Goal: Task Accomplishment & Management: Manage account settings

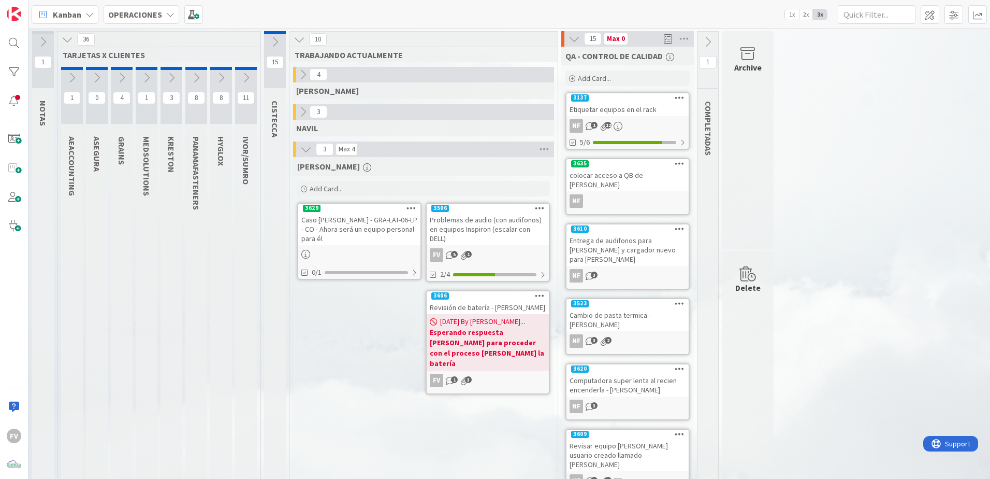
click at [660, 118] on link "3137 Etiquetar equipos en el rack NF 1 12 5/6" at bounding box center [628, 120] width 124 height 57
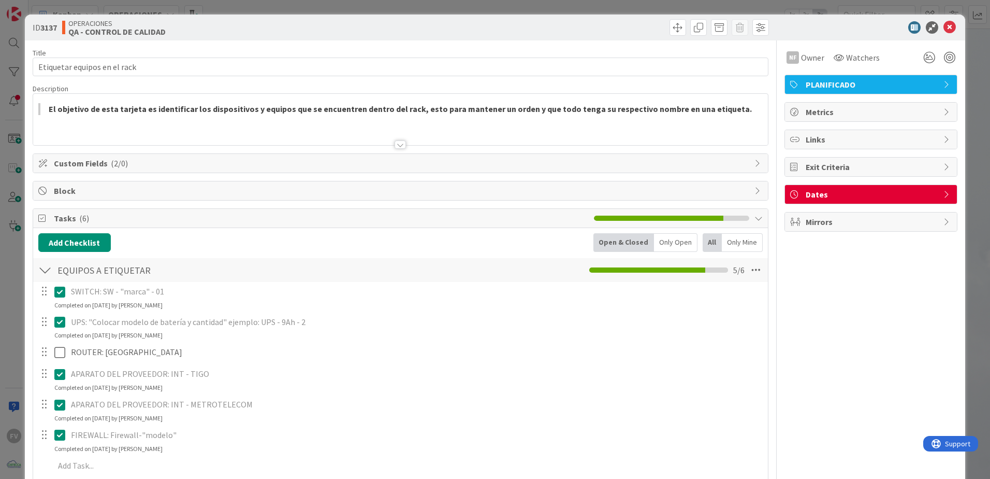
click at [160, 157] on span "Custom Fields ( 2/0 )" at bounding box center [402, 163] width 696 height 12
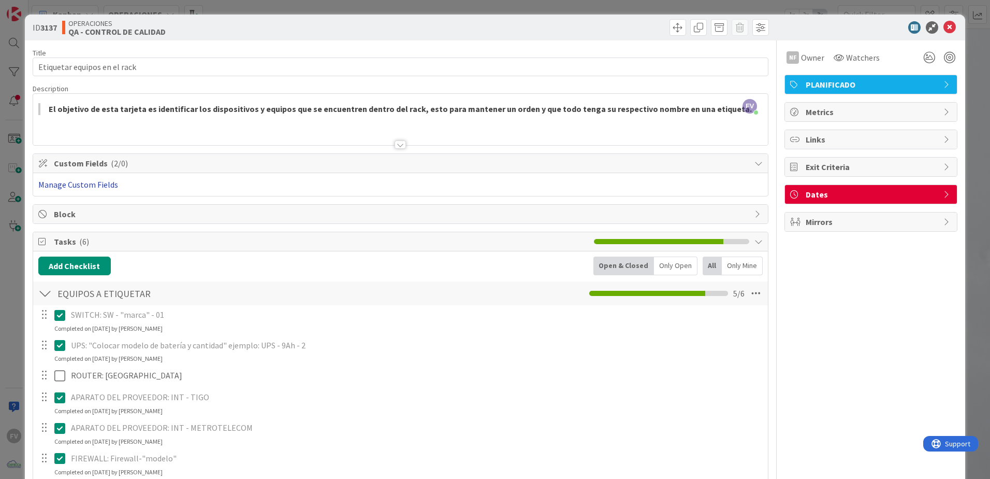
click at [106, 183] on link "Manage Custom Fields" at bounding box center [78, 184] width 80 height 10
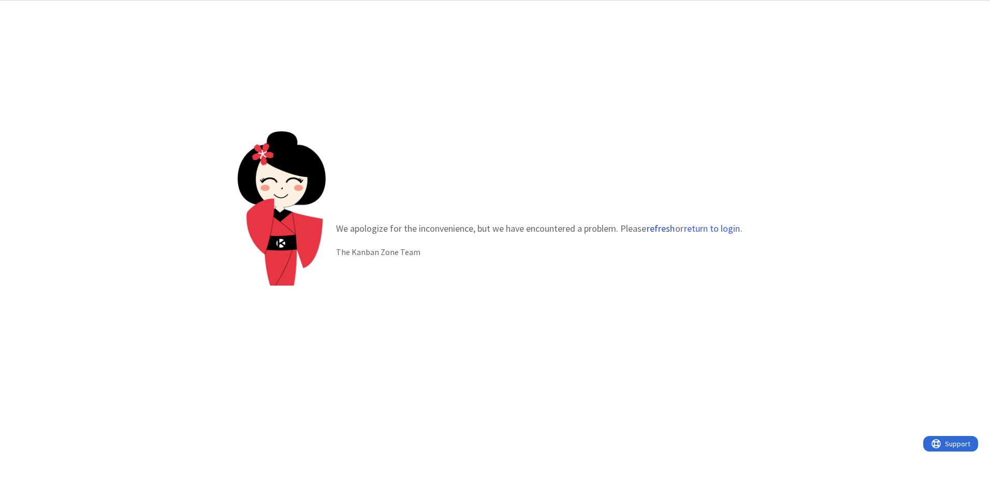
click at [666, 223] on button "refresh" at bounding box center [660, 228] width 29 height 10
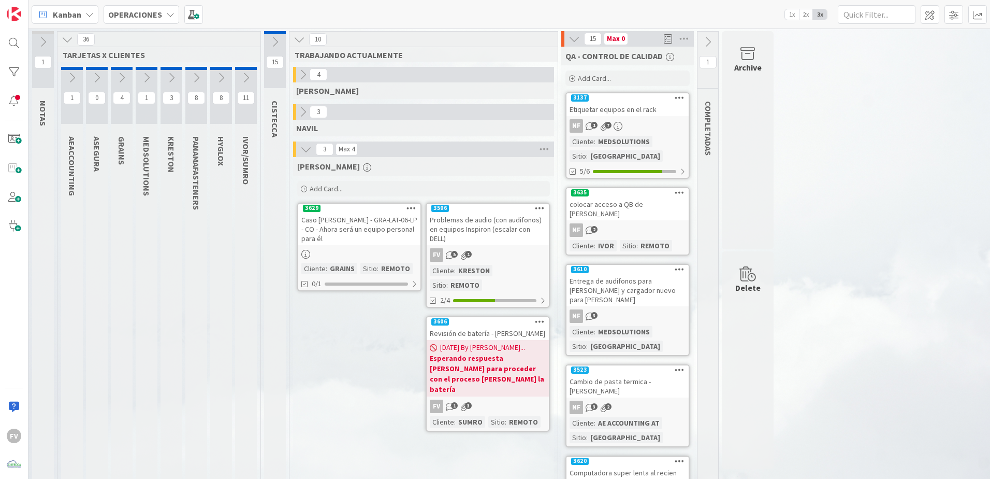
click at [146, 78] on icon at bounding box center [146, 77] width 11 height 11
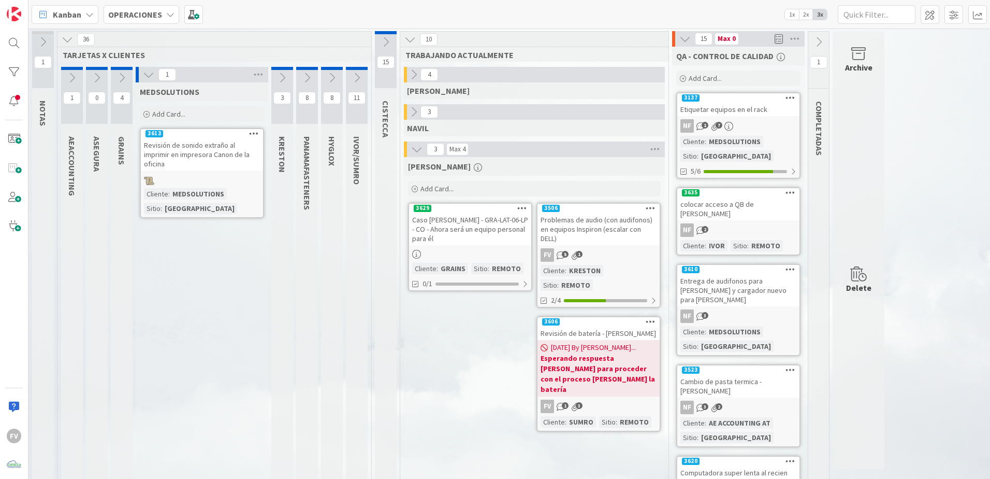
click at [144, 71] on icon at bounding box center [148, 74] width 11 height 11
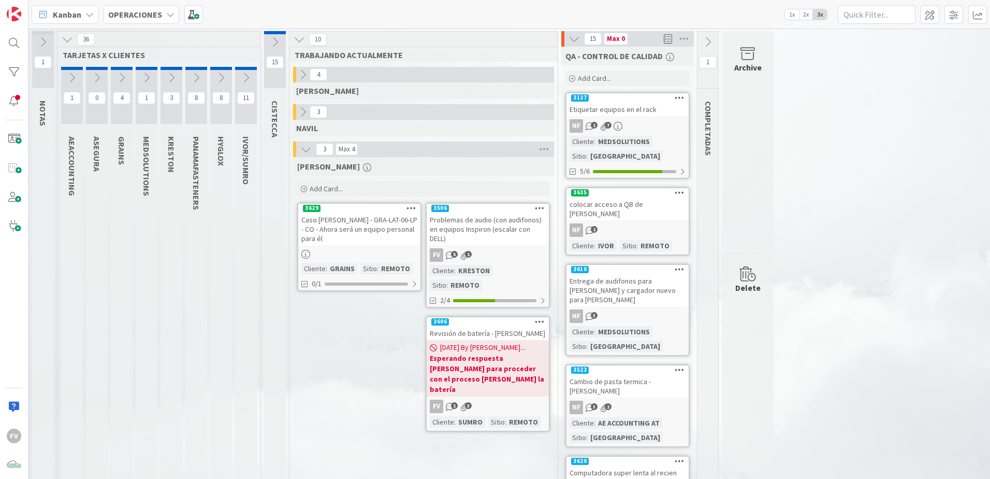
click at [148, 70] on button at bounding box center [147, 78] width 22 height 16
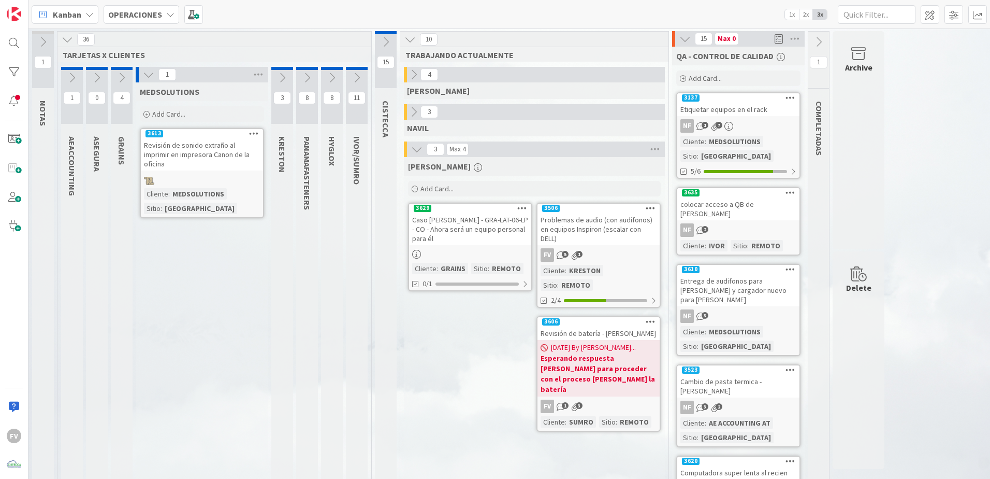
click at [148, 70] on icon at bounding box center [148, 74] width 11 height 11
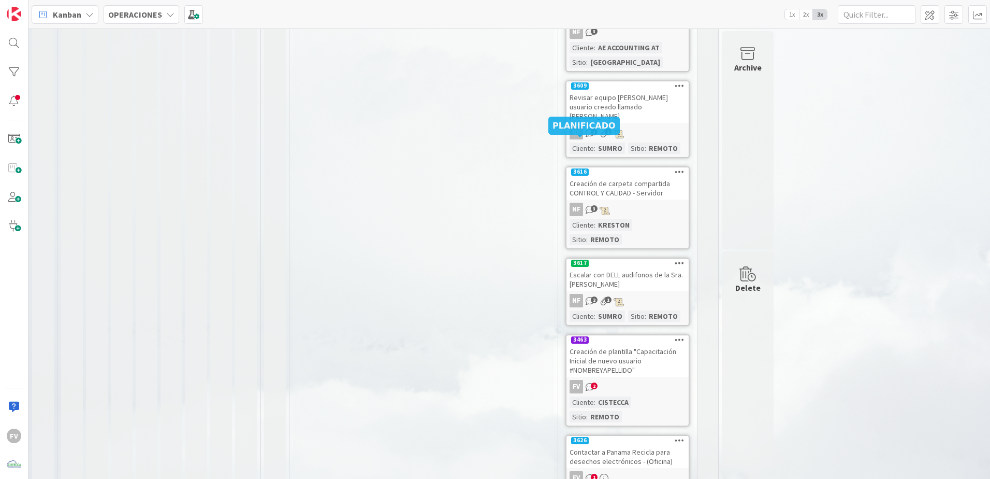
scroll to position [494, 0]
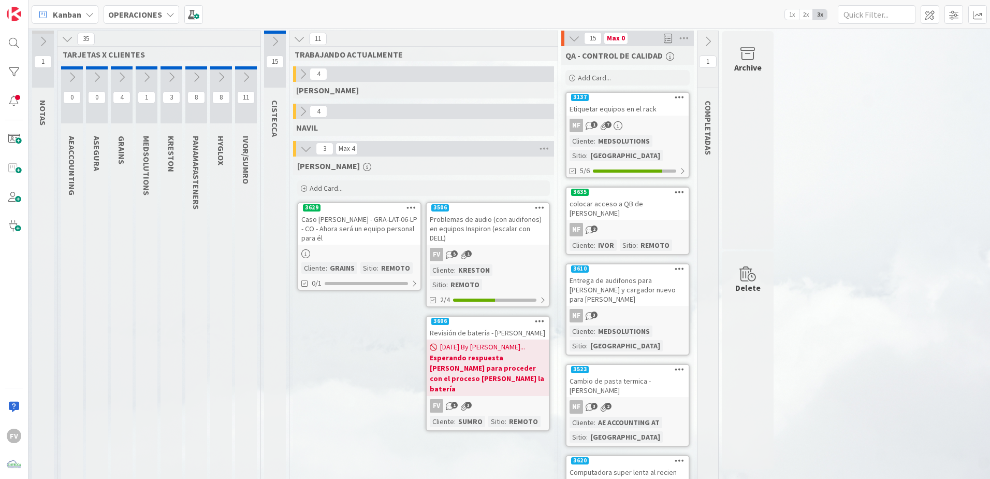
scroll to position [0, 0]
click at [272, 45] on icon at bounding box center [274, 41] width 11 height 11
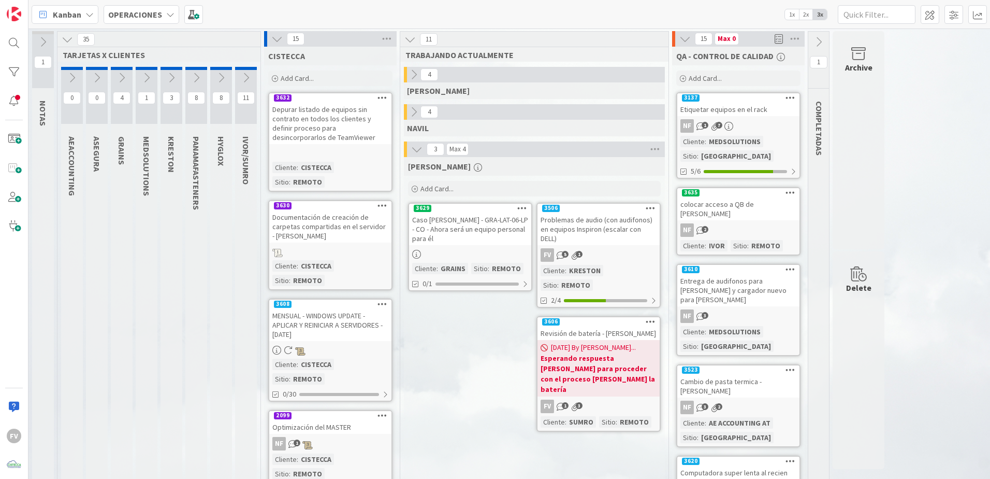
click at [279, 40] on icon at bounding box center [276, 38] width 11 height 11
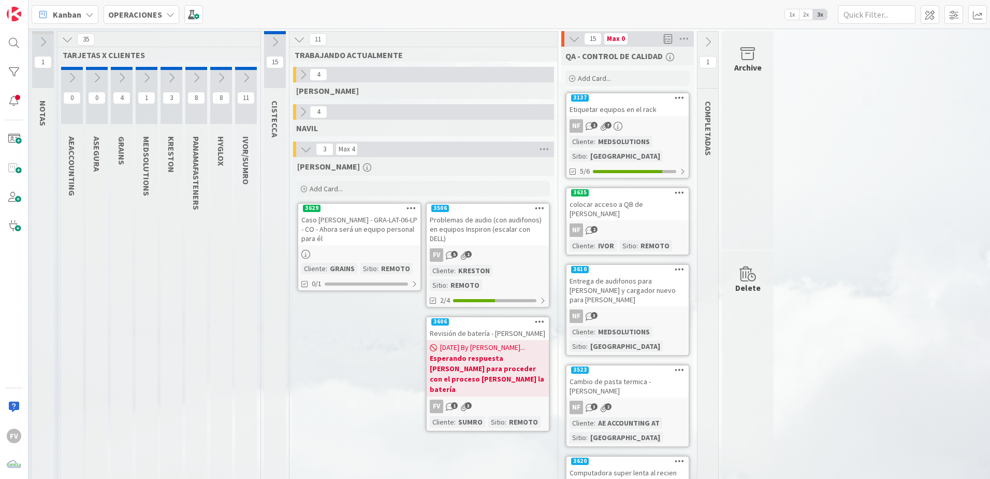
click at [278, 49] on button at bounding box center [275, 42] width 22 height 16
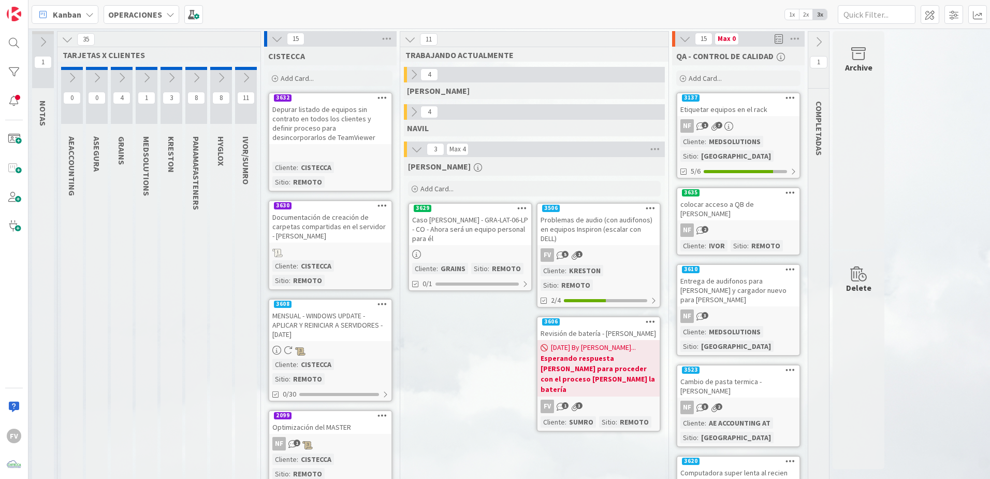
click at [868, 128] on div "Archive" at bounding box center [859, 140] width 52 height 218
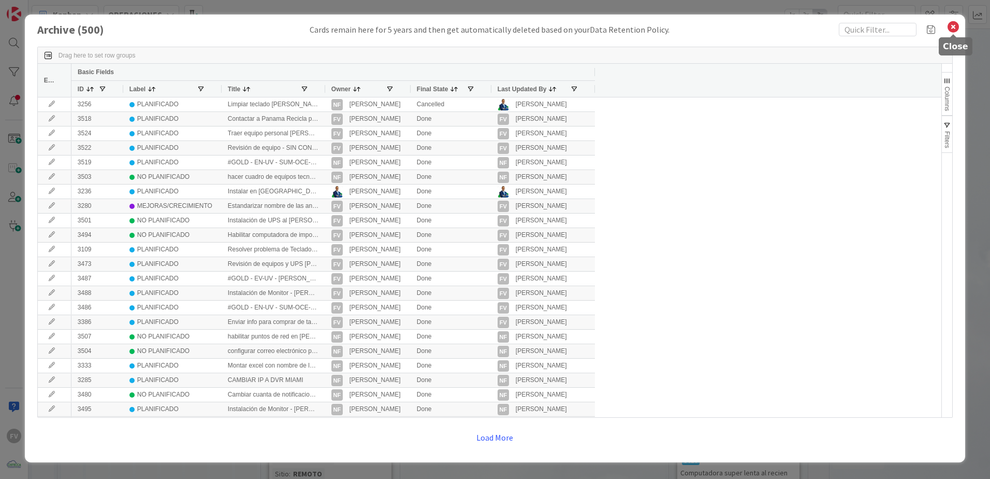
click at [953, 29] on icon at bounding box center [953, 27] width 13 height 15
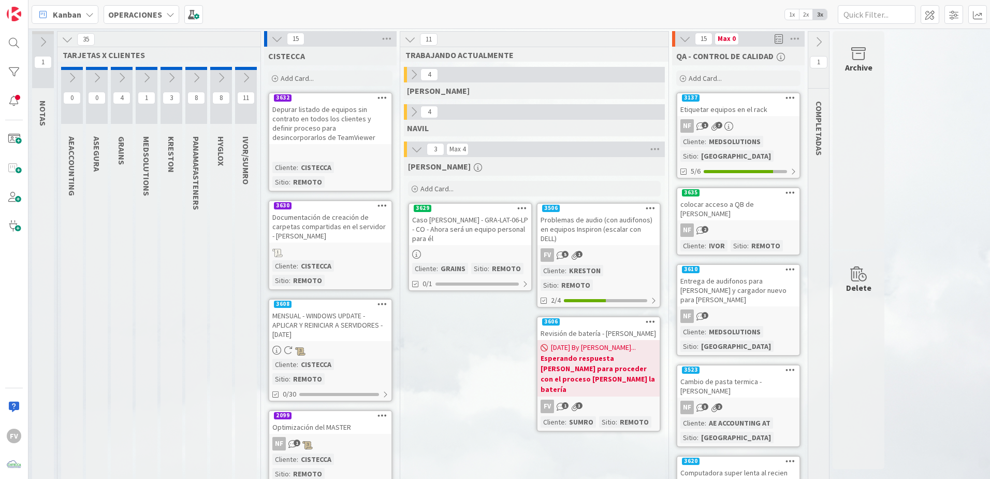
click at [412, 111] on icon at bounding box center [413, 111] width 11 height 11
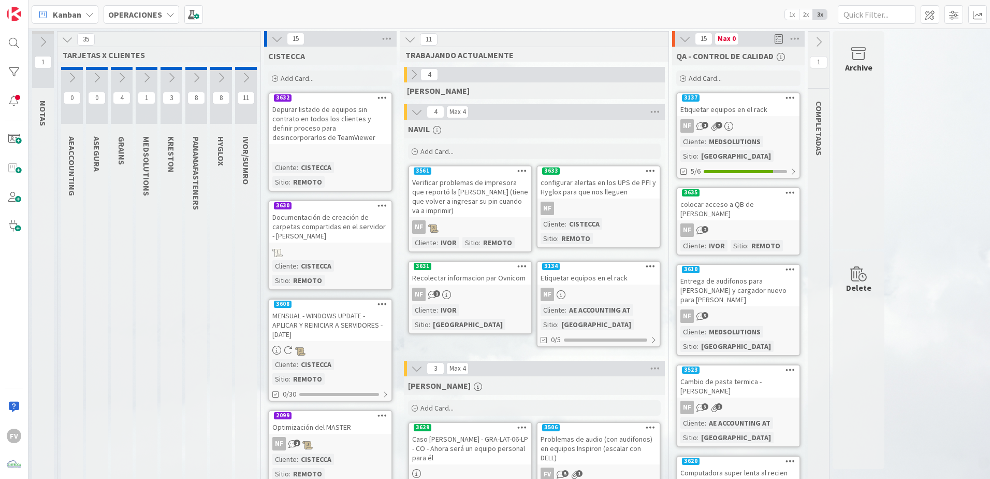
click at [416, 115] on icon at bounding box center [416, 111] width 11 height 11
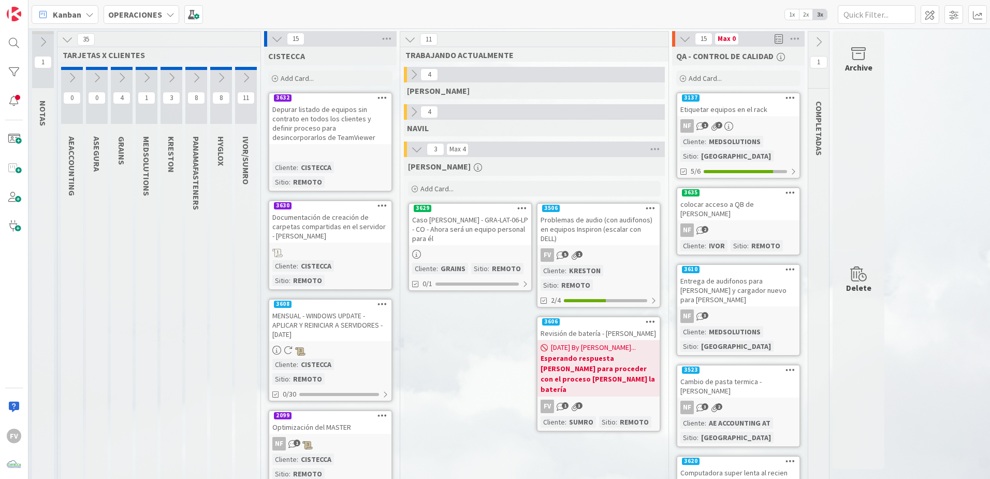
click at [239, 77] on button at bounding box center [246, 78] width 22 height 16
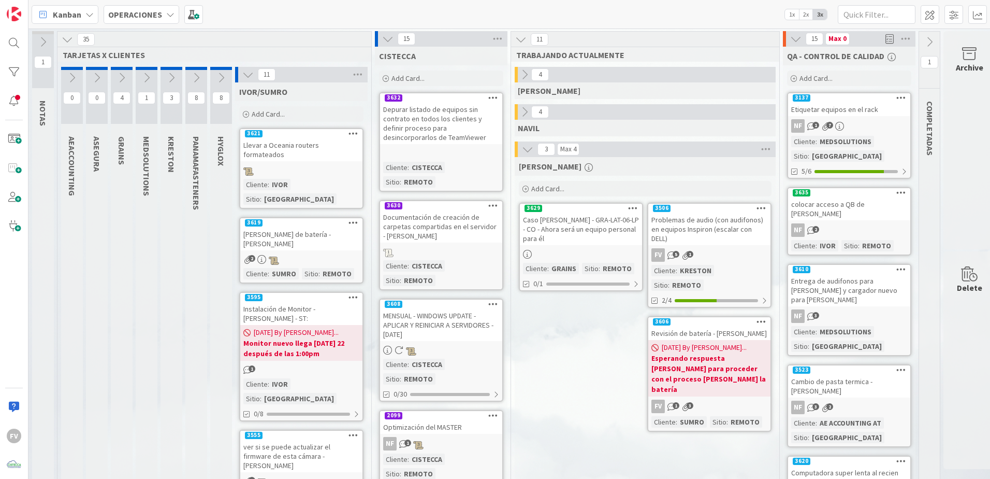
click at [249, 76] on icon at bounding box center [247, 74] width 11 height 11
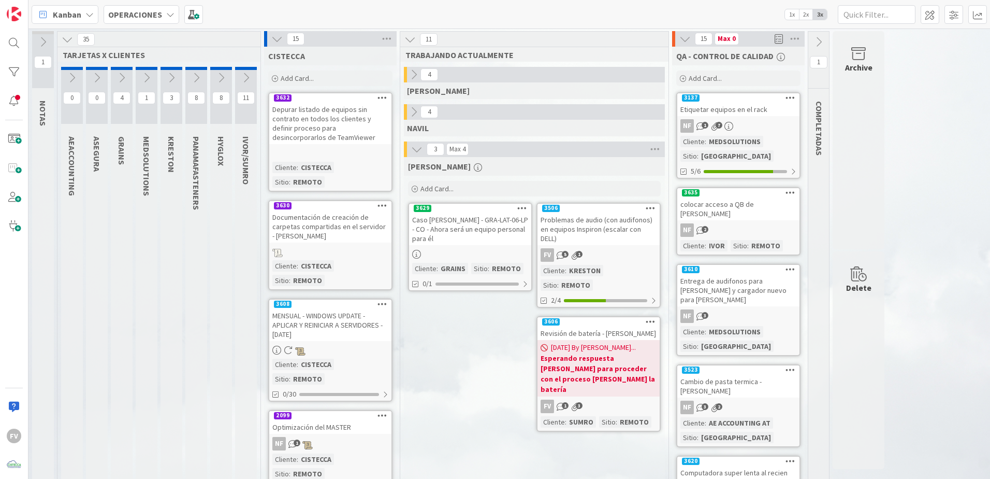
click at [474, 169] on icon "button" at bounding box center [478, 167] width 8 height 8
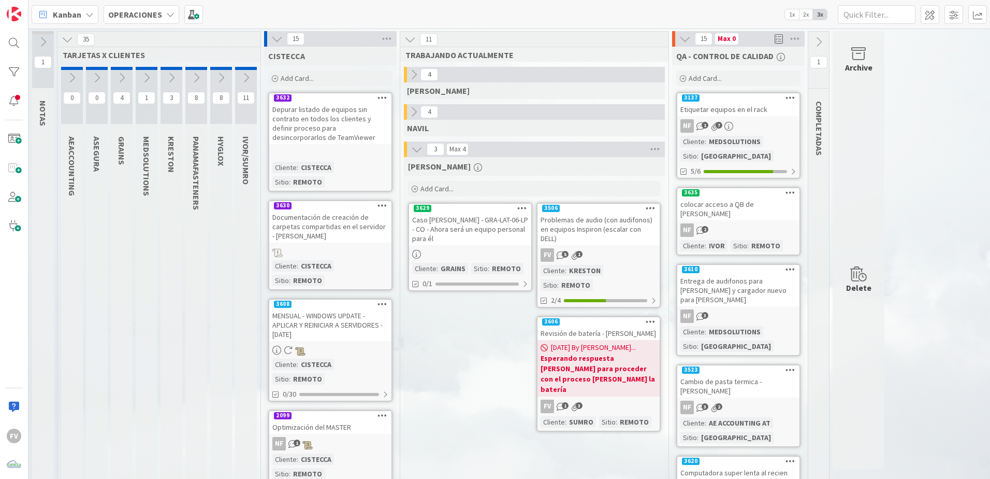
click at [127, 76] on icon at bounding box center [121, 77] width 11 height 11
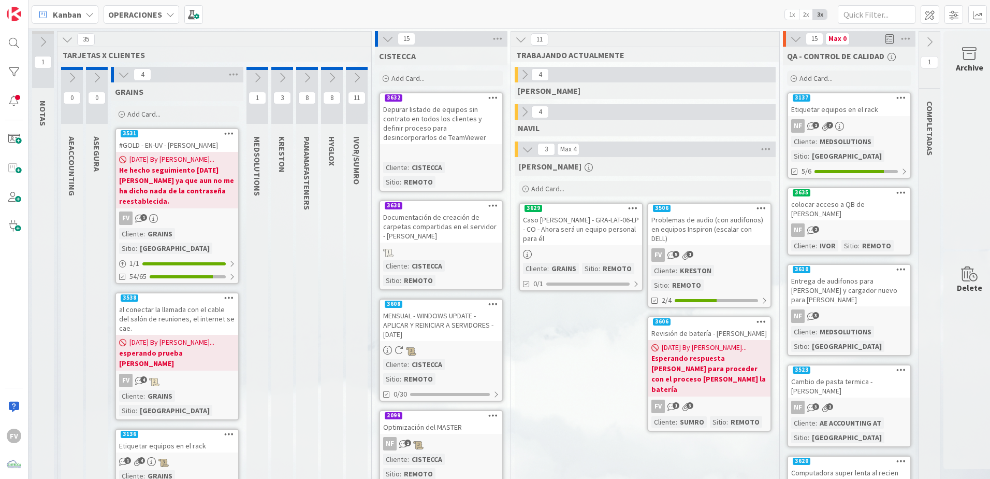
click at [123, 80] on icon at bounding box center [123, 74] width 11 height 11
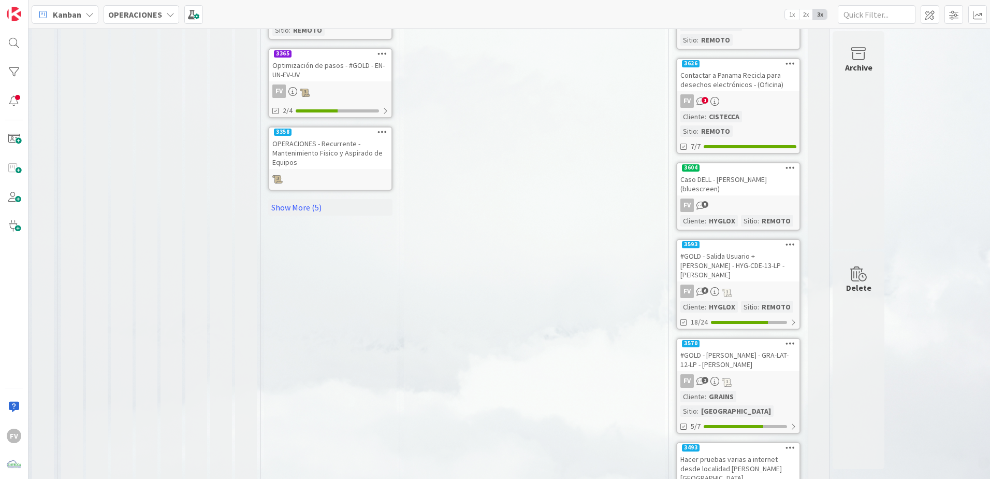
scroll to position [757, 0]
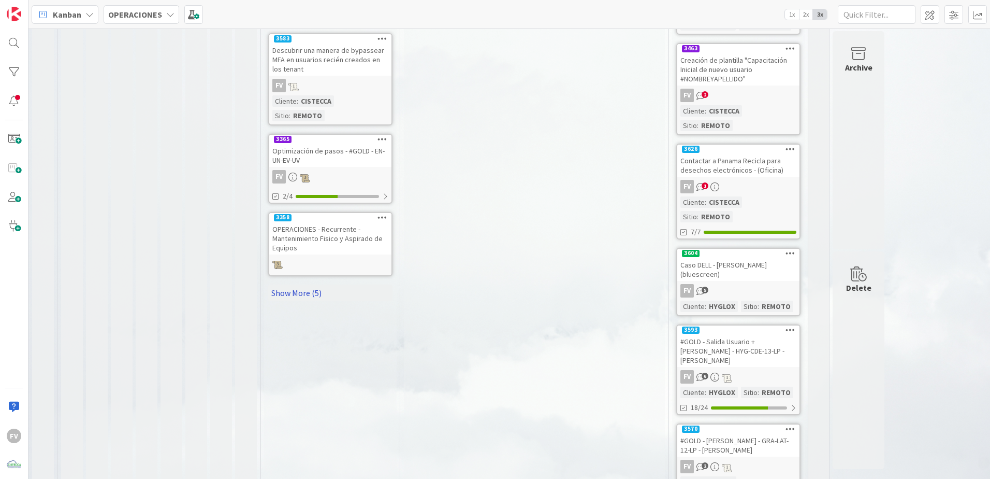
click at [295, 284] on link "Show More (5)" at bounding box center [330, 292] width 124 height 17
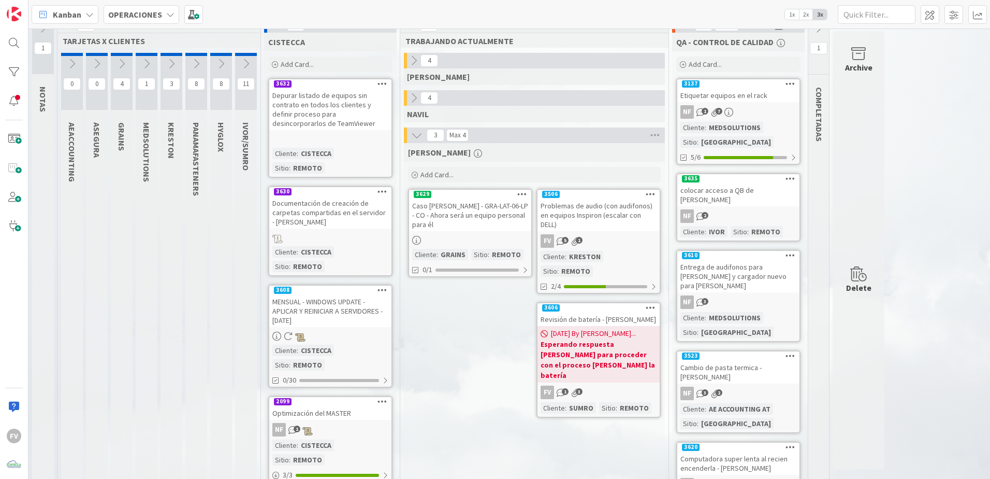
scroll to position [0, 0]
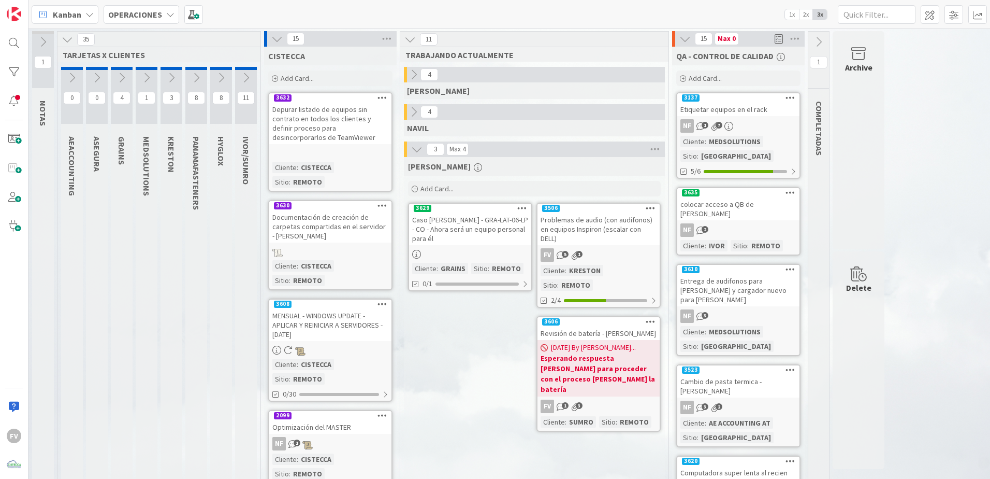
click at [279, 33] on icon at bounding box center [276, 38] width 11 height 11
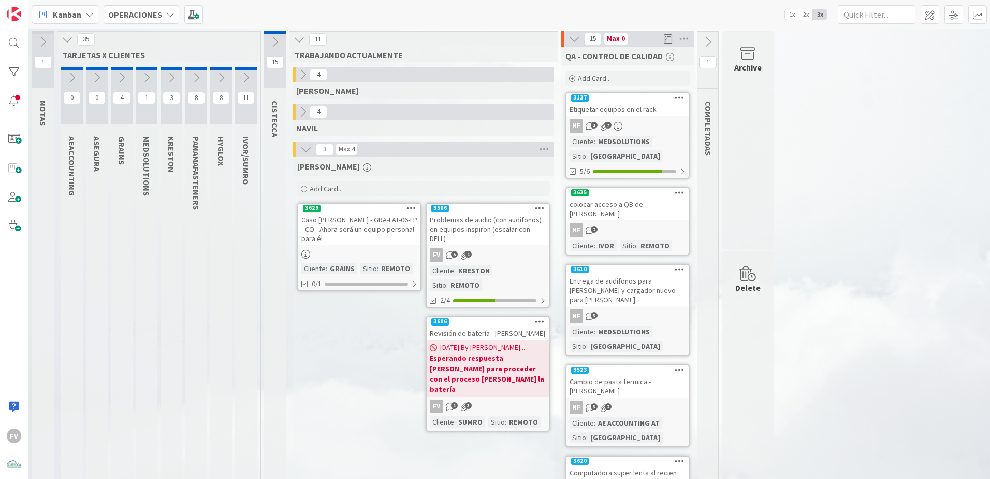
click at [122, 82] on icon at bounding box center [121, 77] width 11 height 11
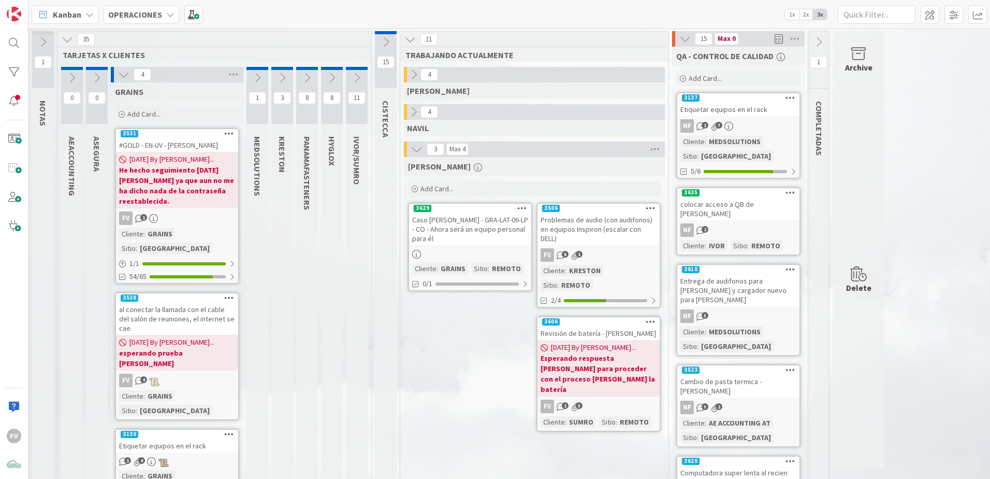
click at [125, 72] on icon at bounding box center [123, 74] width 11 height 11
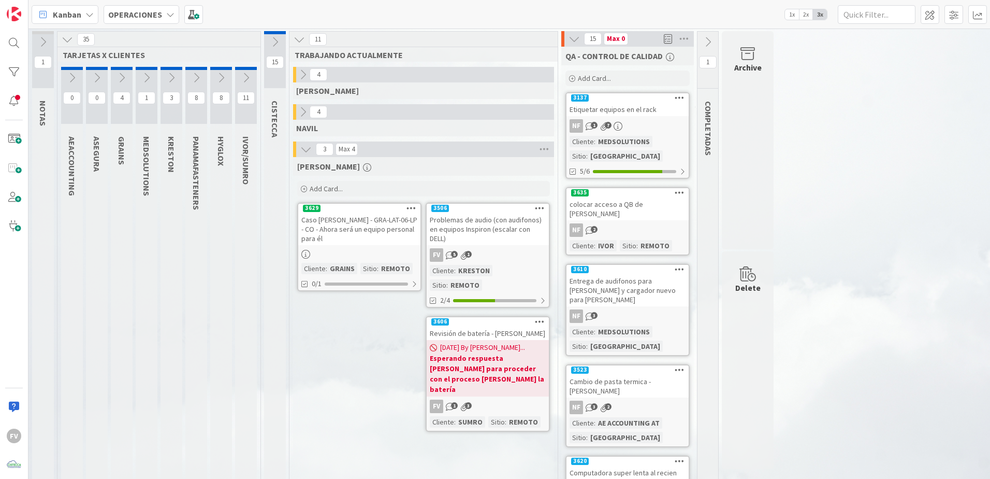
click at [150, 84] on button at bounding box center [147, 78] width 22 height 16
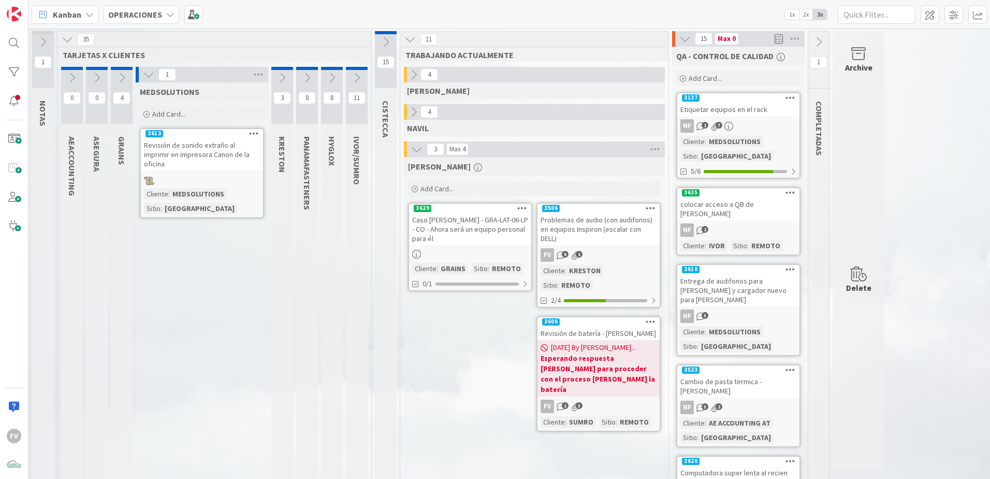
click at [146, 80] on button at bounding box center [148, 74] width 13 height 13
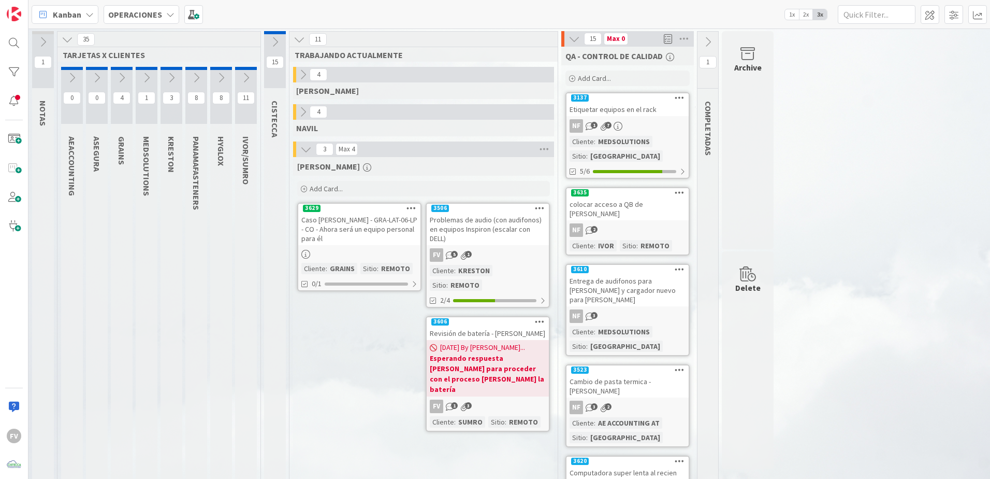
click at [740, 81] on div "Archive" at bounding box center [748, 140] width 52 height 218
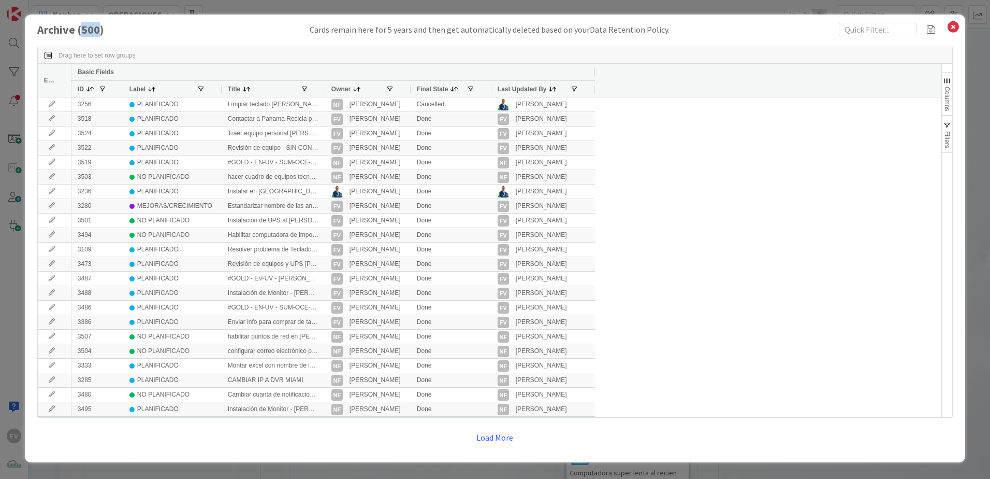
drag, startPoint x: 82, startPoint y: 33, endPoint x: 98, endPoint y: 36, distance: 15.8
click at [98, 36] on h1 "Archive ( 500 )" at bounding box center [89, 29] width 104 height 13
drag, startPoint x: 98, startPoint y: 36, endPoint x: 94, endPoint y: 41, distance: 6.8
click at [94, 41] on div "Drag here to set row groups Drag here to set column labels Edit Basic Fields ID…" at bounding box center [495, 246] width 916 height 421
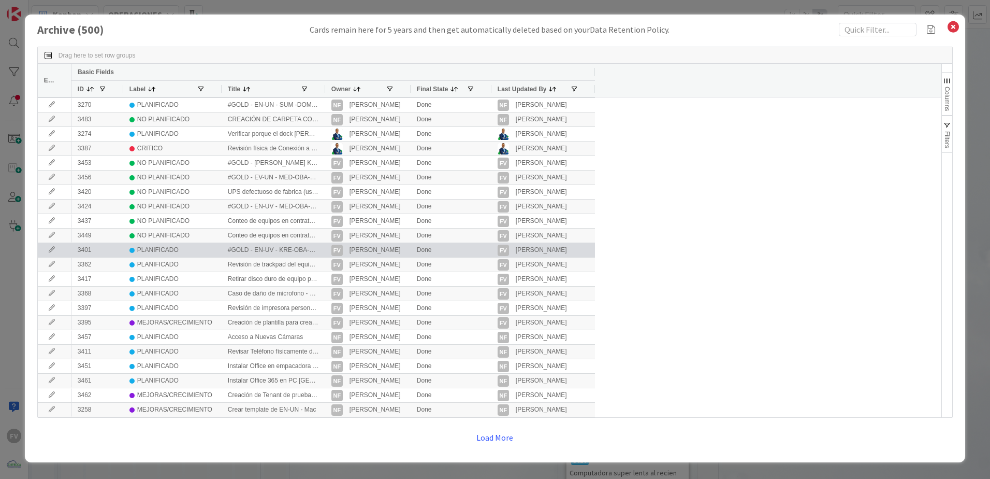
scroll to position [466, 0]
click at [46, 251] on div at bounding box center [55, 247] width 34 height 14
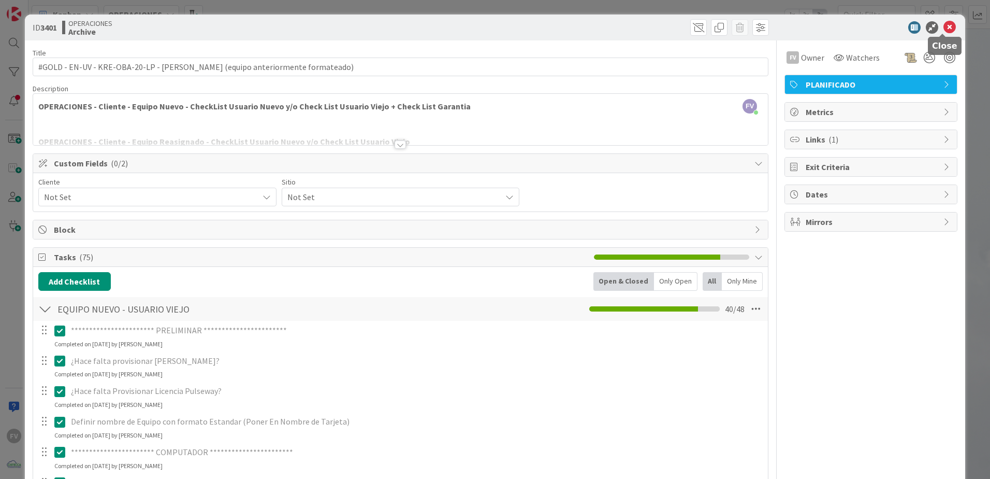
click at [944, 27] on icon at bounding box center [950, 27] width 12 height 12
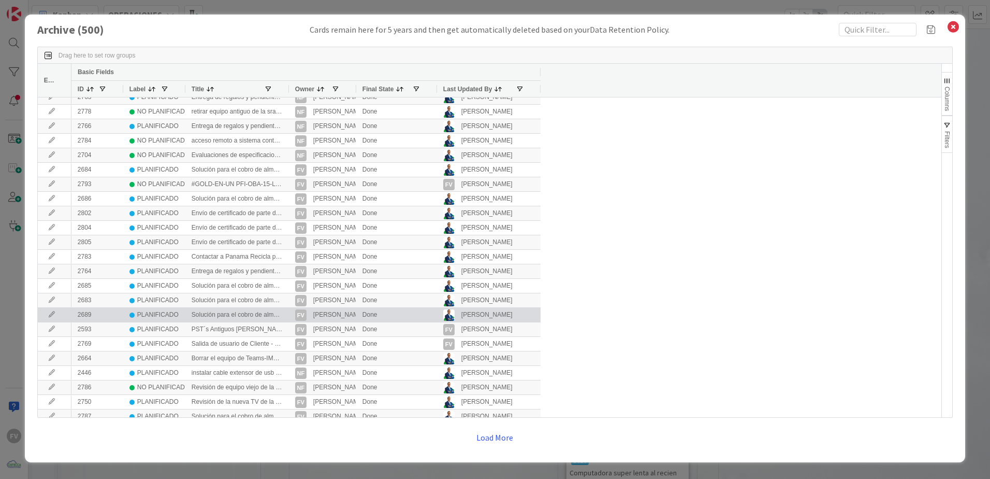
scroll to position [1502, 0]
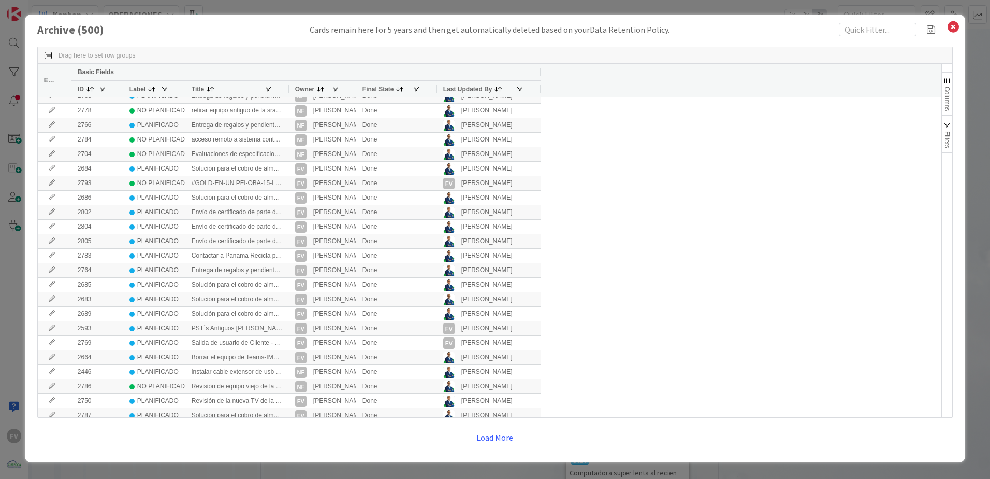
click at [349, 5] on div "Archive ( 500 ) Cards remain here for 5 years and then get automatically delete…" at bounding box center [495, 239] width 990 height 479
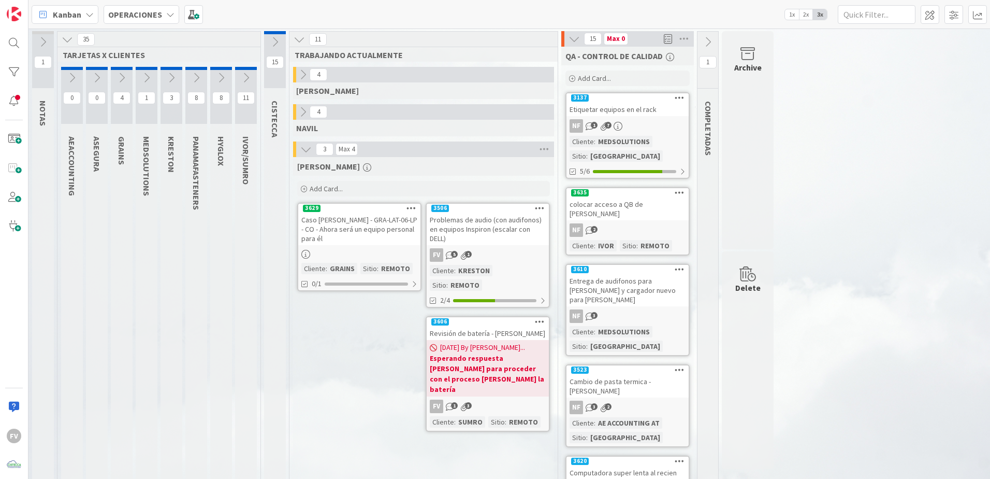
click at [327, 223] on div "Caso [PERSON_NAME] - GRA-LAT-06-LP - CO - Ahora será un equipo personal para él" at bounding box center [359, 229] width 122 height 32
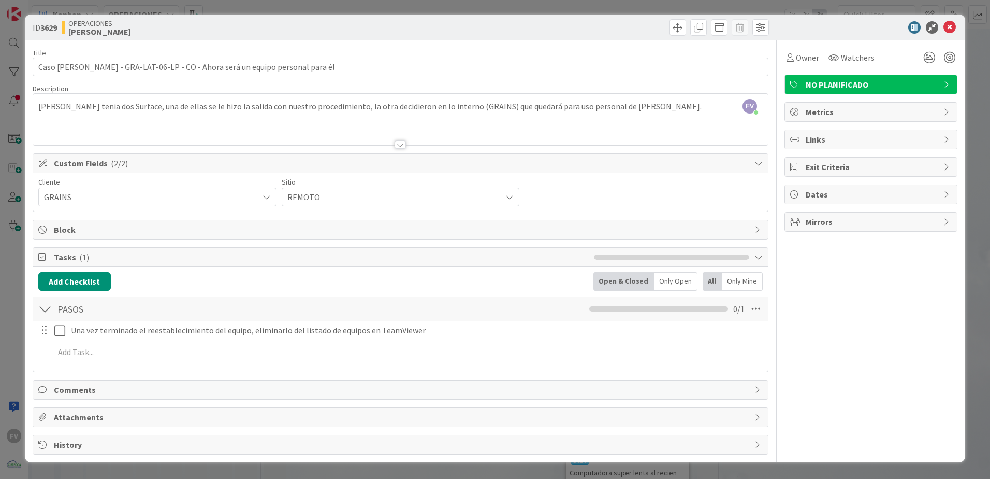
click at [972, 133] on div "ID 3629 OPERACIONES [PERSON_NAME] Title 75 / 128 Caso [PERSON_NAME] - GRA-LAT-0…" at bounding box center [495, 239] width 990 height 479
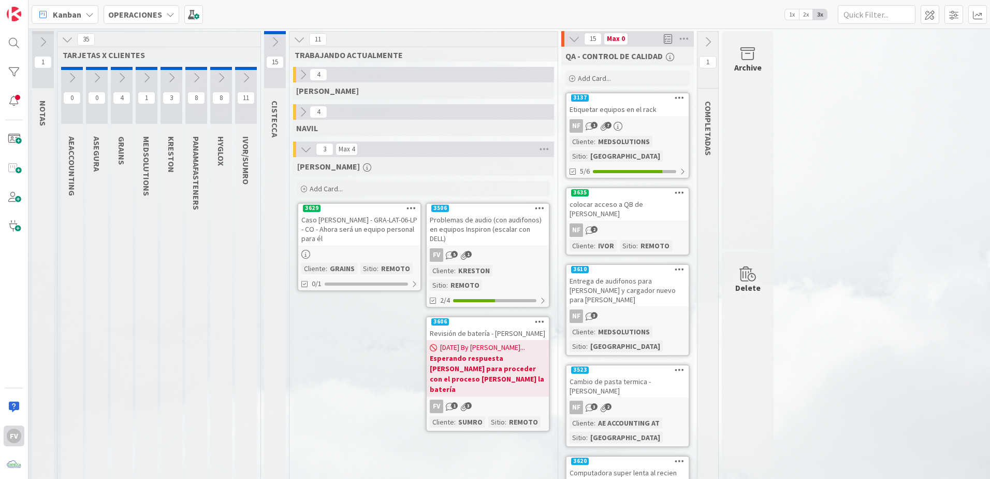
click at [16, 407] on div at bounding box center [14, 406] width 21 height 21
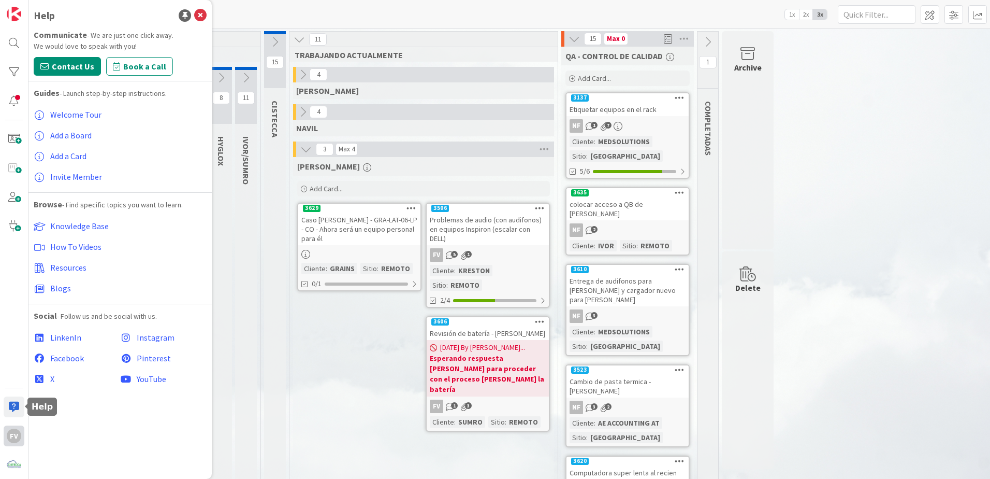
click at [12, 438] on div "FV" at bounding box center [14, 435] width 15 height 15
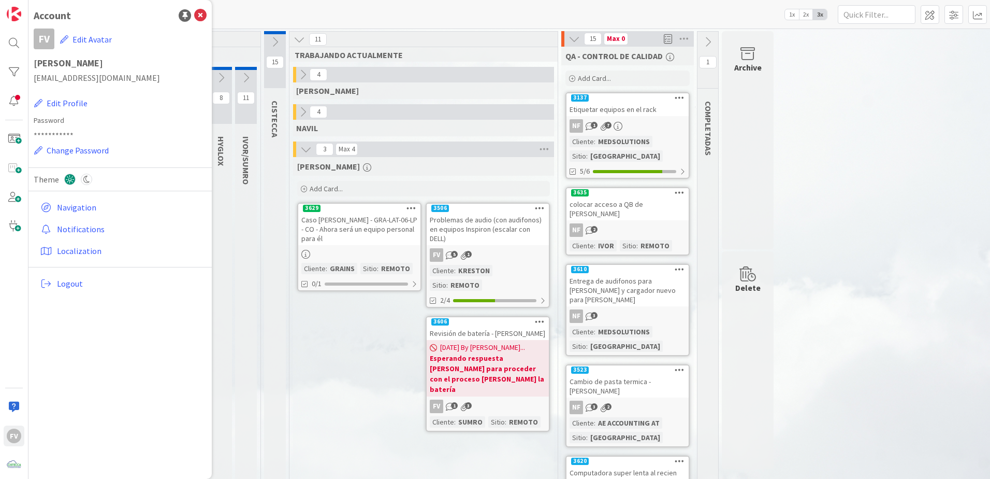
drag, startPoint x: 873, startPoint y: 101, endPoint x: 893, endPoint y: 108, distance: 21.0
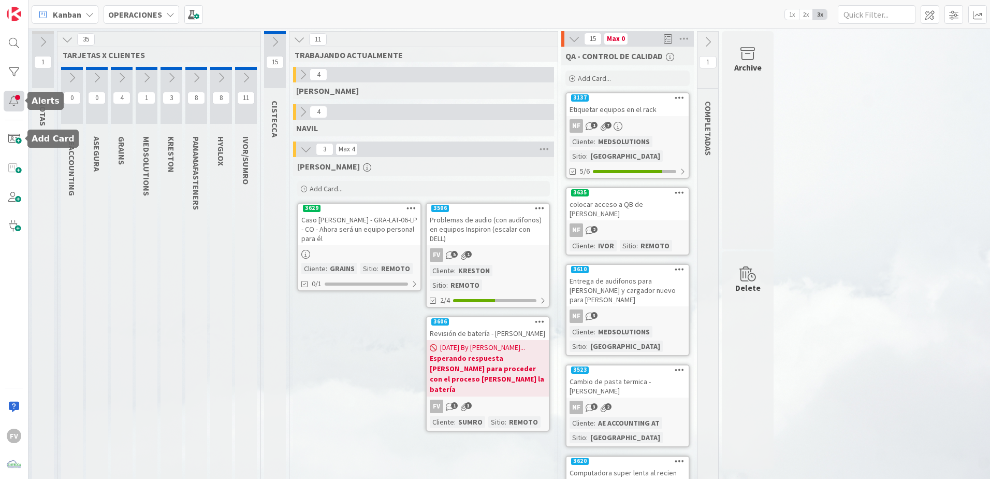
click at [12, 95] on div at bounding box center [14, 101] width 21 height 21
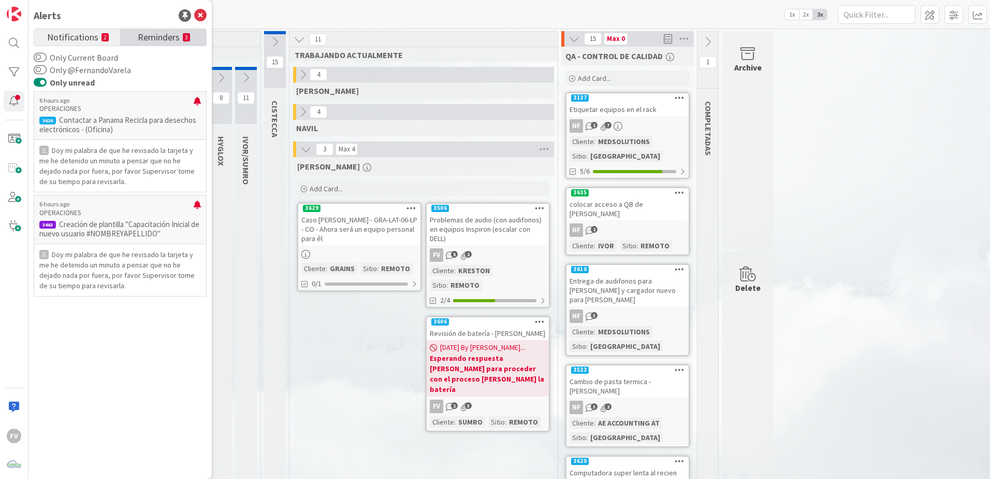
click at [168, 36] on span "Reminders" at bounding box center [159, 36] width 42 height 15
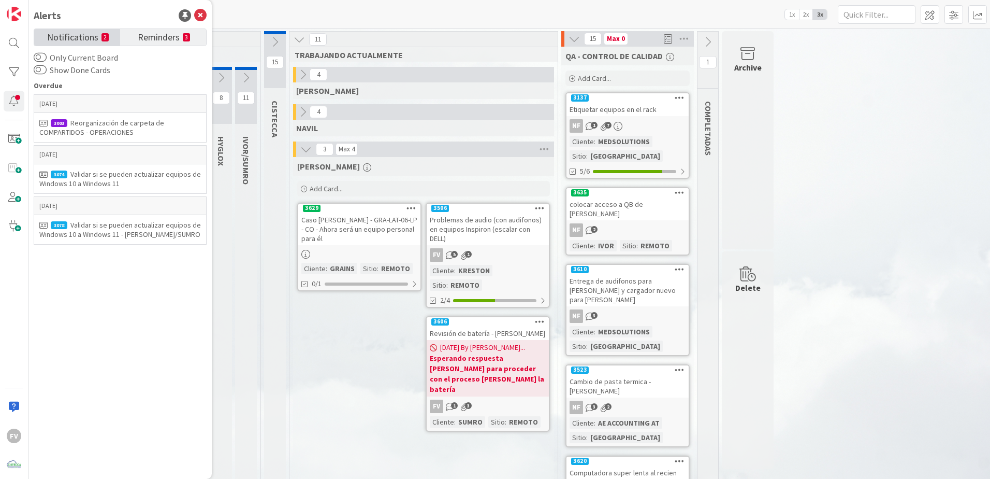
click at [93, 36] on span "Notifications" at bounding box center [72, 36] width 51 height 15
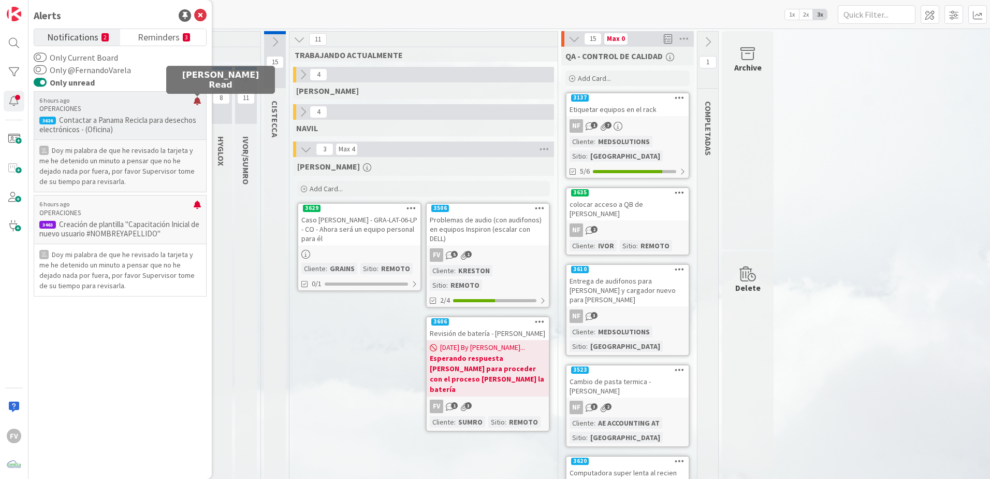
click at [196, 101] on div at bounding box center [197, 105] width 7 height 17
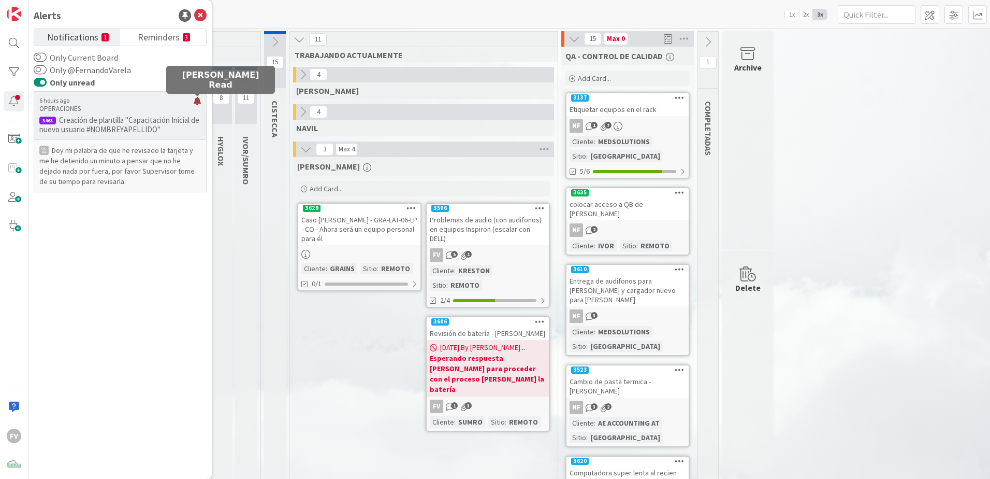
click at [197, 100] on div at bounding box center [197, 105] width 7 height 17
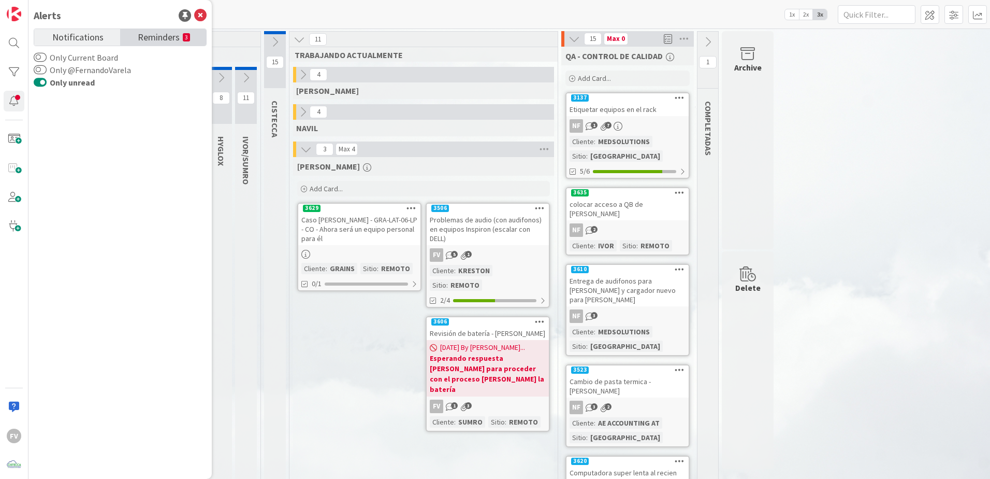
click at [156, 40] on span "Reminders" at bounding box center [159, 36] width 42 height 15
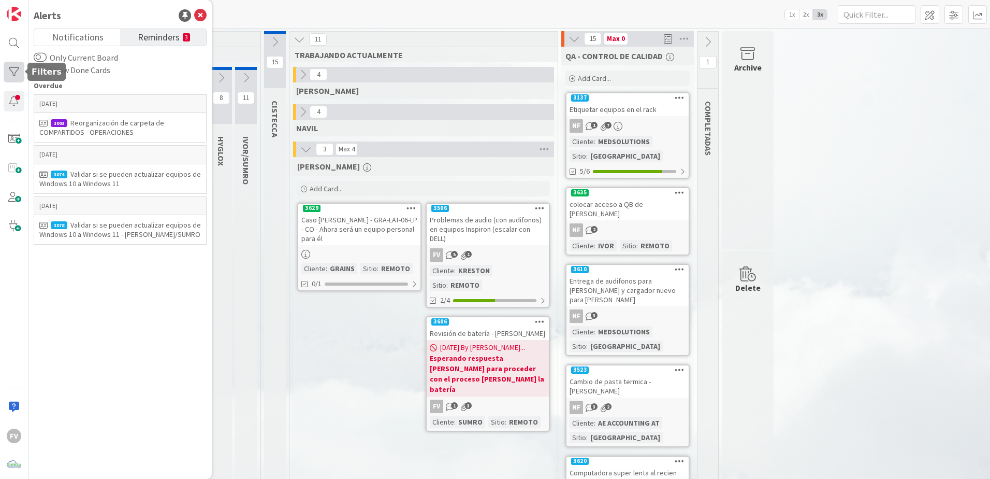
click at [23, 70] on div at bounding box center [14, 72] width 21 height 21
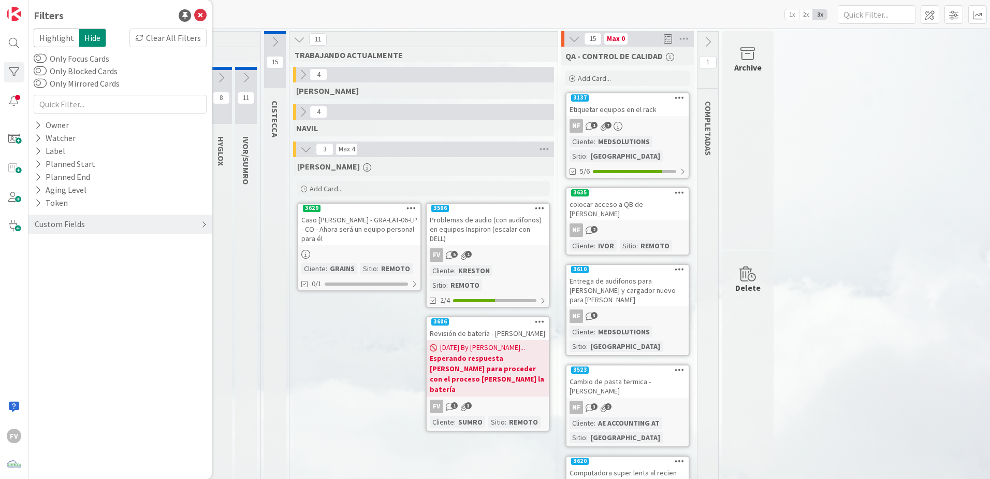
click at [61, 229] on div "Custom Fields" at bounding box center [60, 224] width 52 height 13
drag, startPoint x: 5, startPoint y: 5, endPoint x: 10, endPoint y: 4, distance: 5.8
click at [6, 5] on link at bounding box center [14, 14] width 21 height 21
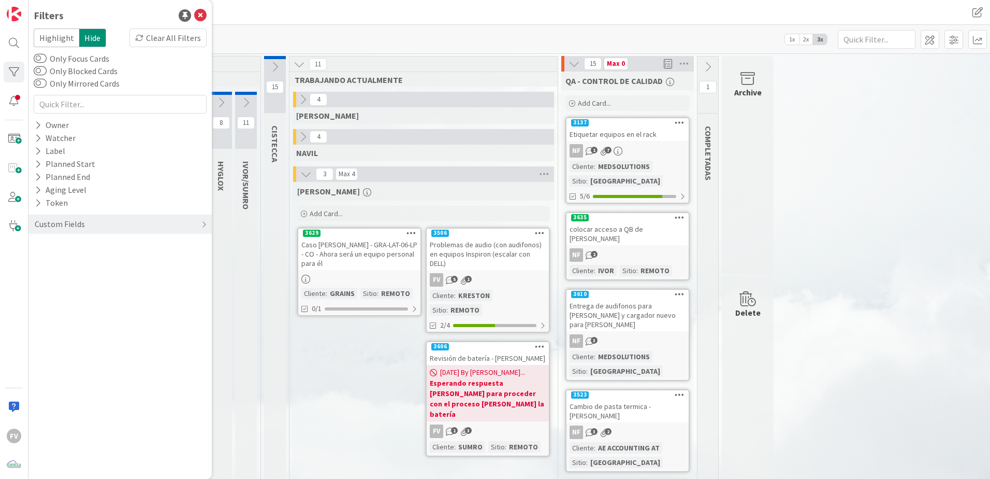
click at [274, 5] on div "OPERACIONES [PERSON_NAME]" at bounding box center [306, 12] width 548 height 19
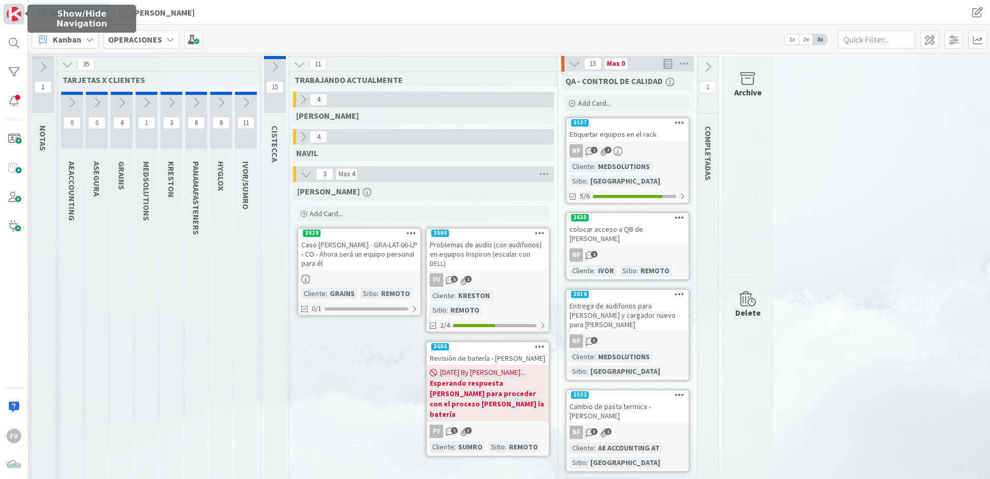
click at [8, 10] on img at bounding box center [14, 14] width 15 height 15
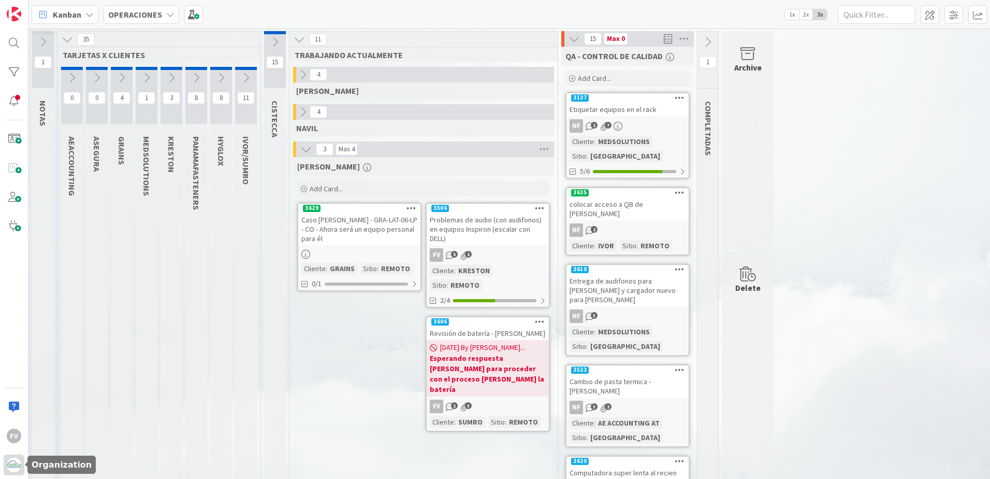
click at [8, 459] on div at bounding box center [14, 464] width 21 height 21
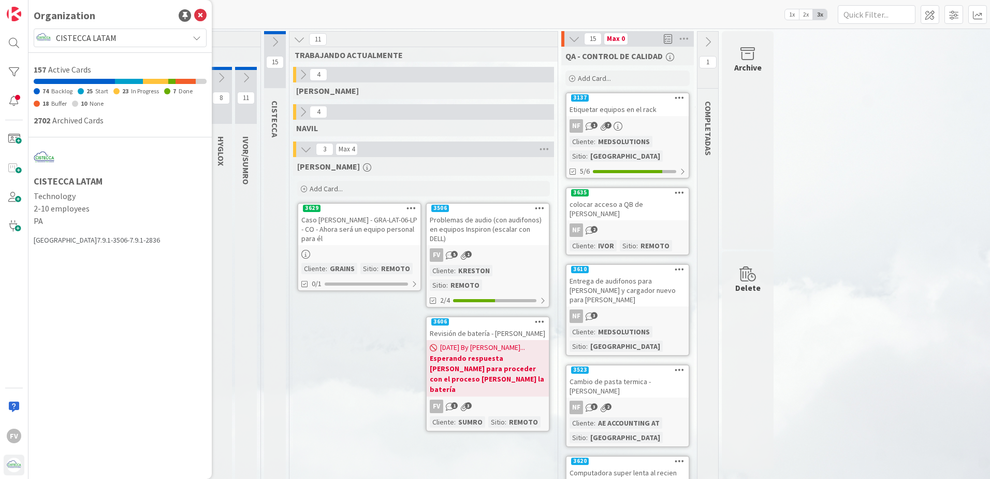
click at [108, 27] on div "Organization CISTECCA LATAM 157 Active Cards 74 Backlog 25 Start 23 In Progress…" at bounding box center [119, 239] width 183 height 479
click at [108, 33] on span "CISTECCA LATAM" at bounding box center [119, 38] width 127 height 15
click at [13, 446] on div "FV" at bounding box center [14, 239] width 28 height 479
click at [13, 444] on div "FV" at bounding box center [14, 435] width 21 height 21
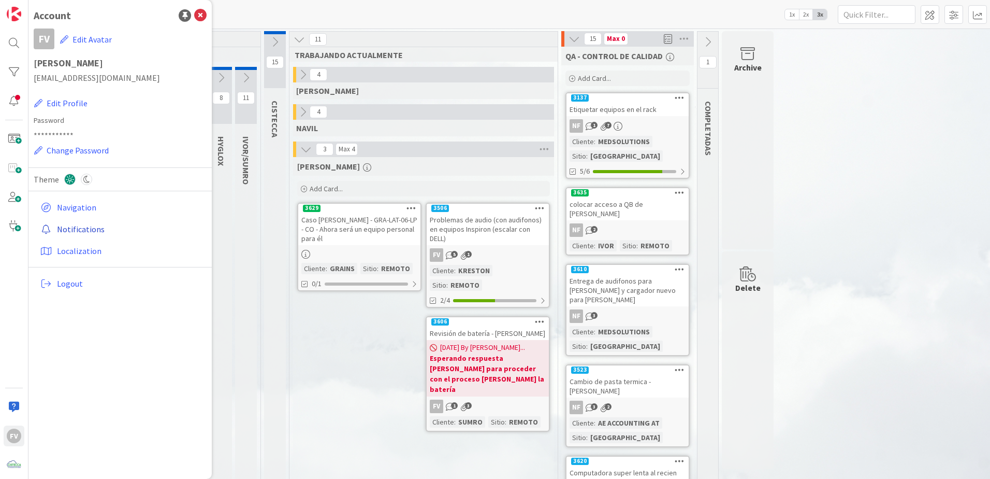
click at [88, 225] on link "Notifications" at bounding box center [121, 229] width 170 height 19
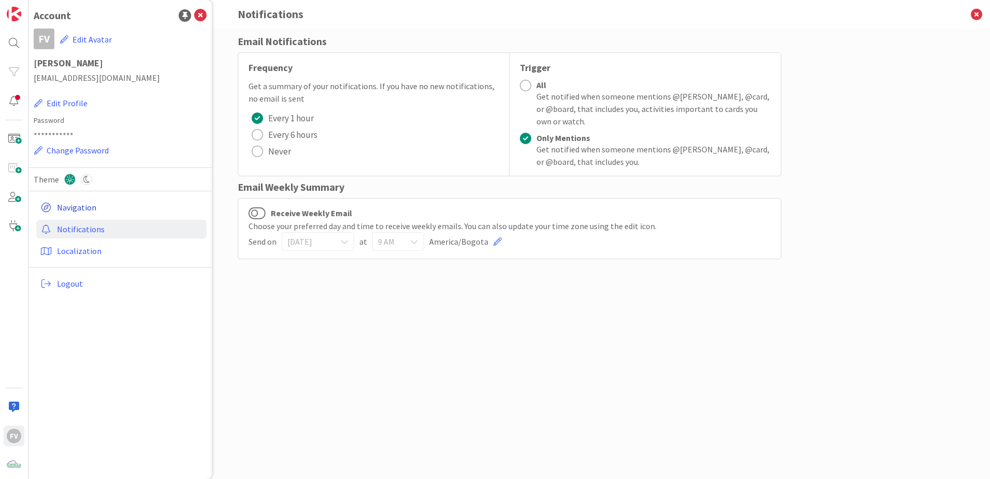
click at [130, 211] on link "Navigation" at bounding box center [121, 207] width 170 height 19
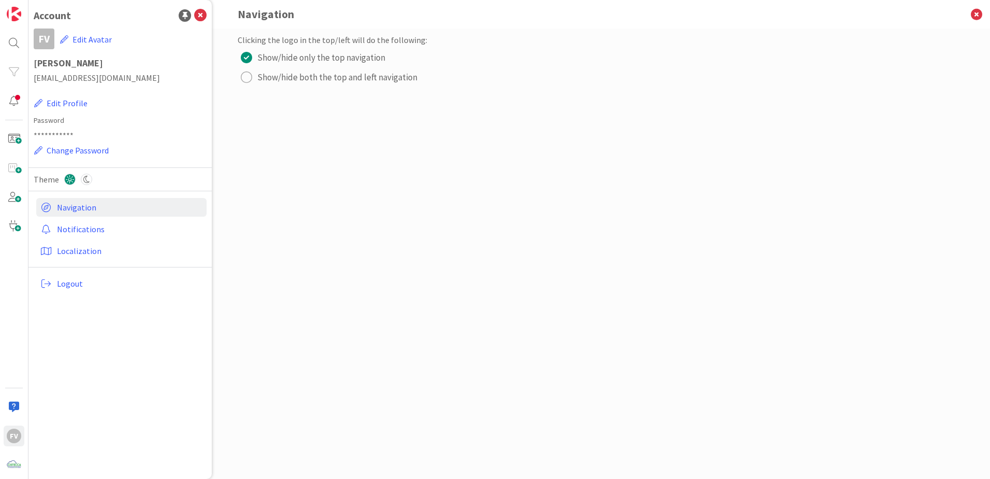
click at [57, 131] on span "**********" at bounding box center [120, 135] width 173 height 17
click at [65, 106] on button "Edit Profile" at bounding box center [61, 102] width 54 height 13
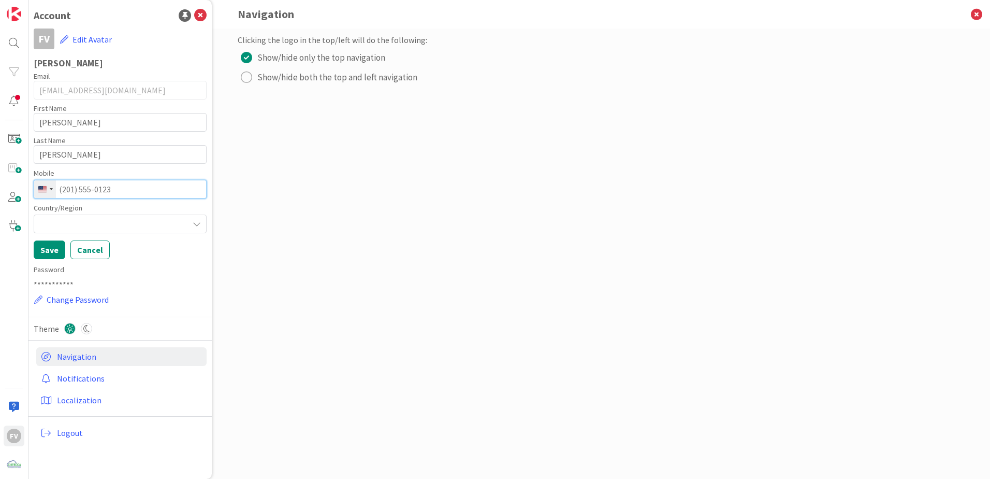
click at [81, 192] on input "tel" at bounding box center [120, 189] width 173 height 19
click at [44, 193] on div "[GEOGRAPHIC_DATA] +1" at bounding box center [45, 189] width 22 height 18
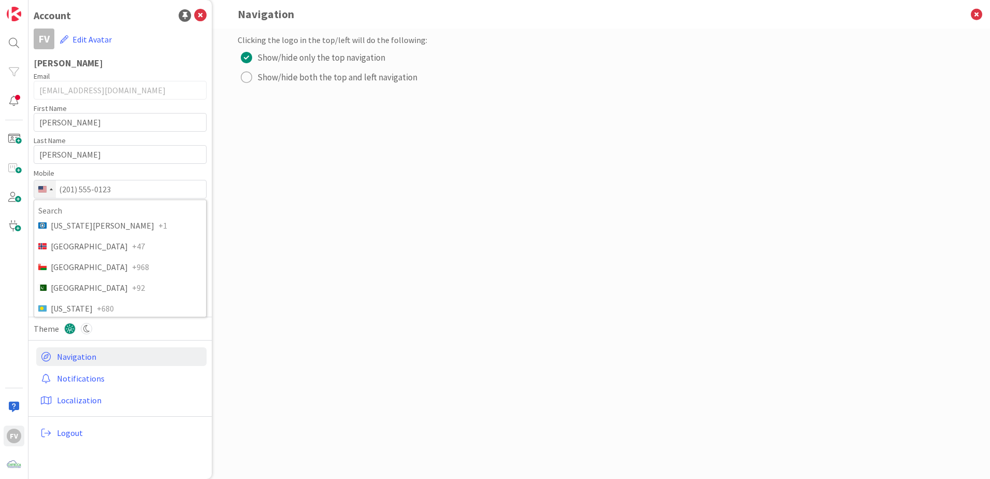
scroll to position [3430, 0]
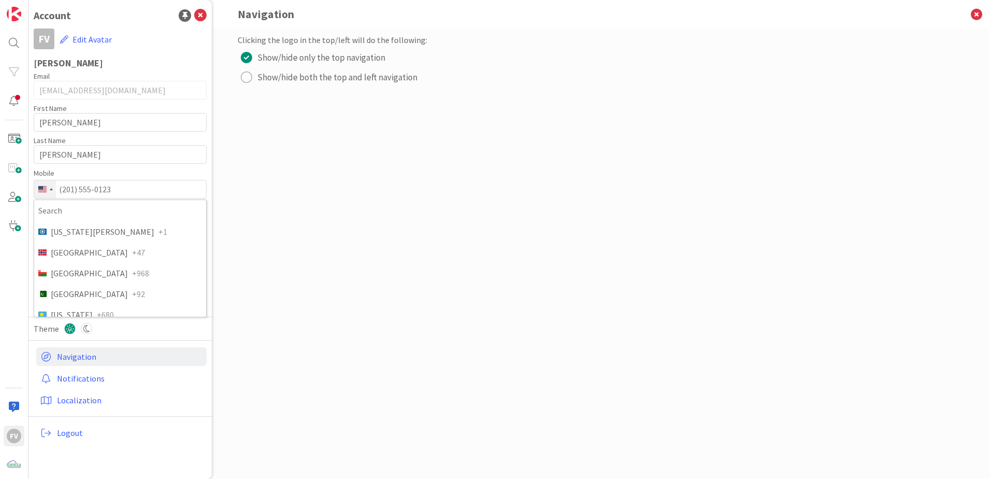
click at [140, 345] on li "Panama +507" at bounding box center [120, 355] width 172 height 21
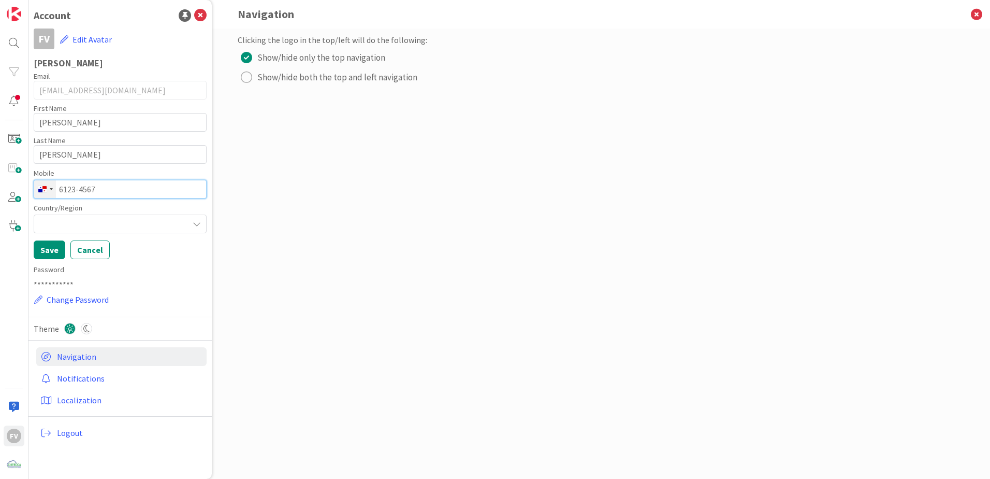
drag, startPoint x: 123, startPoint y: 190, endPoint x: 48, endPoint y: 190, distance: 75.1
click at [48, 190] on div "[GEOGRAPHIC_DATA] +507 244 results found [GEOGRAPHIC_DATA] +93 [PERSON_NAME][GE…" at bounding box center [120, 189] width 173 height 19
type input "6757-6027"
click at [147, 221] on div at bounding box center [120, 223] width 173 height 19
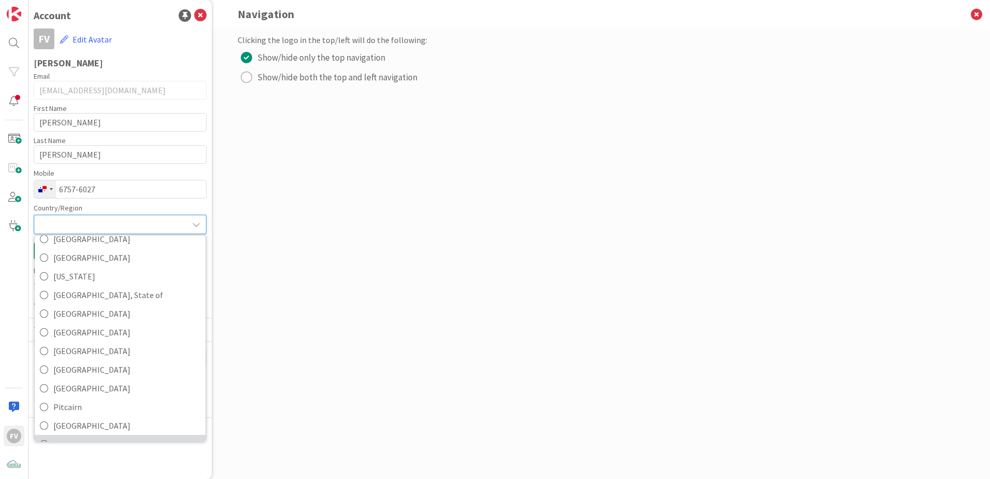
scroll to position [3049, 0]
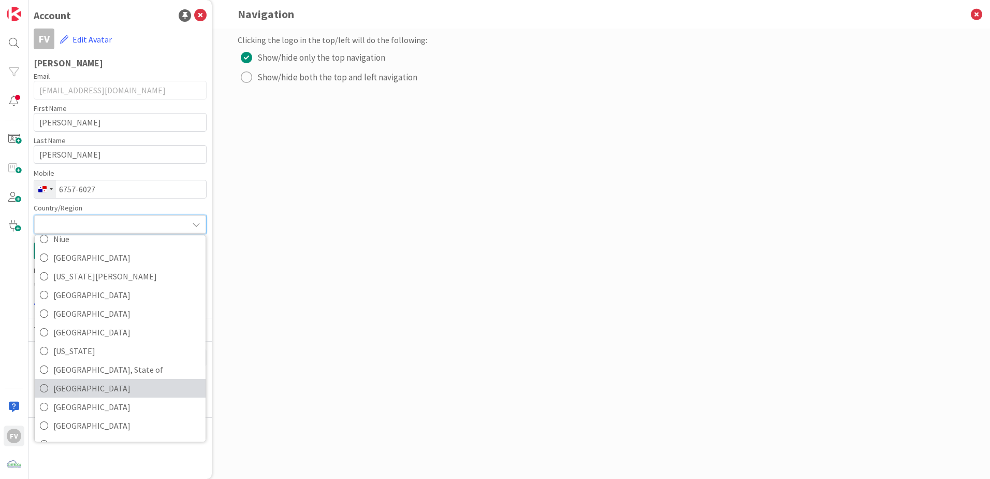
click at [115, 386] on span "[GEOGRAPHIC_DATA]" at bounding box center [126, 388] width 147 height 16
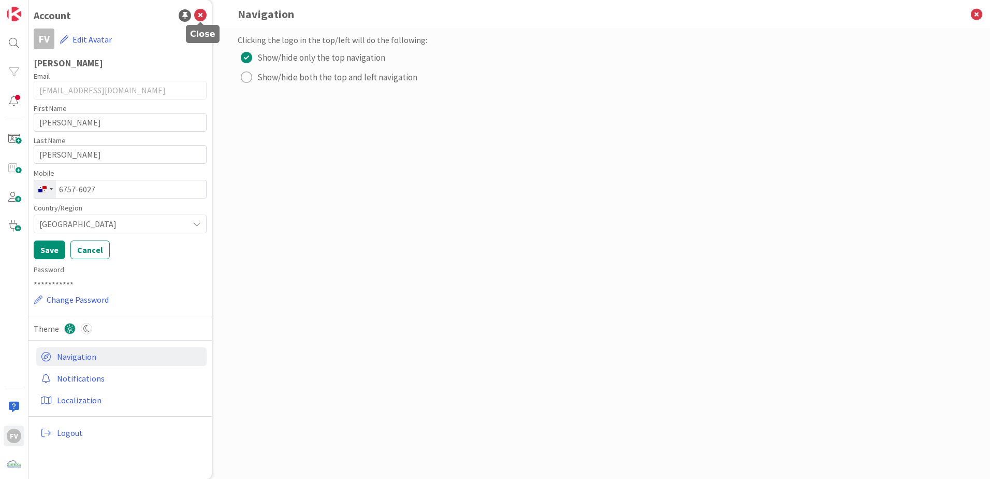
click at [200, 20] on icon at bounding box center [200, 15] width 12 height 12
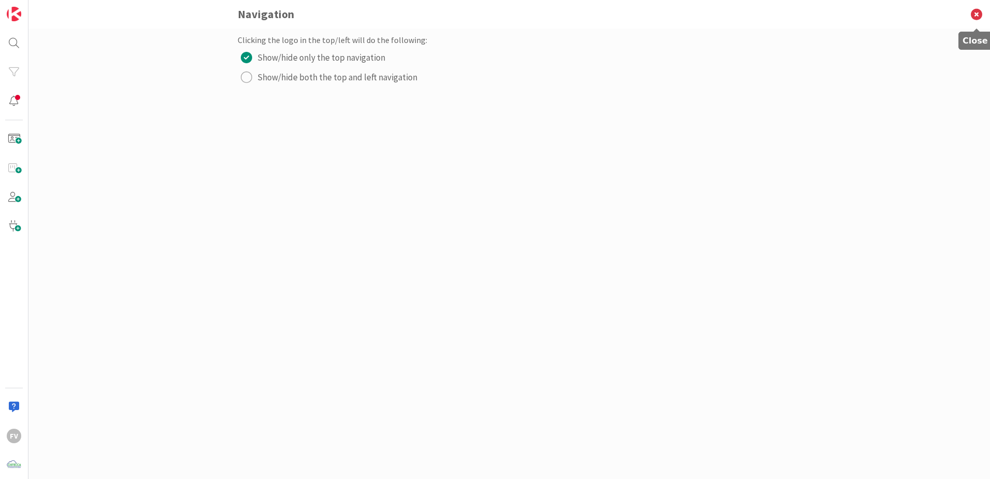
click at [979, 14] on icon at bounding box center [976, 14] width 27 height 28
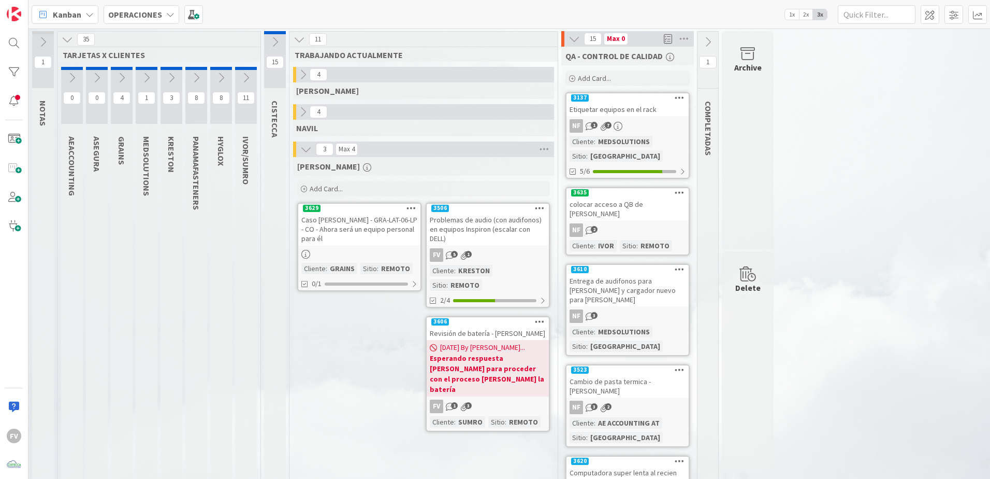
click at [221, 74] on icon at bounding box center [220, 77] width 11 height 11
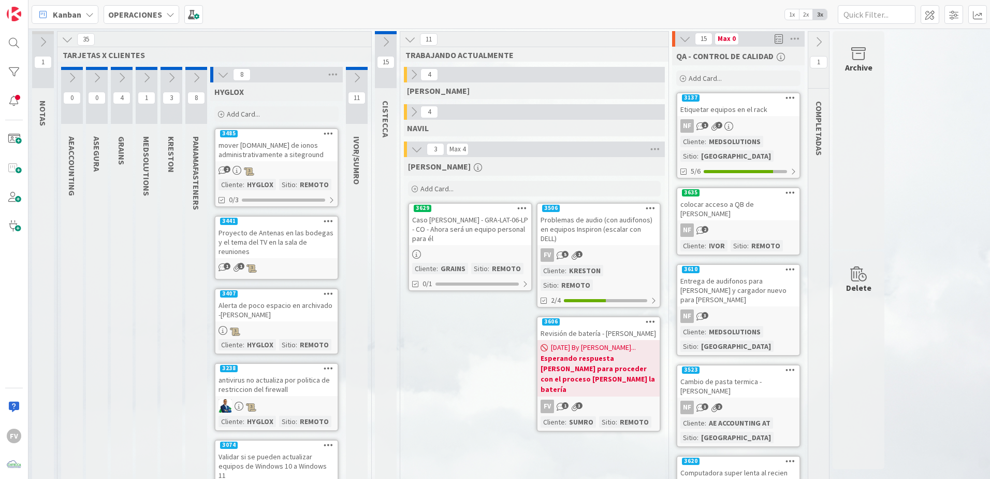
click at [227, 75] on icon at bounding box center [223, 74] width 11 height 11
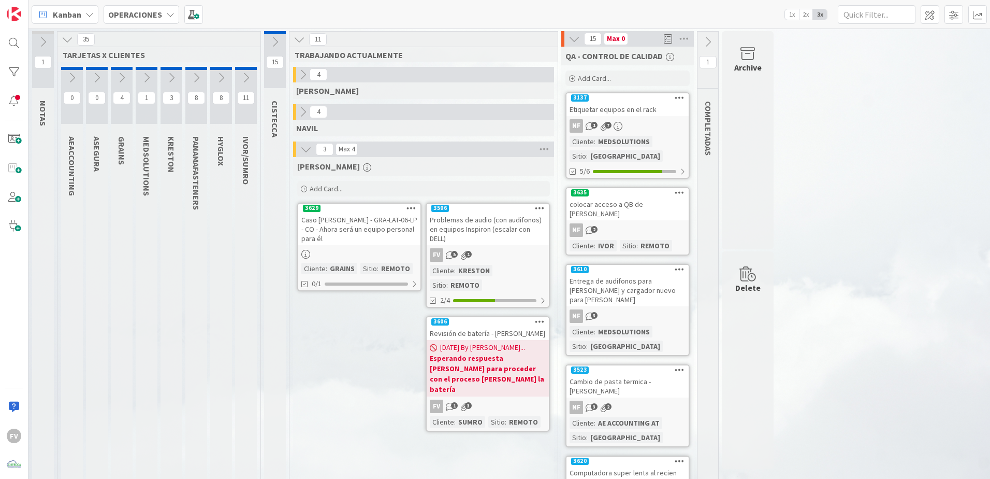
click at [250, 75] on icon at bounding box center [245, 77] width 11 height 11
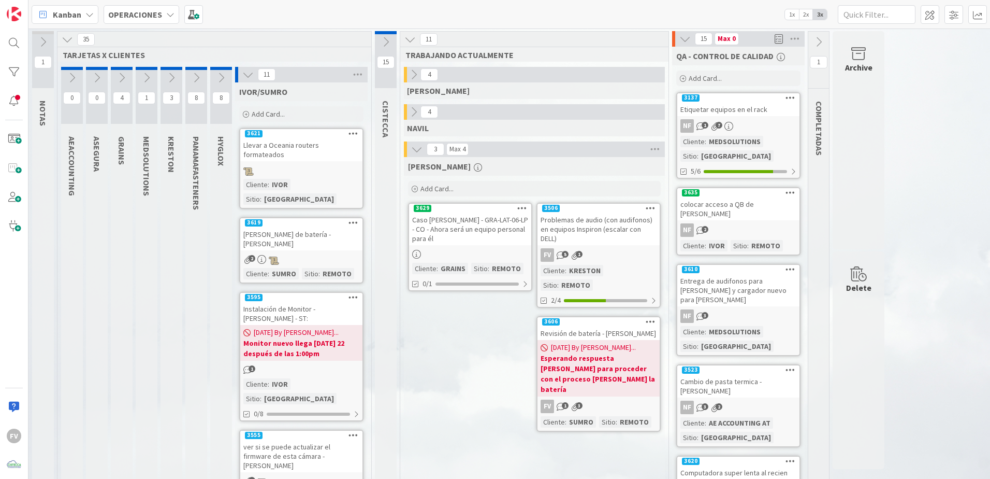
click at [236, 76] on div at bounding box center [236, 75] width 3 height 16
click at [244, 76] on icon at bounding box center [247, 74] width 11 height 11
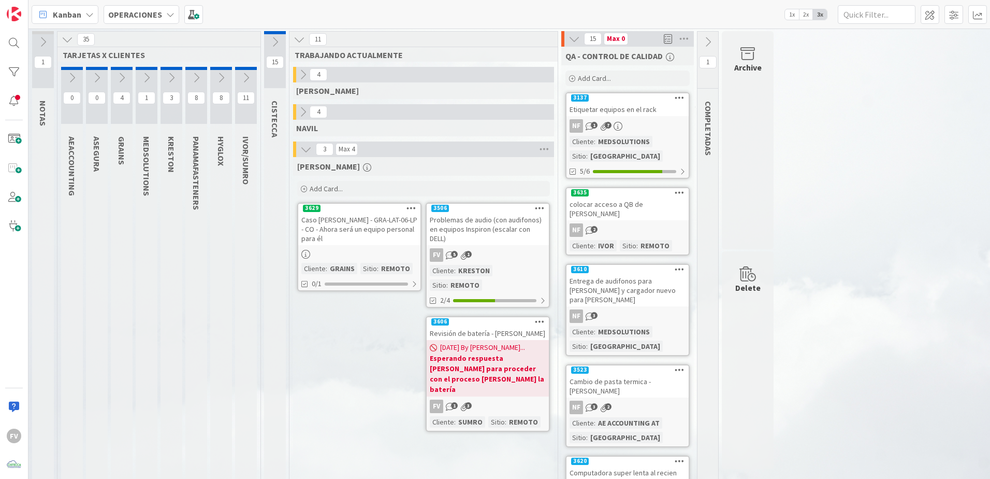
click at [138, 79] on button at bounding box center [147, 78] width 22 height 16
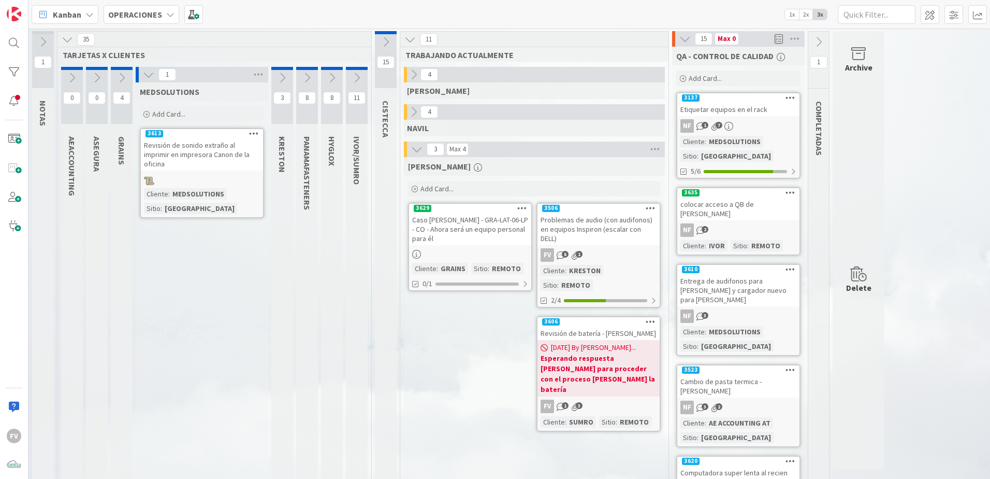
click at [185, 116] on div "Add Card..." at bounding box center [202, 114] width 124 height 16
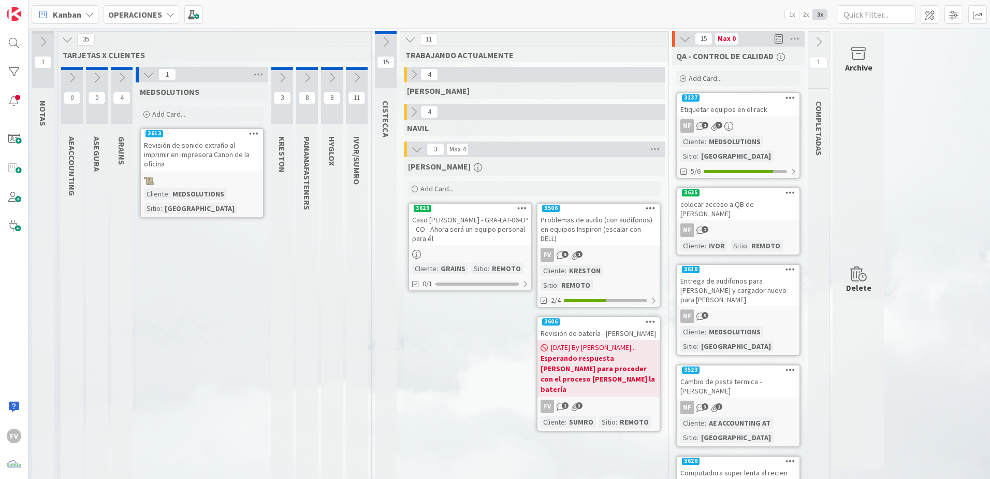
click at [208, 118] on div "Add Card..." at bounding box center [202, 114] width 124 height 16
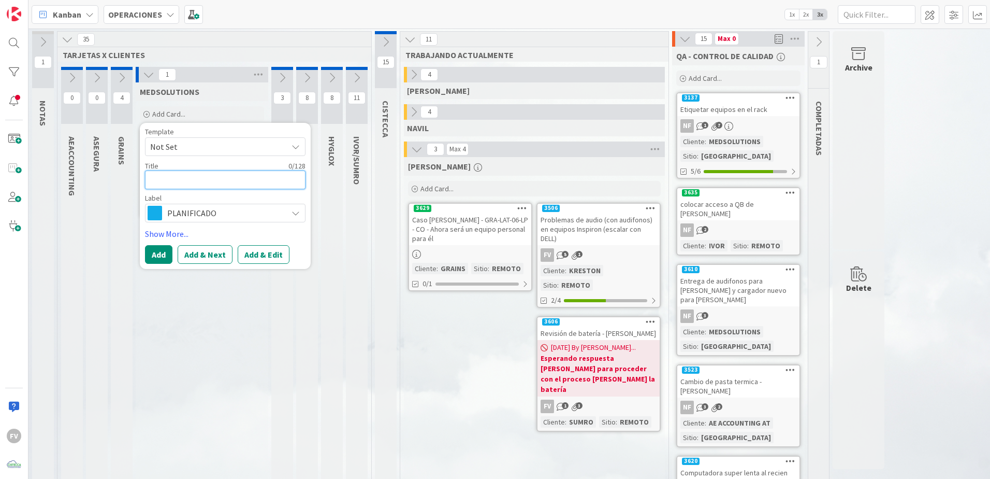
type textarea "x"
type textarea "L"
type textarea "x"
type textarea "Ll"
type textarea "x"
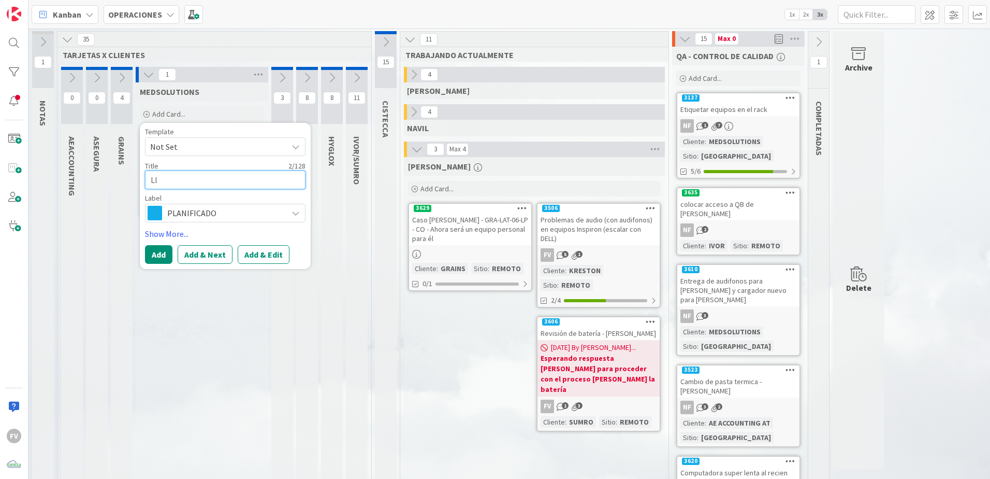
type textarea "Lle"
type textarea "x"
type textarea "Llev"
type textarea "x"
type textarea "Lleva"
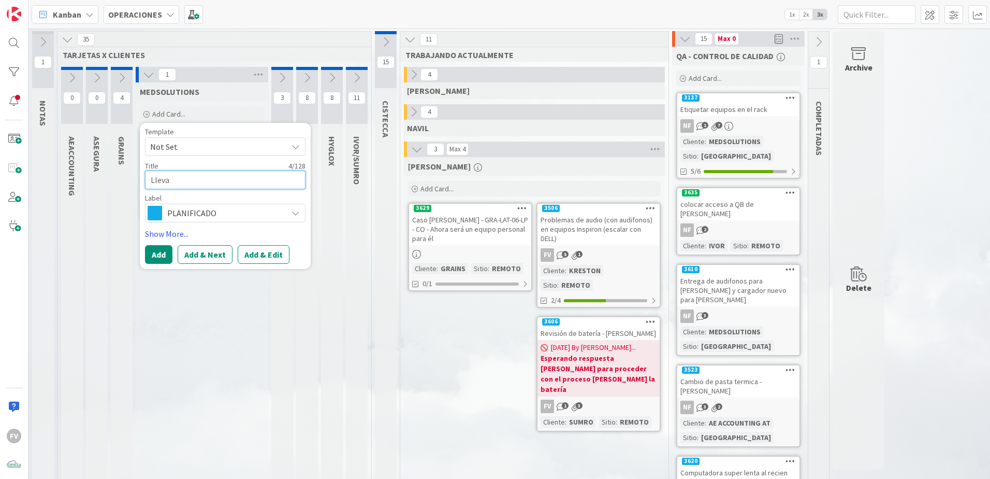
type textarea "x"
type textarea "Llevar"
type textarea "x"
type textarea "Llevar a"
type textarea "x"
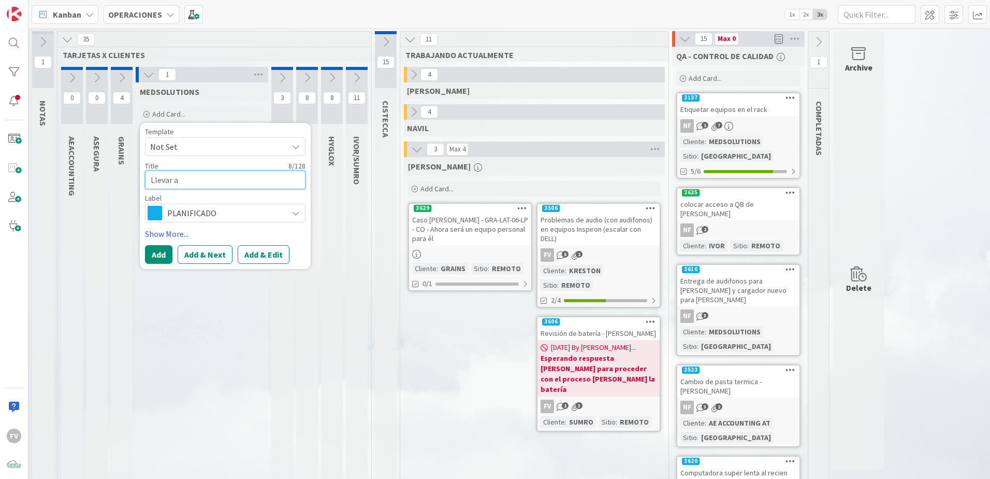
type textarea "Llevar au"
type textarea "x"
type textarea "Llevar aud"
type textarea "x"
type textarea "Llevar audi"
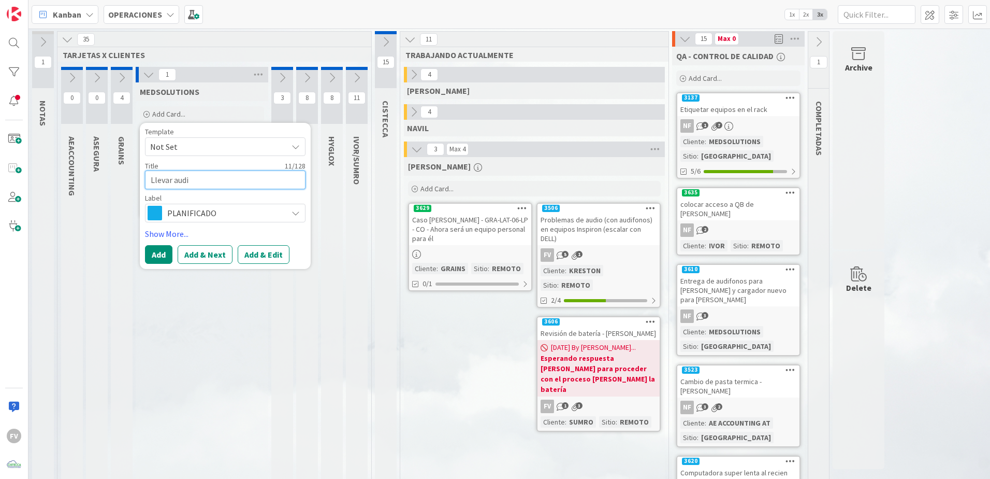
type textarea "x"
type textarea "Llevar audif"
type textarea "x"
type textarea "Llevar audifo"
type textarea "x"
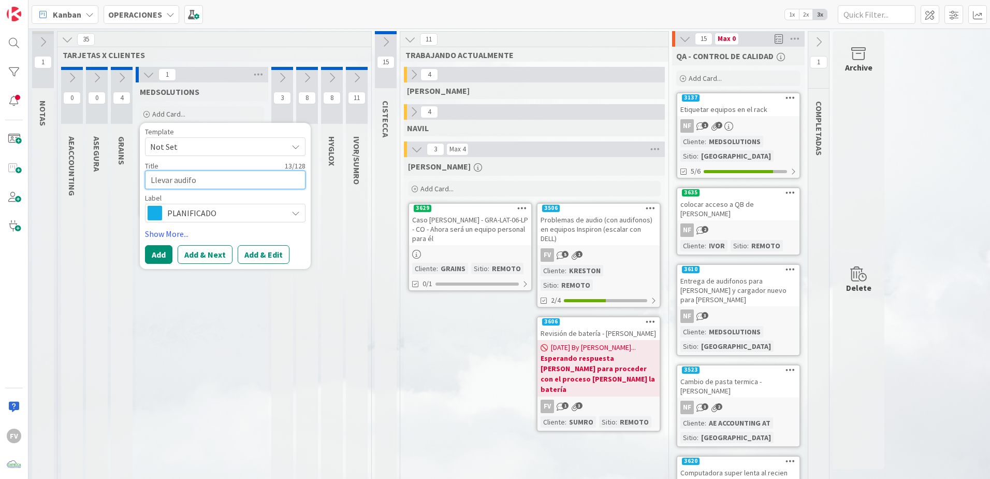
type textarea "Llevar audifon"
type textarea "x"
type textarea "Llevar audifono"
type textarea "x"
type textarea "Llevar audifonos"
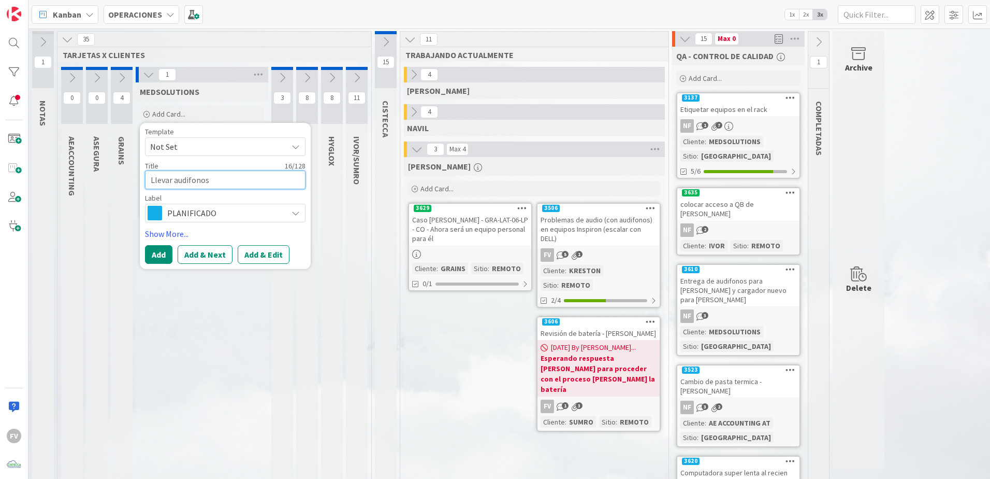
type textarea "x"
type textarea "Llevar audifonos"
type textarea "x"
type textarea "Llevar audifonos D"
type textarea "x"
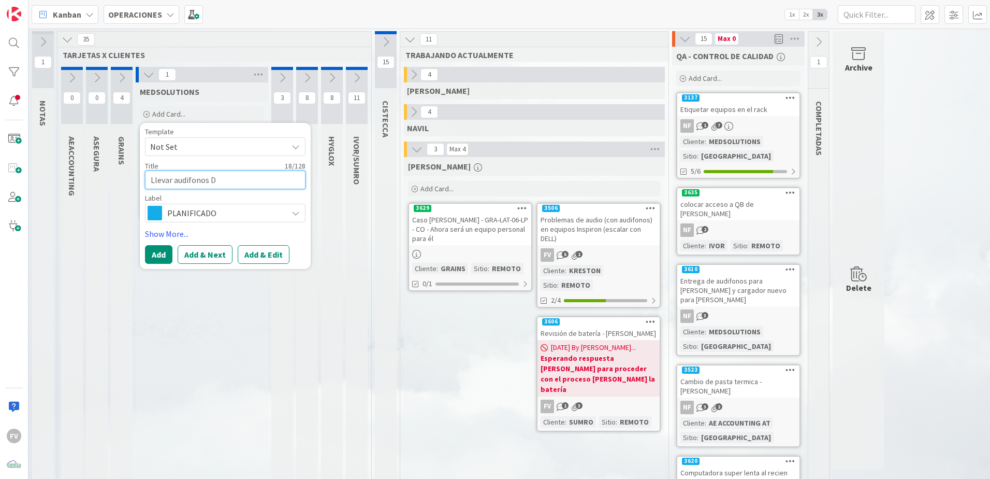
type textarea "Llevar audifonos DE"
type textarea "x"
type textarea "Llevar audifonos DEL"
type textarea "x"
type textarea "Llevar audifonos DELL"
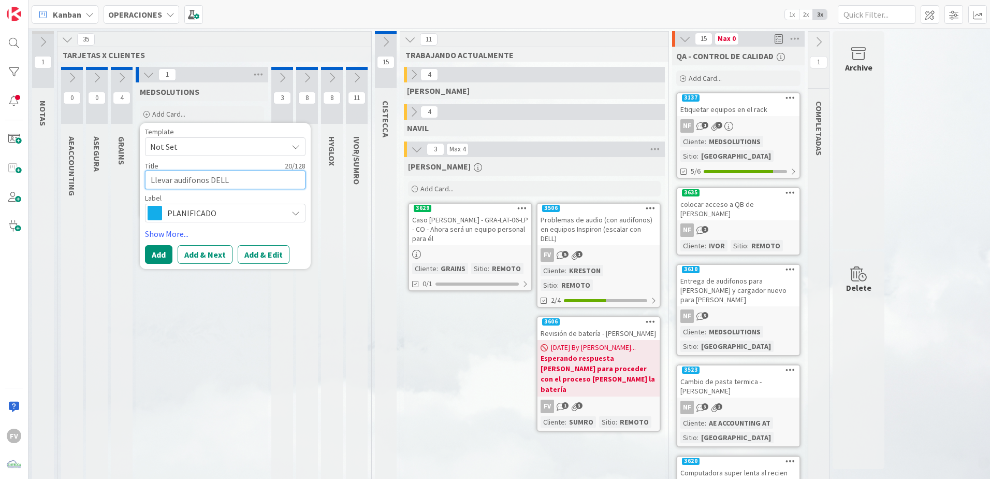
type textarea "x"
type textarea "Llevar audifonos DELL"
type textarea "x"
type textarea "Llevar audifonos DELL a"
type textarea "x"
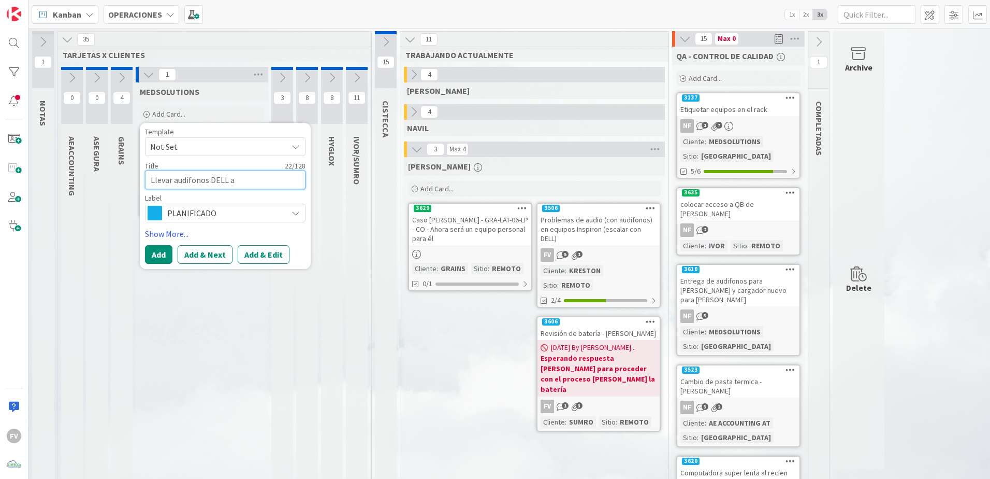
type textarea "Llevar audifonos DELL a"
type textarea "x"
type textarea "Llevar audifonos DELL a J"
type textarea "x"
type textarea "Llevar audifonos DELL a Jo"
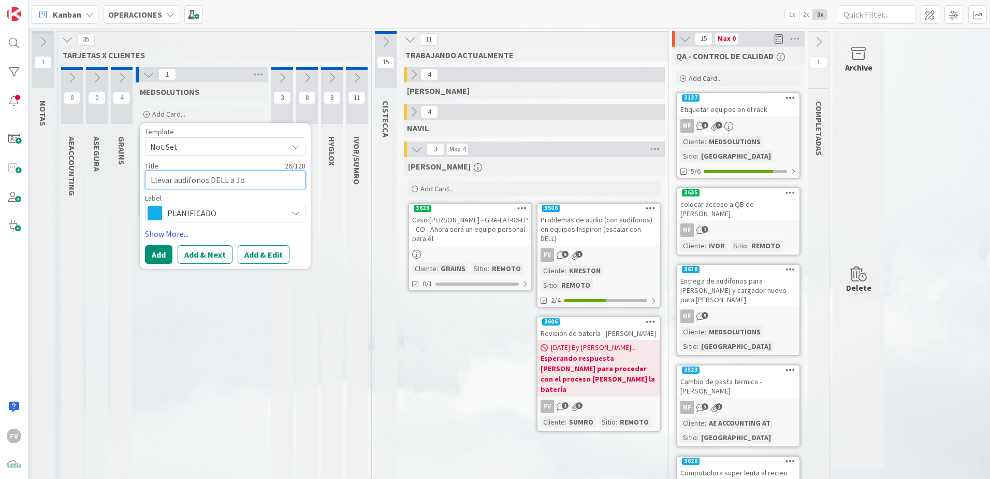
type textarea "x"
type textarea "Llevar audifonos DELL a Jor"
type textarea "x"
type textarea "Llevar audifonos DELL a Jorg"
type textarea "x"
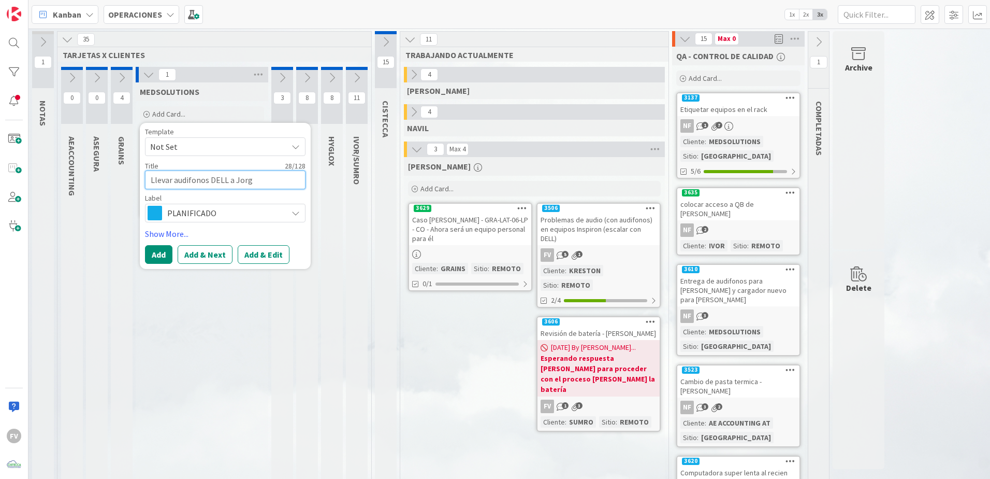
type textarea "Llevar audifonos DELL [PERSON_NAME]"
type textarea "x"
type textarea "Llevar audifonos DELL [PERSON_NAME]"
type textarea "x"
type textarea "Llevar audifonos DELL [PERSON_NAME]"
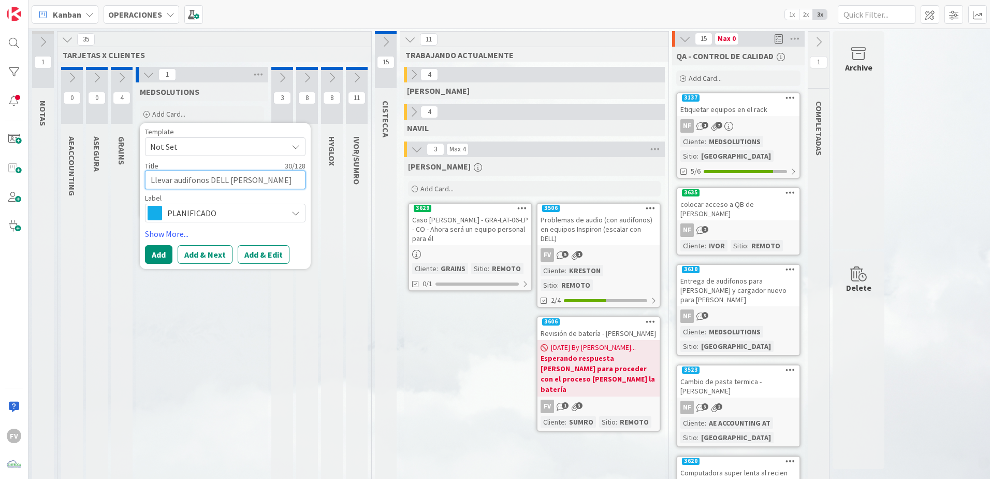
type textarea "x"
type textarea "Llevar audifonos DELL [PERSON_NAME]"
type textarea "x"
type textarea "Llevar audifonos DELL [PERSON_NAME]"
type textarea "x"
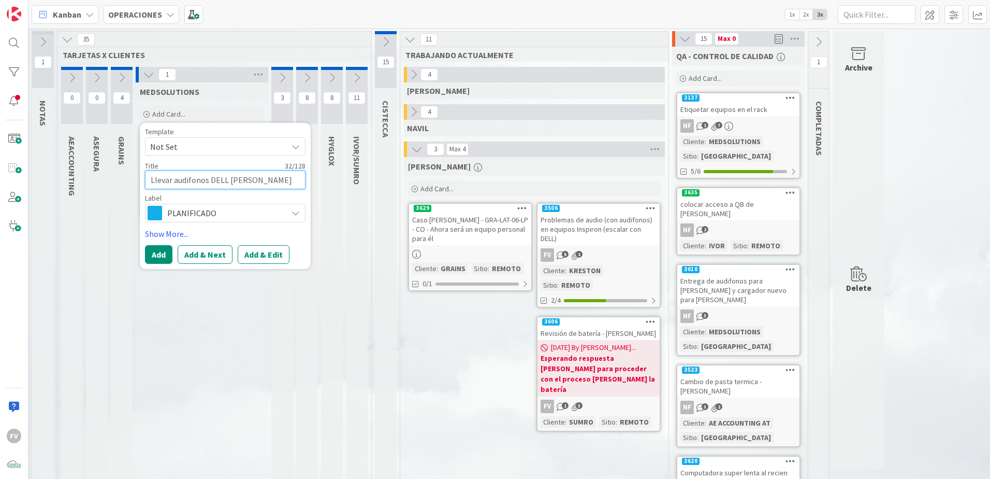
type textarea "Llevar audifonos DELL [PERSON_NAME]"
type textarea "x"
type textarea "Llevar audifonos DELL a [PERSON_NAME]"
type textarea "x"
type textarea "Llevar audifonos DELL a [PERSON_NAME]"
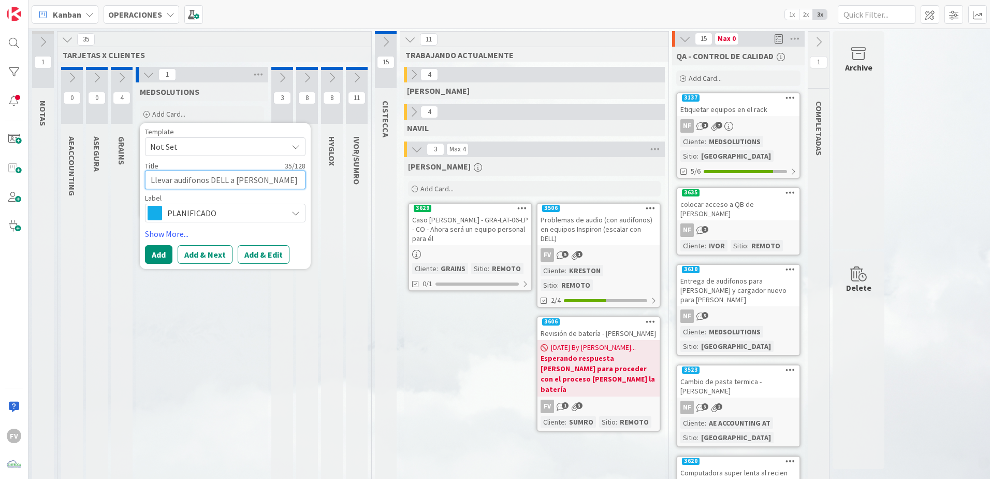
type textarea "x"
type textarea "Llevar audifonos DELL a [PERSON_NAME]"
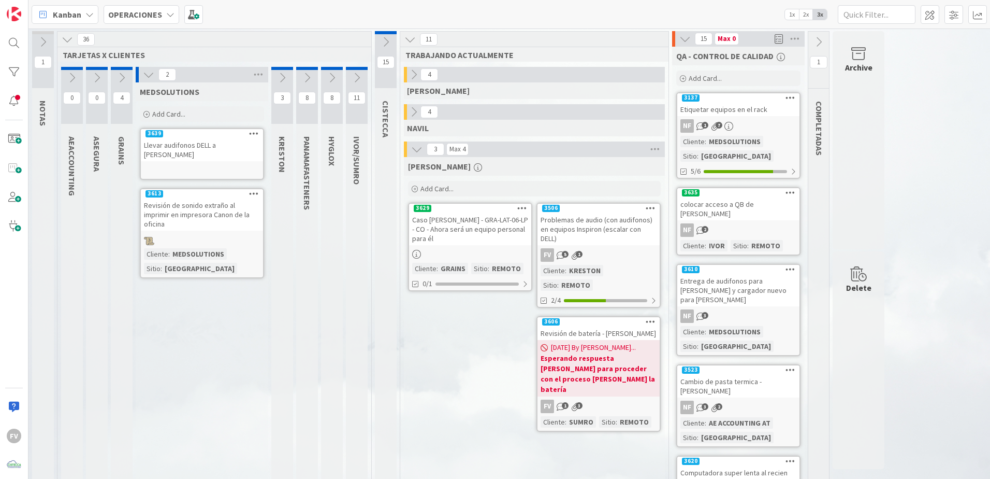
click at [152, 70] on icon at bounding box center [148, 74] width 11 height 11
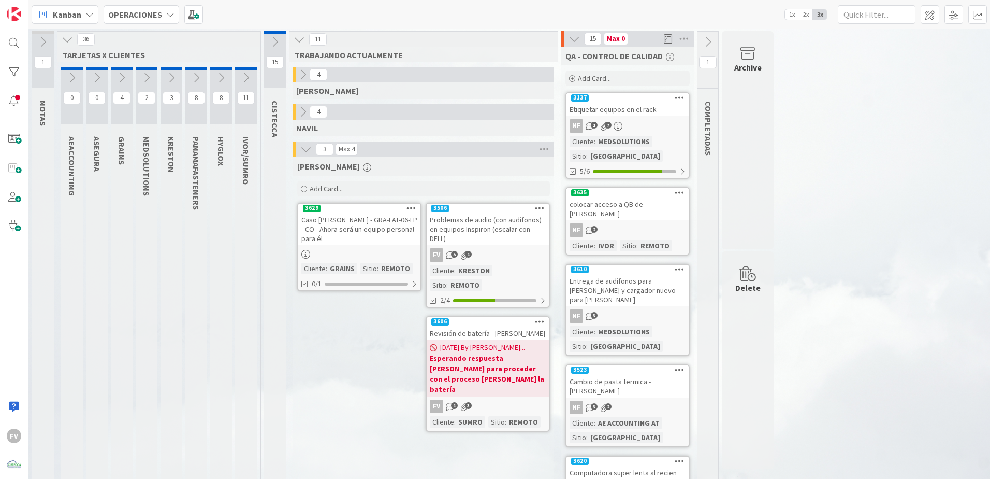
click at [141, 77] on icon at bounding box center [146, 77] width 11 height 11
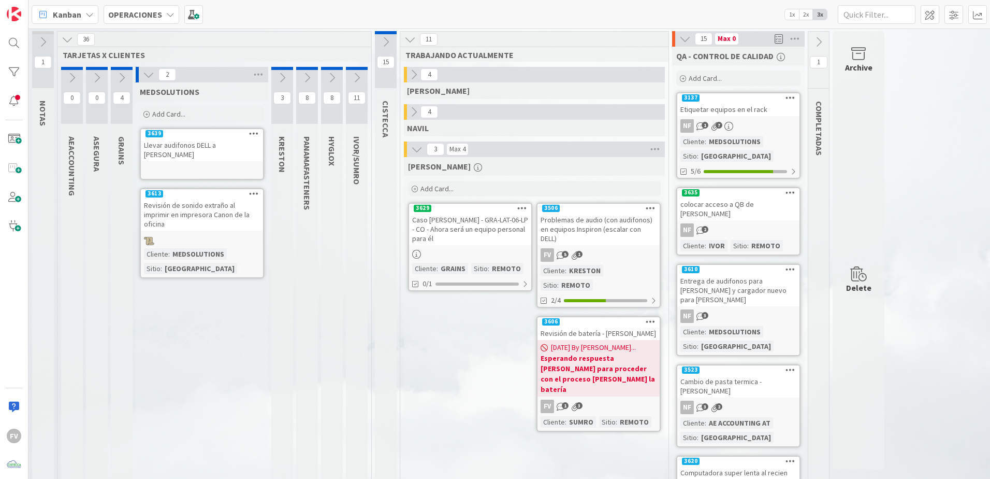
click at [201, 214] on div "Revisión de sonido extraño al imprimir en impresora Canon de la oficina" at bounding box center [202, 214] width 122 height 32
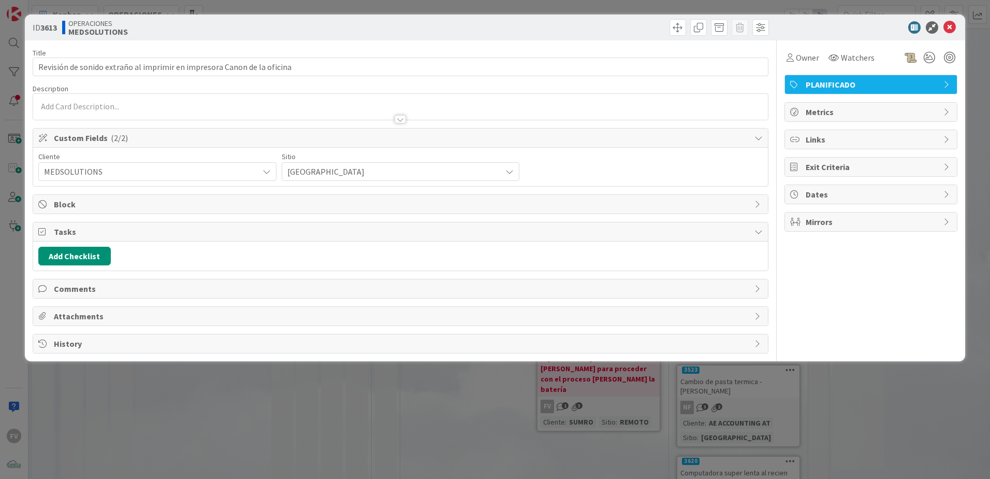
click at [236, 370] on div "ID 3613 OPERACIONES MEDSOLUTIONS Title 71 / 128 Revisión de sonido extraño al i…" at bounding box center [495, 239] width 990 height 479
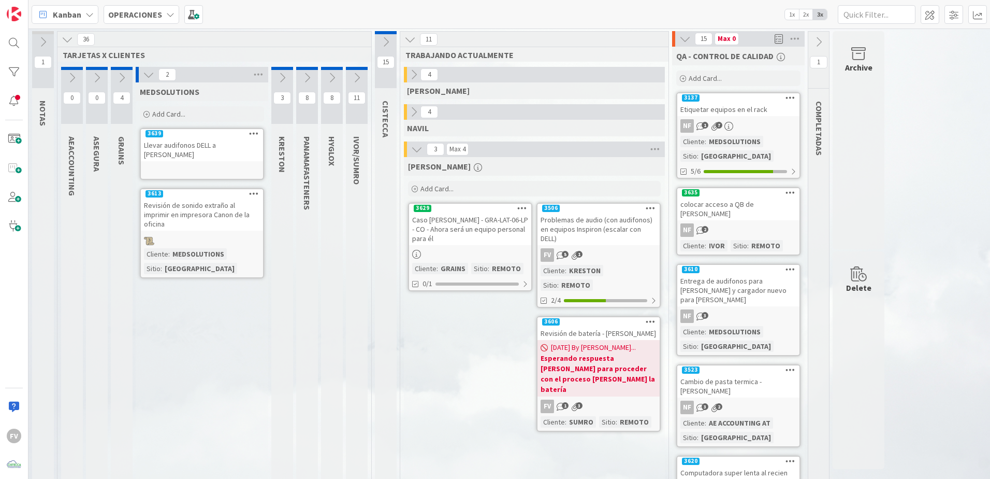
click at [416, 115] on icon at bounding box center [413, 111] width 11 height 11
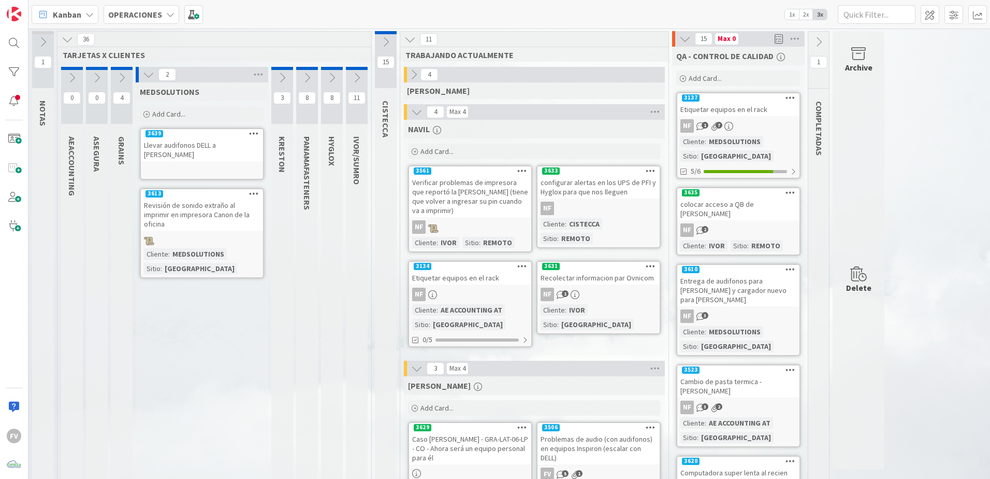
click at [413, 112] on icon at bounding box center [416, 111] width 11 height 11
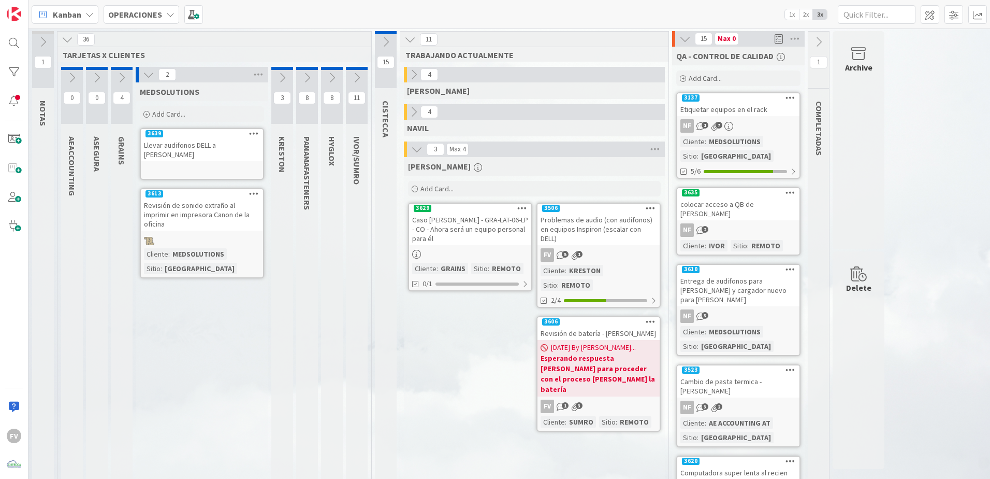
click at [757, 132] on div "NF 1 7" at bounding box center [738, 125] width 122 height 13
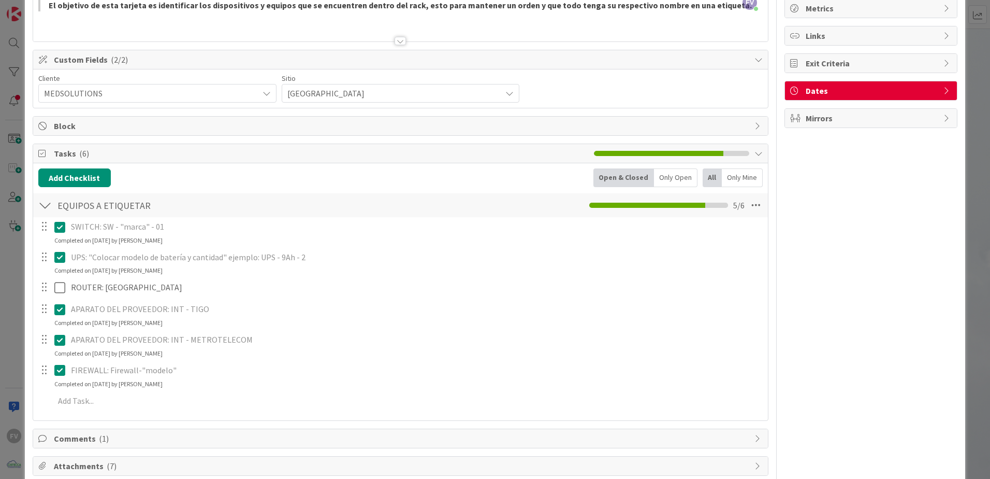
scroll to position [150, 0]
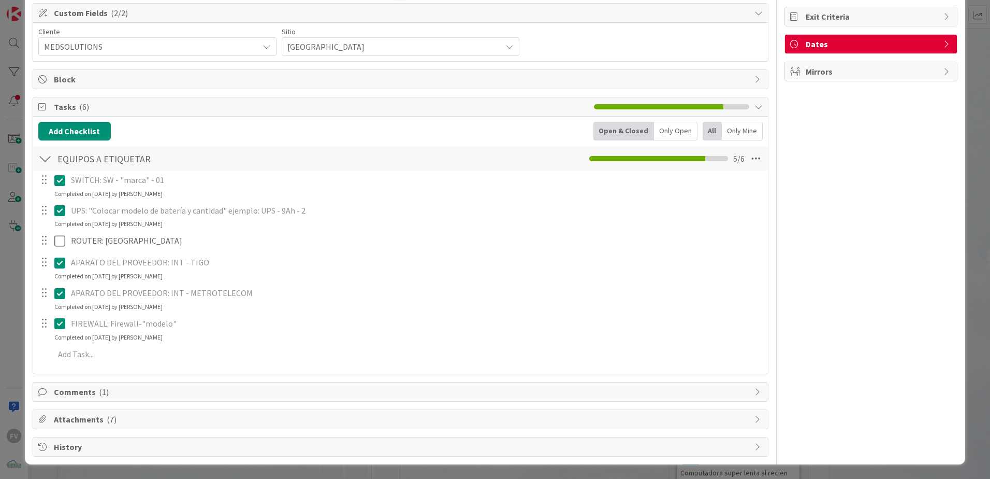
click at [134, 423] on span "Attachments ( 7 )" at bounding box center [402, 419] width 696 height 12
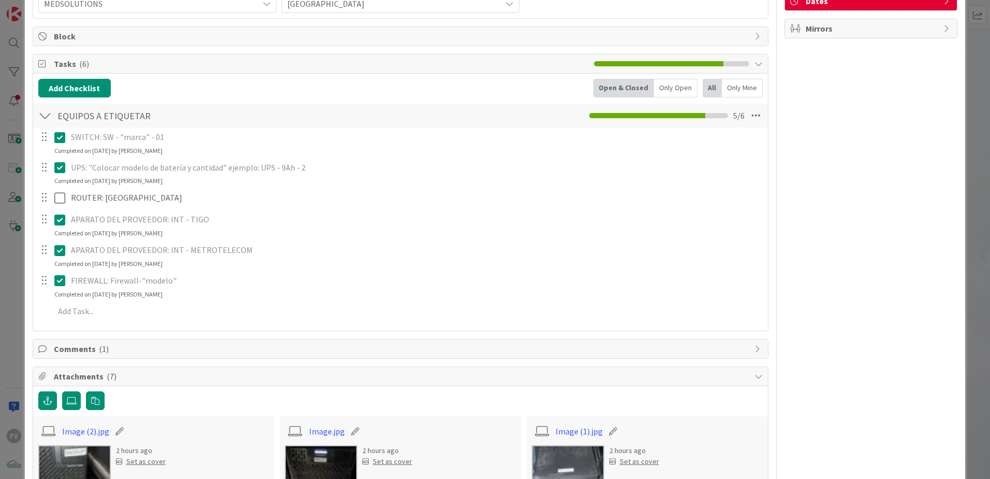
scroll to position [409, 0]
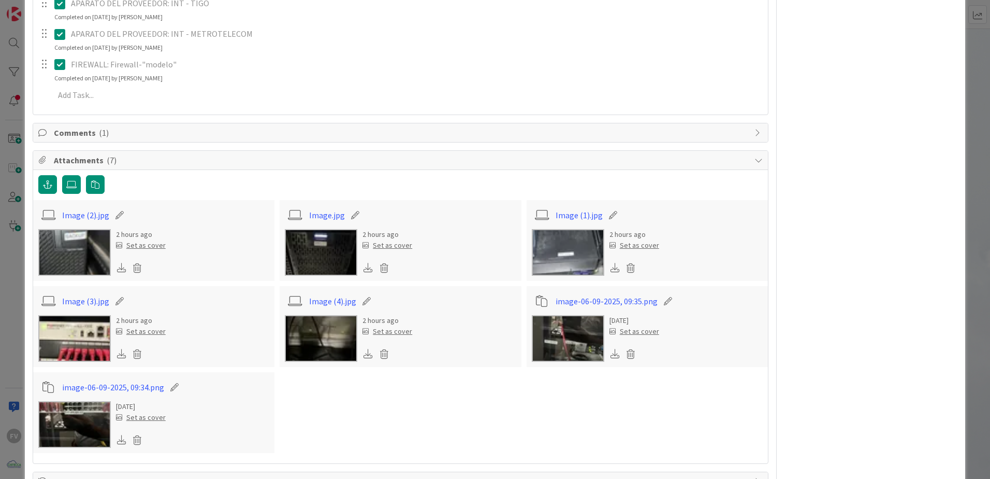
click at [76, 257] on img at bounding box center [74, 252] width 73 height 47
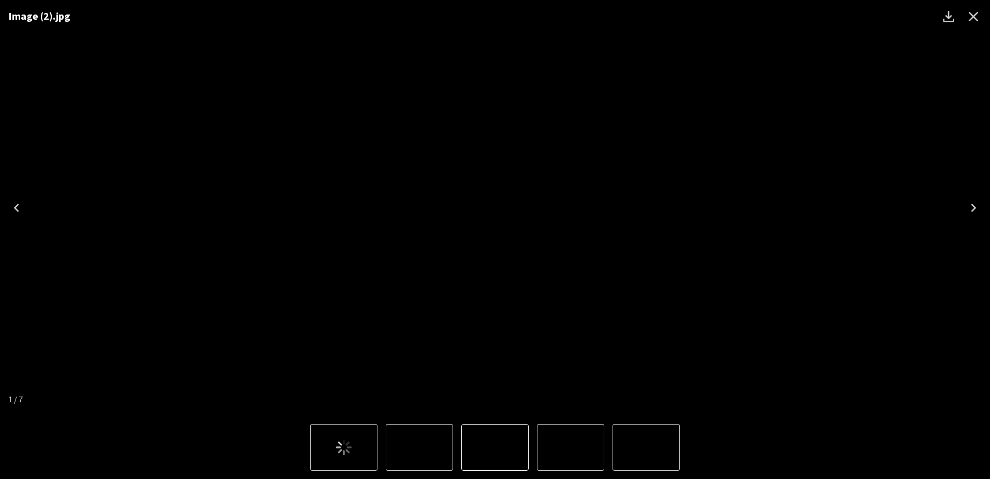
click at [977, 207] on icon "Next" at bounding box center [973, 207] width 17 height 17
click at [976, 206] on icon "Next" at bounding box center [973, 207] width 17 height 17
click at [979, 211] on icon "Next" at bounding box center [973, 207] width 17 height 17
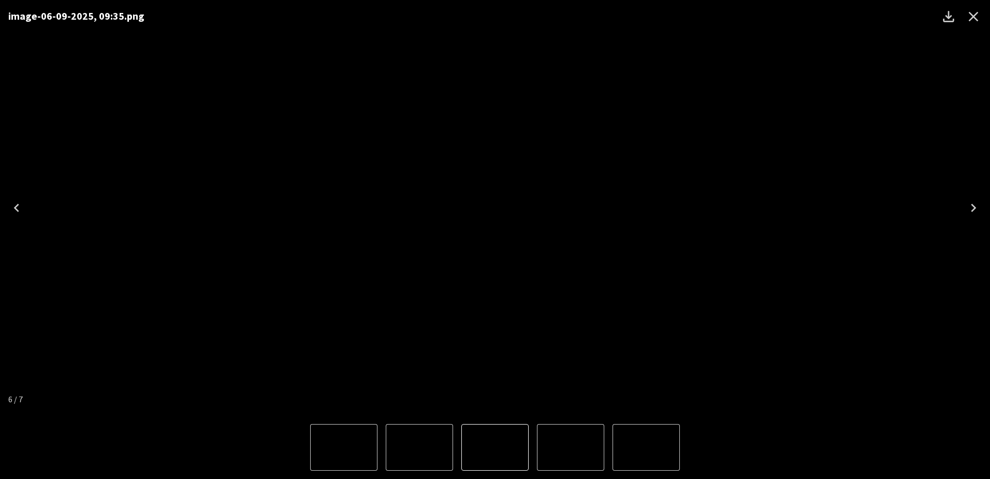
click at [974, 214] on icon "Next" at bounding box center [973, 207] width 17 height 17
click at [981, 212] on icon "Next" at bounding box center [973, 207] width 17 height 17
click at [968, 20] on icon "Close" at bounding box center [973, 16] width 17 height 17
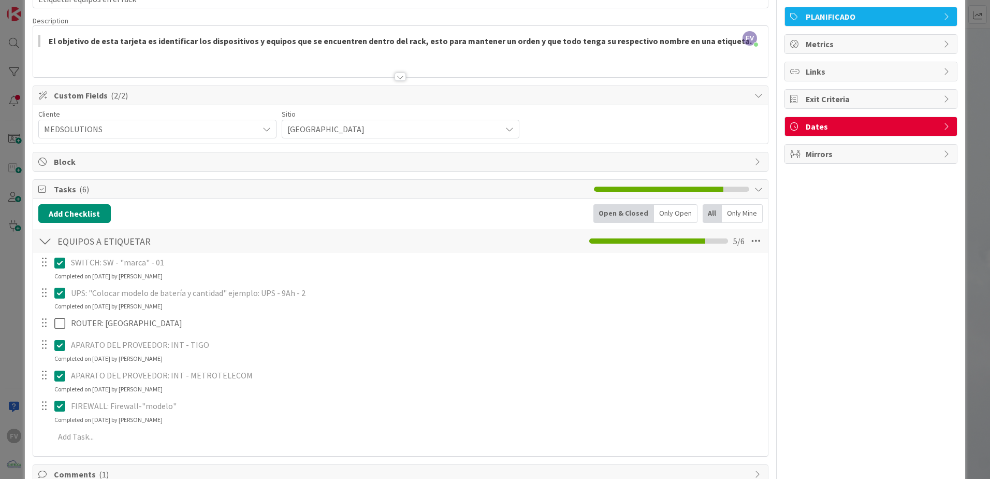
scroll to position [104, 0]
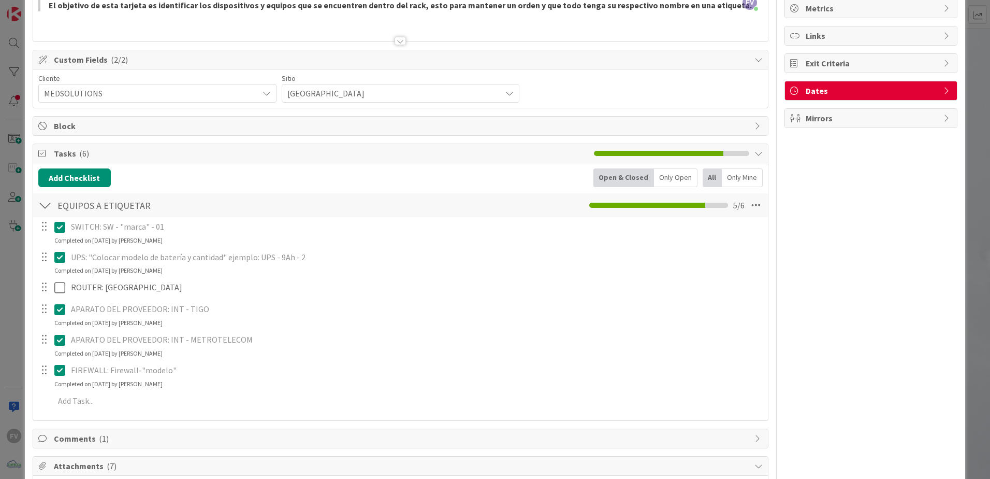
click at [47, 202] on div at bounding box center [44, 205] width 13 height 19
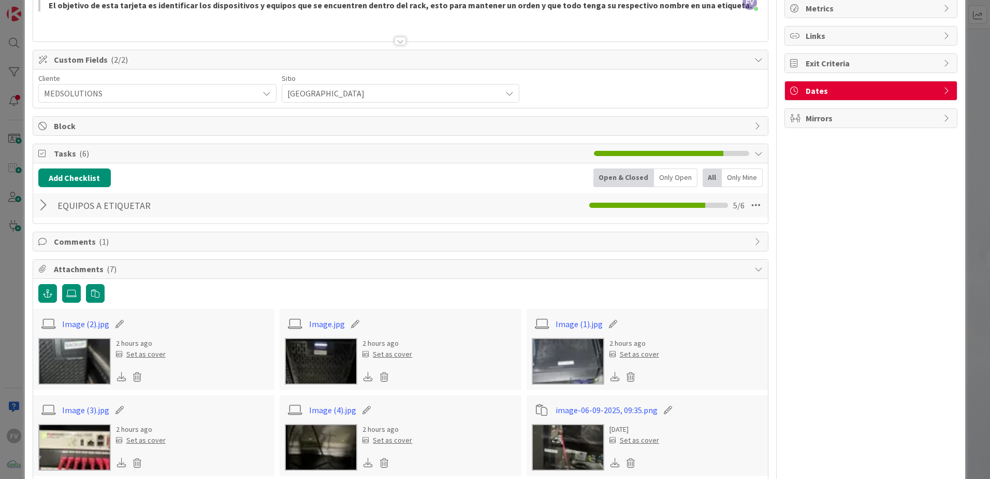
click at [50, 209] on div at bounding box center [44, 205] width 13 height 19
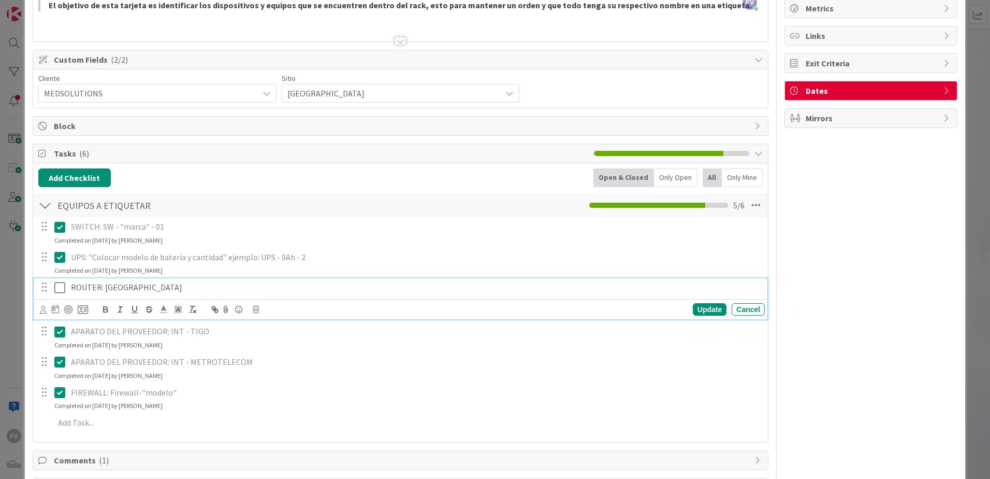
click at [157, 290] on p "ROUTER: [GEOGRAPHIC_DATA]" at bounding box center [416, 287] width 690 height 12
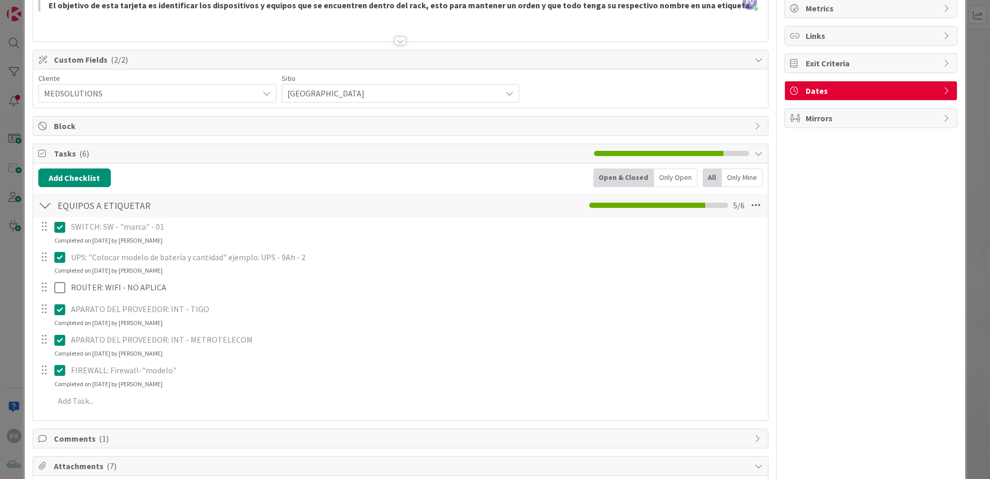
click at [21, 234] on div "ID 3137 OPERACIONES QA - CONTROL DE CALIDAD Title 28 / 128 Etiquetar equipos en…" at bounding box center [495, 239] width 990 height 479
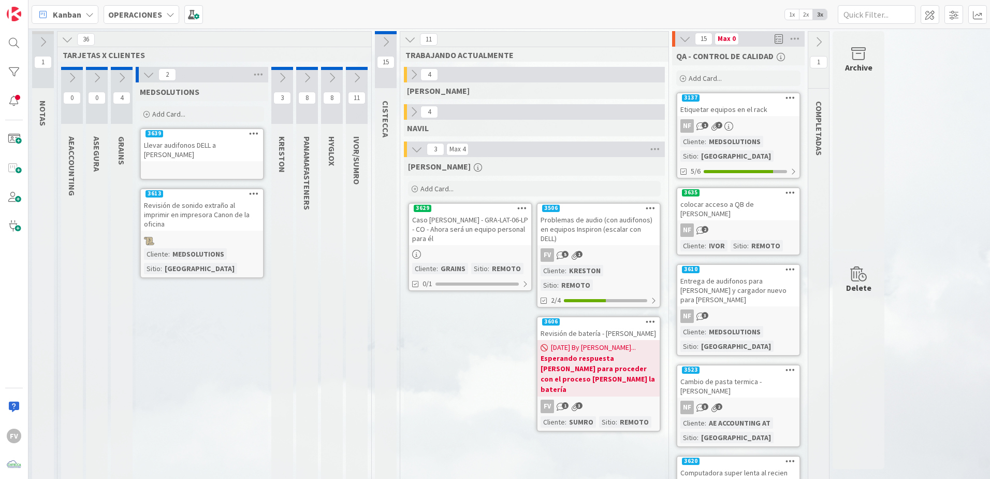
click at [817, 41] on icon at bounding box center [818, 41] width 11 height 11
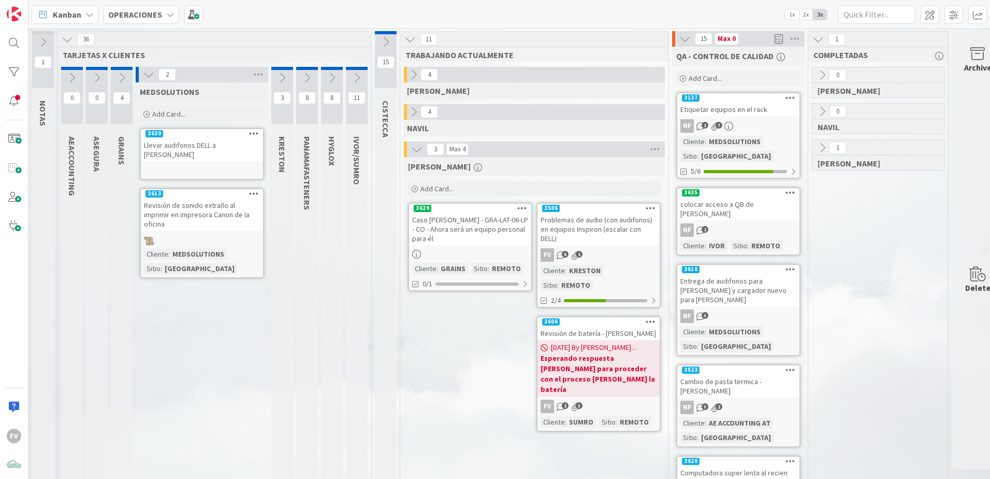
click at [824, 114] on icon at bounding box center [822, 111] width 11 height 11
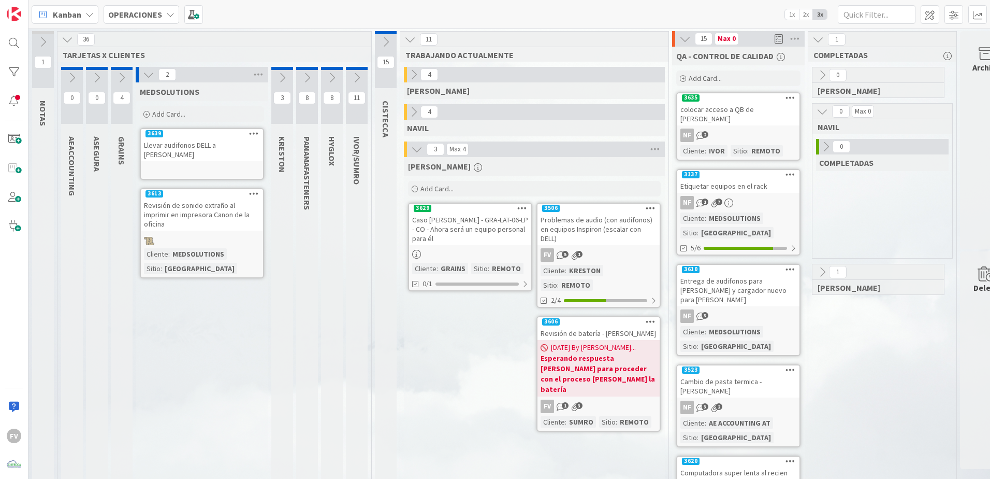
click at [826, 149] on icon at bounding box center [825, 146] width 11 height 11
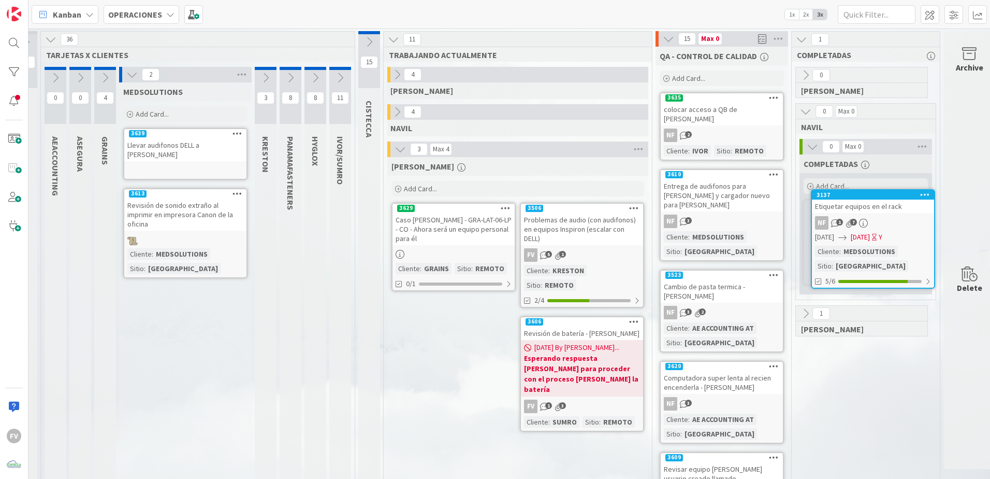
scroll to position [0, 23]
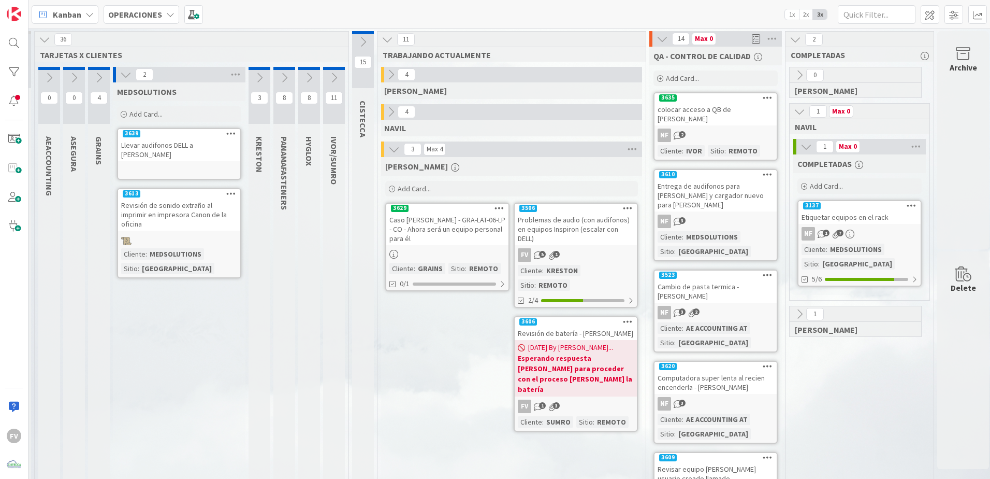
click at [718, 121] on div "colocar acceso a QB de [PERSON_NAME]" at bounding box center [716, 114] width 122 height 23
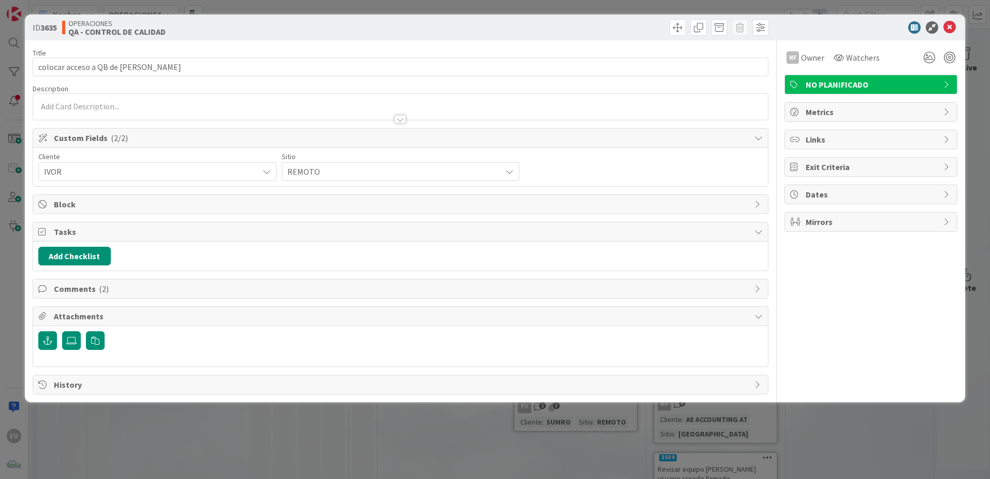
click at [162, 281] on div "Comments ( 2 )" at bounding box center [400, 288] width 735 height 19
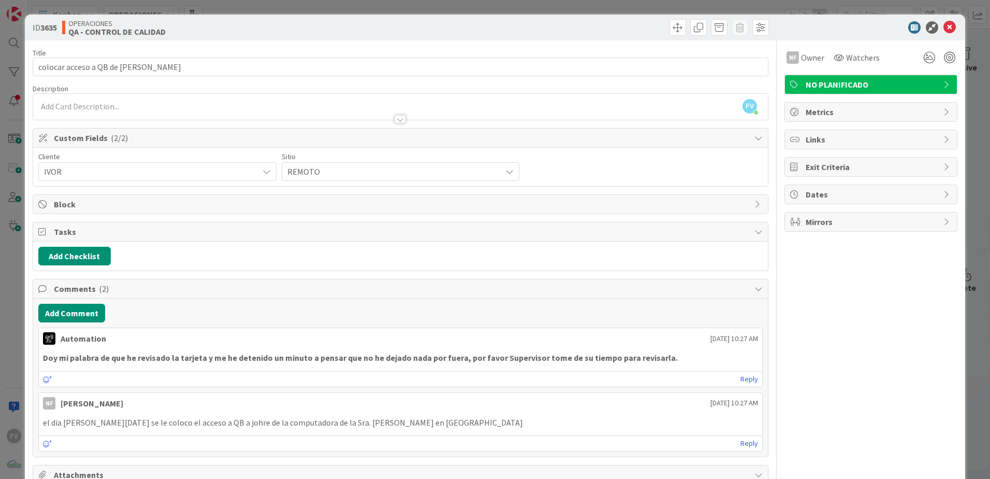
click at [174, 295] on div "Comments ( 2 )" at bounding box center [400, 288] width 735 height 19
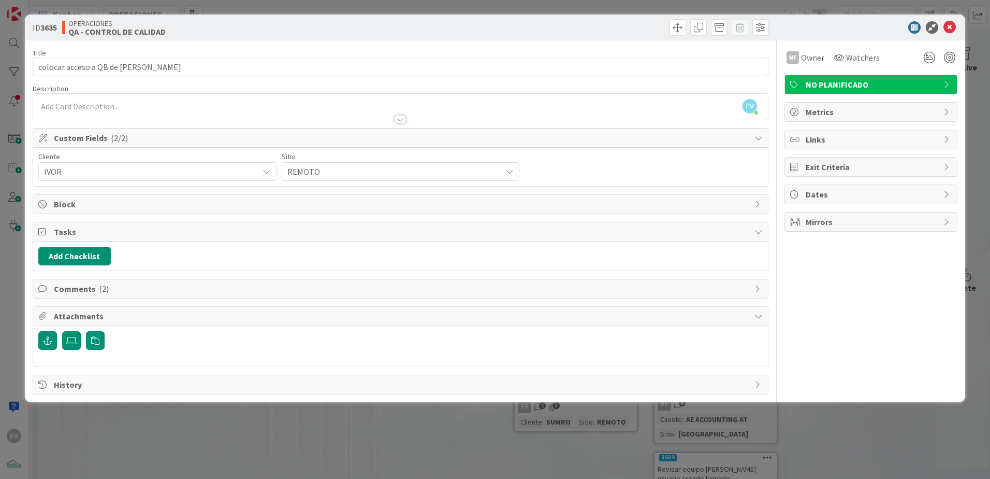
click at [169, 295] on div "Comments ( 2 )" at bounding box center [400, 288] width 735 height 19
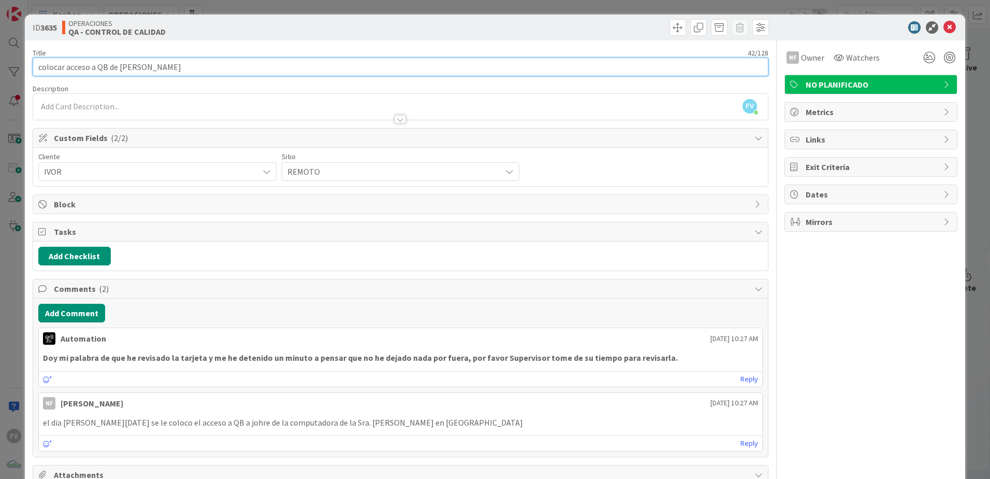
click at [164, 67] on input "colocar acceso a QB de [PERSON_NAME]" at bounding box center [401, 66] width 736 height 19
type input "colocar acceso a QB de [PERSON_NAME]"
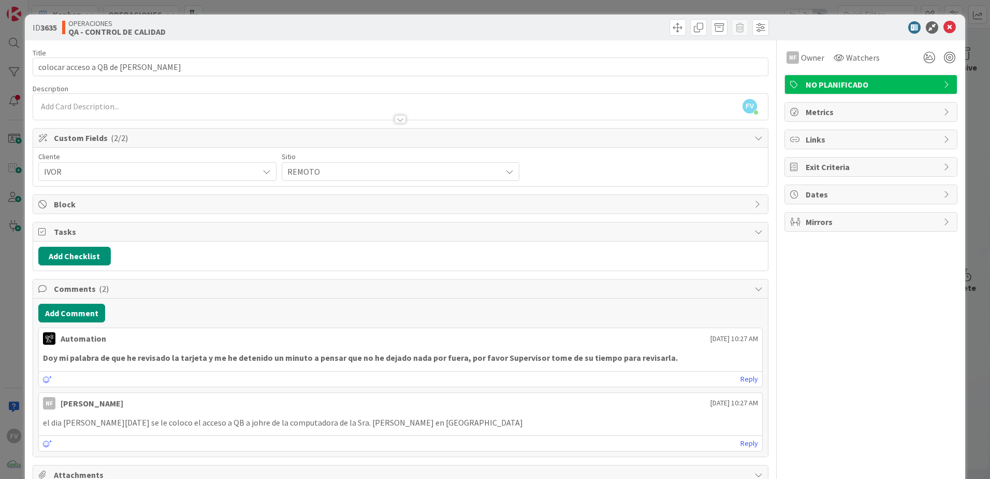
click at [785, 30] on div at bounding box center [865, 27] width 183 height 12
click at [964, 21] on div "ID 3635 OPERACIONES QA - CONTROL DE CALIDAD Title 42 / 128 colocar acceso a QB …" at bounding box center [495, 239] width 990 height 479
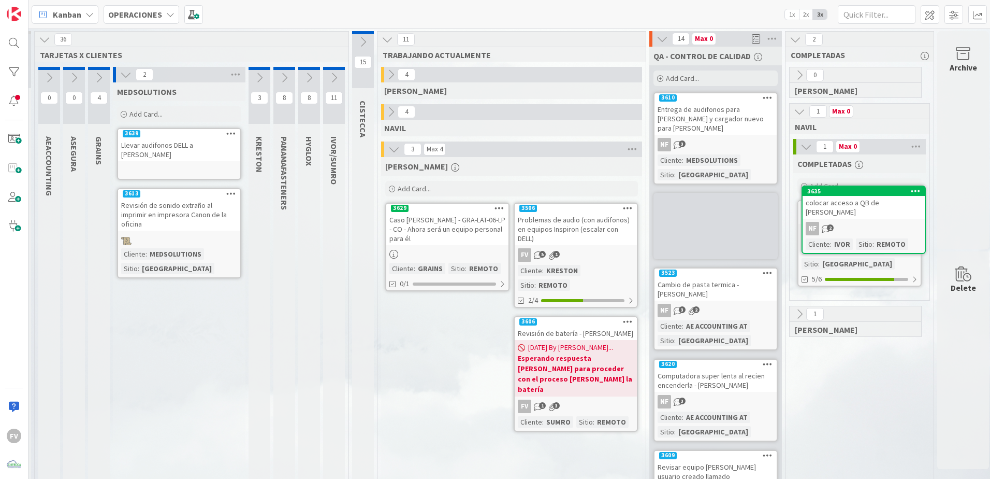
scroll to position [0, 33]
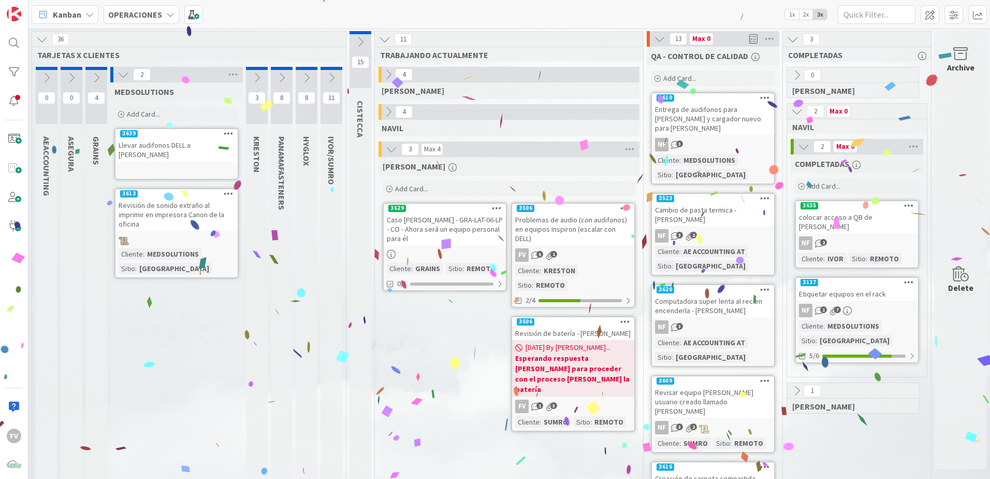
click at [733, 138] on div "NF 3" at bounding box center [713, 144] width 122 height 13
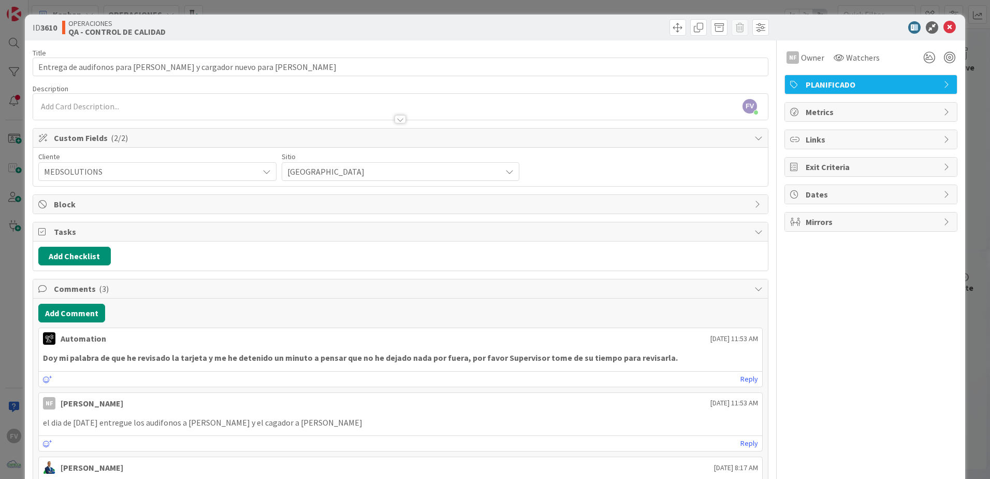
click at [298, 8] on div "ID 3610 OPERACIONES QA - CONTROL DE CALIDAD Title 70 / 128 Entrega de audifonos…" at bounding box center [495, 239] width 990 height 479
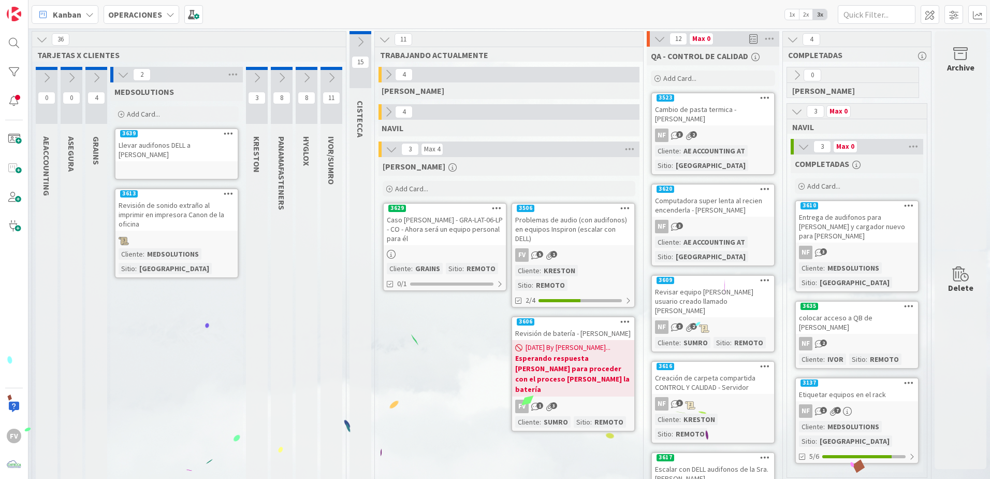
click at [737, 157] on div "Cliente : AE ACCOUNTING AT Sitio : [GEOGRAPHIC_DATA]" at bounding box center [713, 158] width 116 height 26
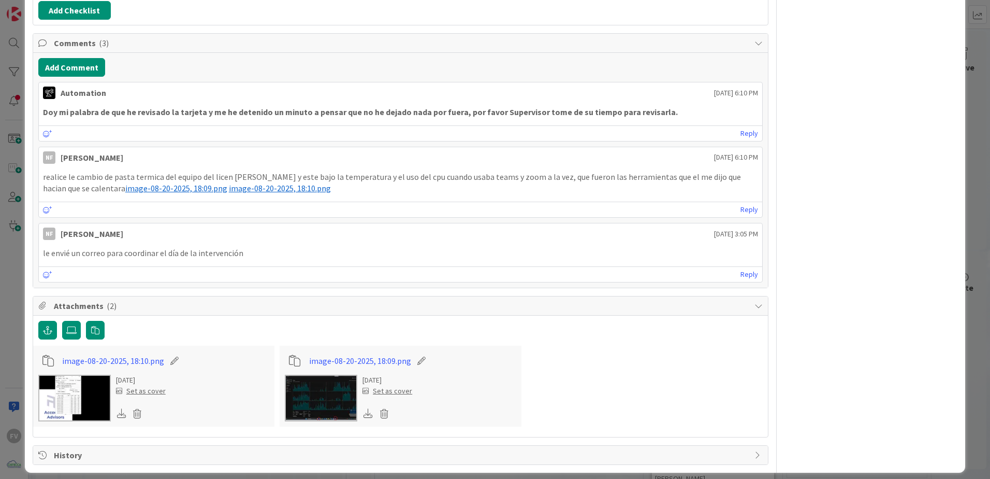
scroll to position [254, 0]
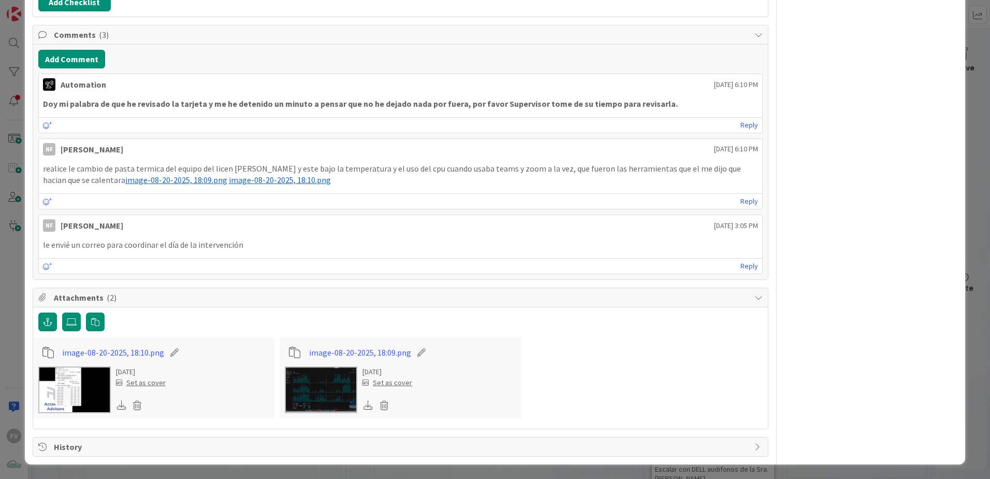
click at [74, 385] on img at bounding box center [74, 389] width 73 height 47
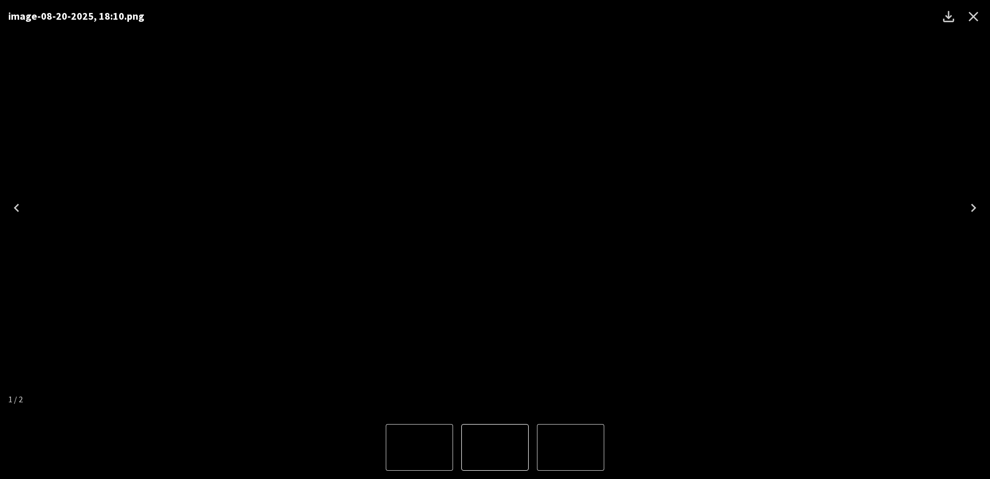
click at [926, 283] on div "image-08-20-2025, 18:10.png" at bounding box center [495, 207] width 990 height 415
click at [971, 18] on icon "Close" at bounding box center [973, 16] width 17 height 17
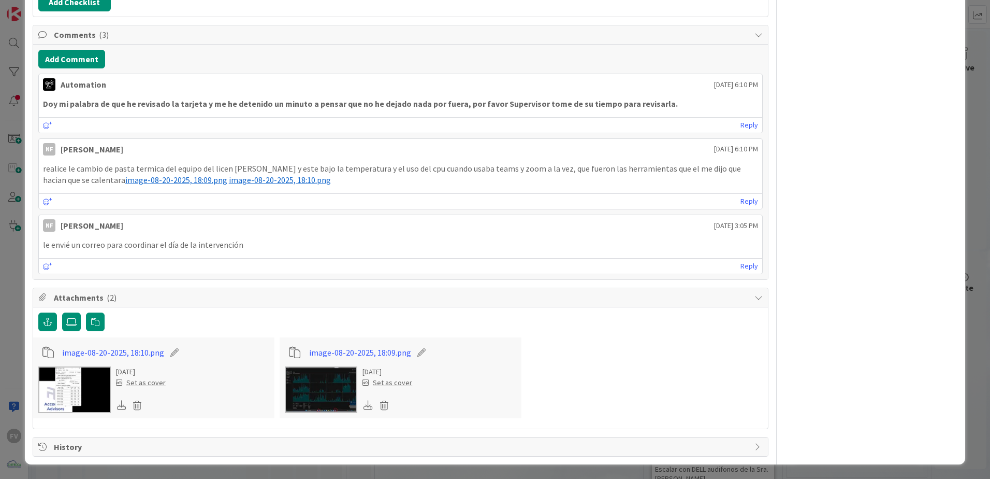
click at [962, 66] on div "ID 3523 OPERACIONES QA - CONTROL DE CALIDAD Title 43 / 128 Cambio de pasta term…" at bounding box center [495, 239] width 990 height 479
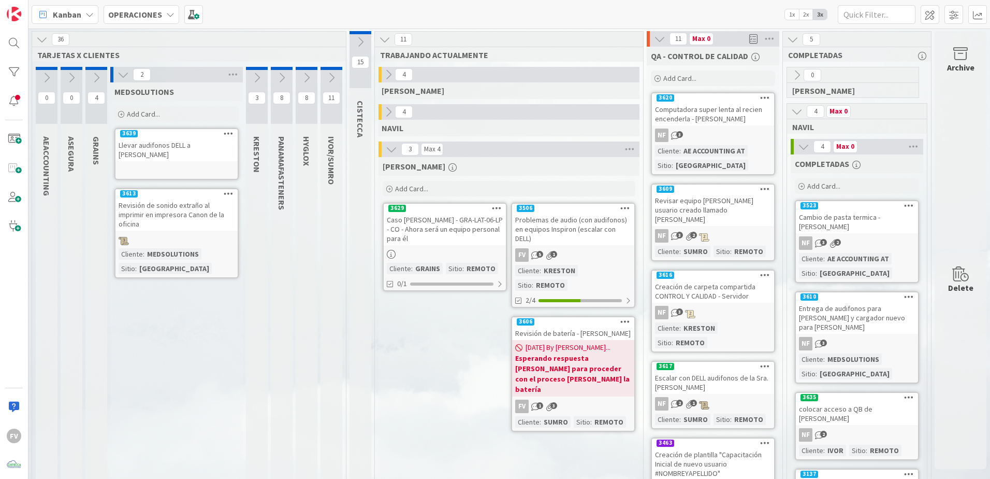
click at [728, 124] on div "Computadora super lenta al recien encenderla - [PERSON_NAME]" at bounding box center [713, 114] width 122 height 23
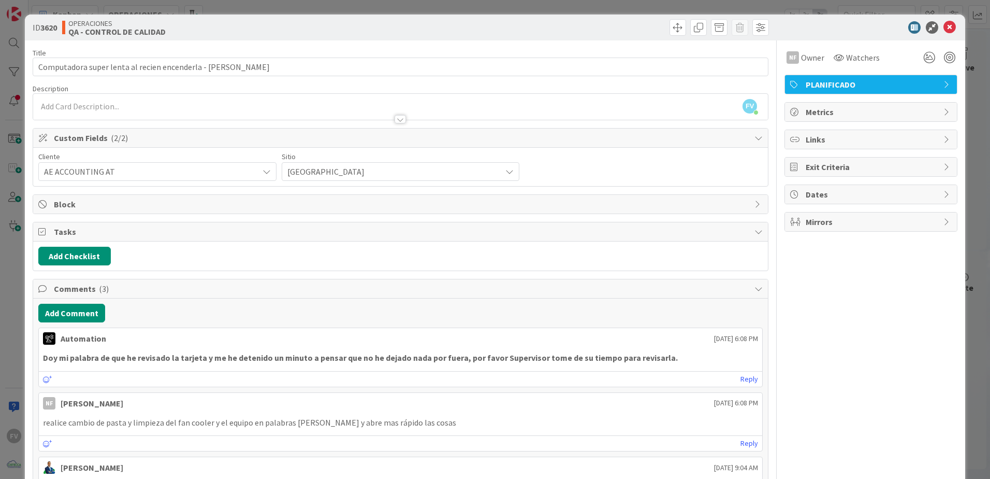
click at [350, 136] on span "Custom Fields ( 2/2 )" at bounding box center [402, 138] width 696 height 12
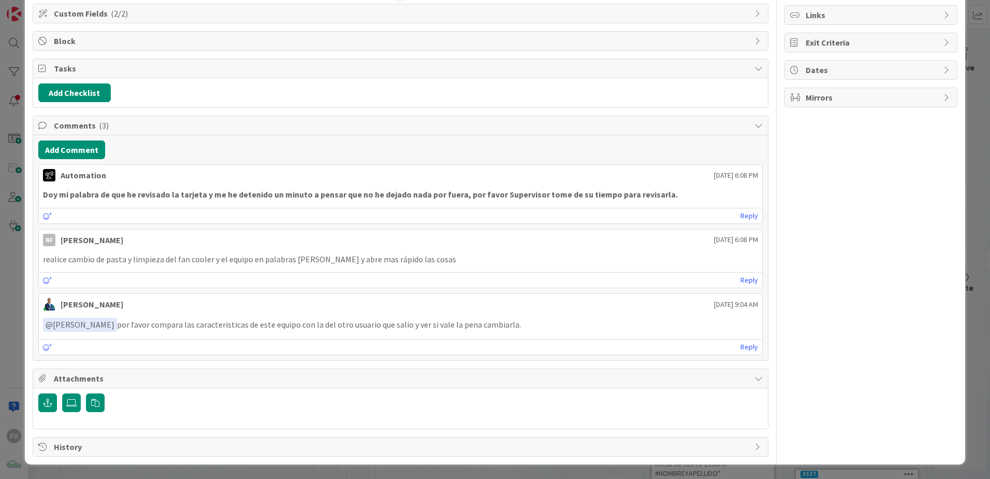
click at [142, 67] on span "Tasks" at bounding box center [402, 68] width 696 height 12
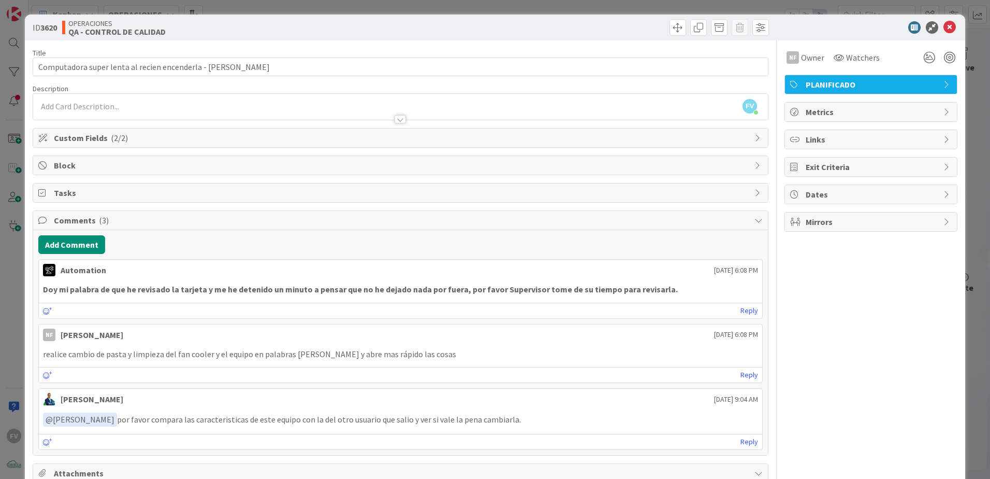
click at [976, 141] on div "ID 3620 OPERACIONES QA - CONTROL DE CALIDAD Title 63 / 128 Computadora super le…" at bounding box center [495, 239] width 990 height 479
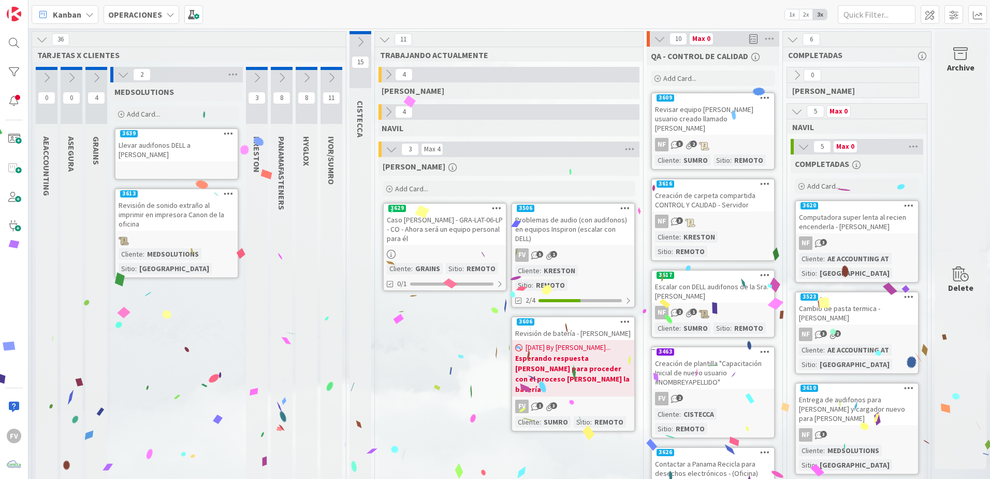
click at [729, 126] on link "3609 Revisar equipo [PERSON_NAME] usuario creado llamado [PERSON_NAME] NF 3 2 C…" at bounding box center [713, 131] width 124 height 78
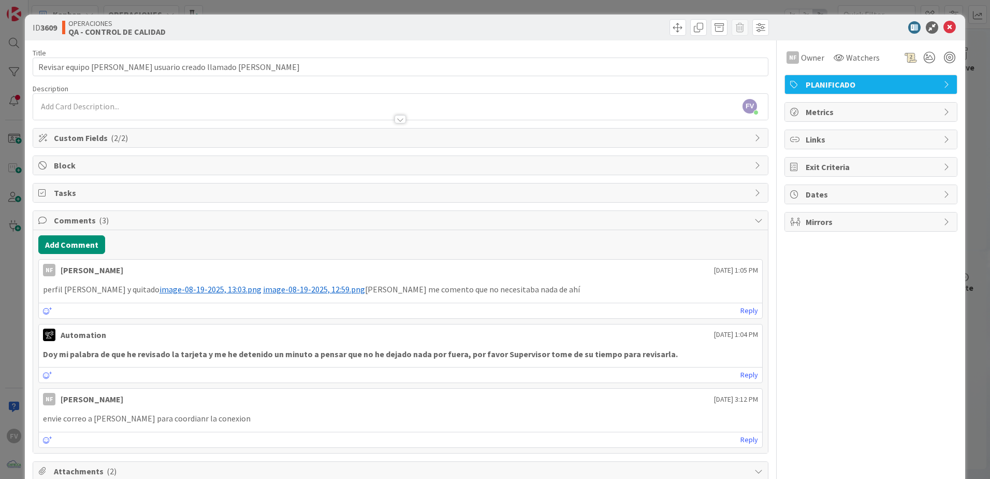
click at [181, 289] on span "image-08-19-2025, 13:03.png" at bounding box center [211, 289] width 102 height 10
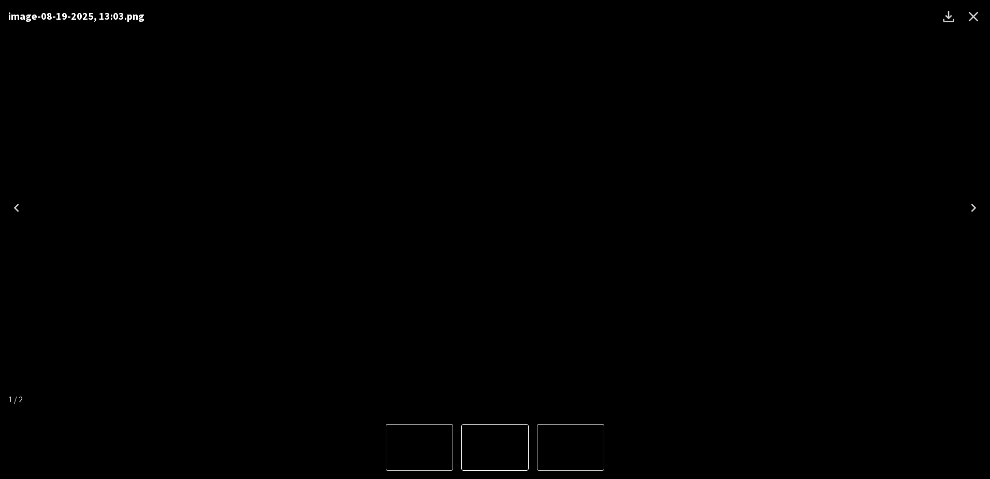
click at [973, 204] on icon "Next" at bounding box center [973, 207] width 17 height 17
click at [980, 11] on icon "Close" at bounding box center [973, 16] width 17 height 17
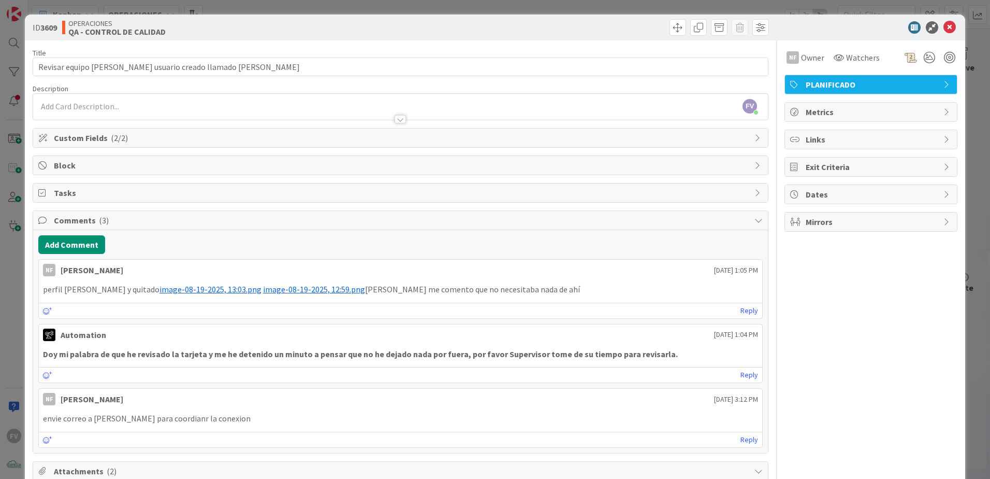
click at [960, 33] on div "ID 3609 OPERACIONES QA - CONTROL DE CALIDAD Title 57 / 128 Revisar equipo [PERS…" at bounding box center [495, 239] width 990 height 479
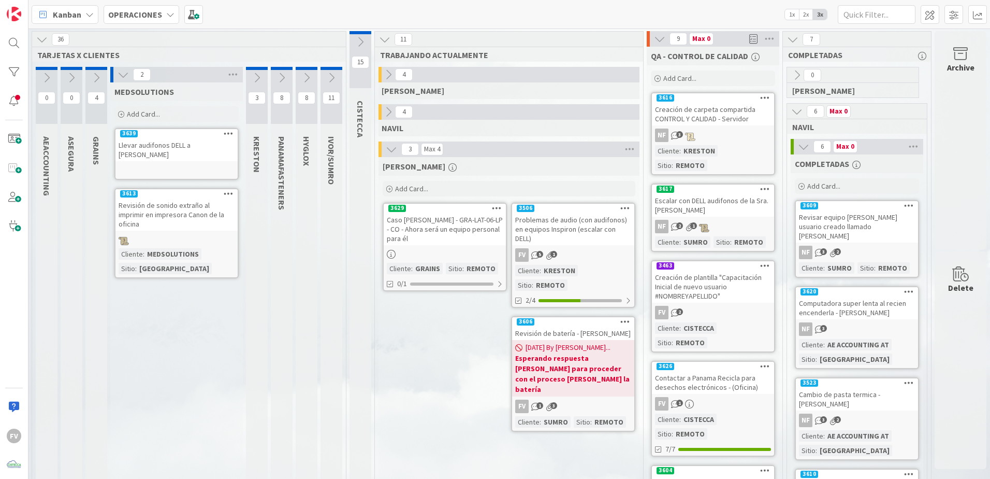
click at [720, 134] on div "NF 3" at bounding box center [713, 134] width 122 height 13
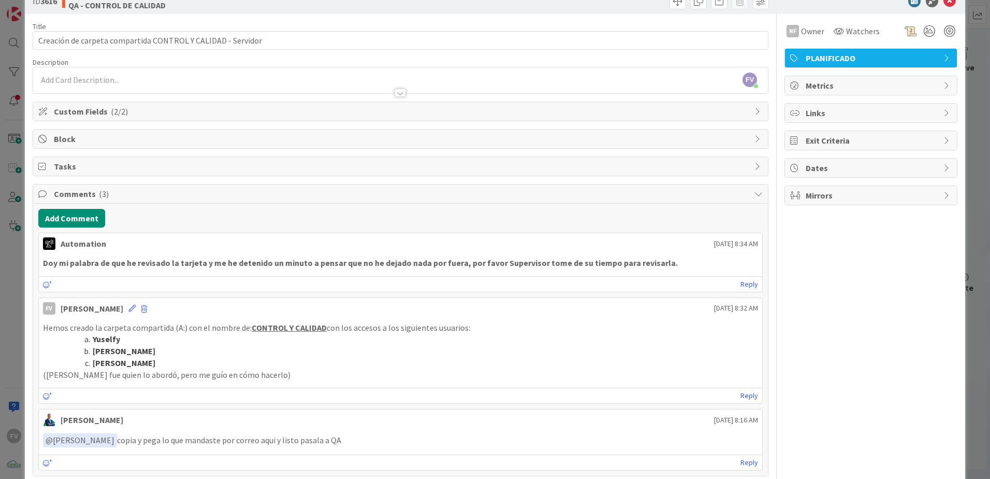
scroll to position [52, 0]
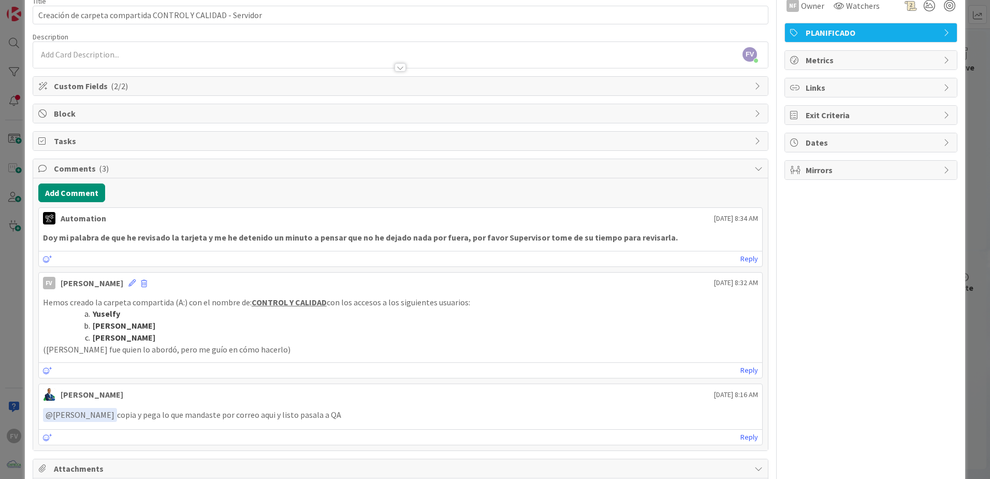
click at [971, 152] on div "ID 3616 OPERACIONES QA - CONTROL DE CALIDAD Title 59 / 128 Creación de carpeta …" at bounding box center [495, 239] width 990 height 479
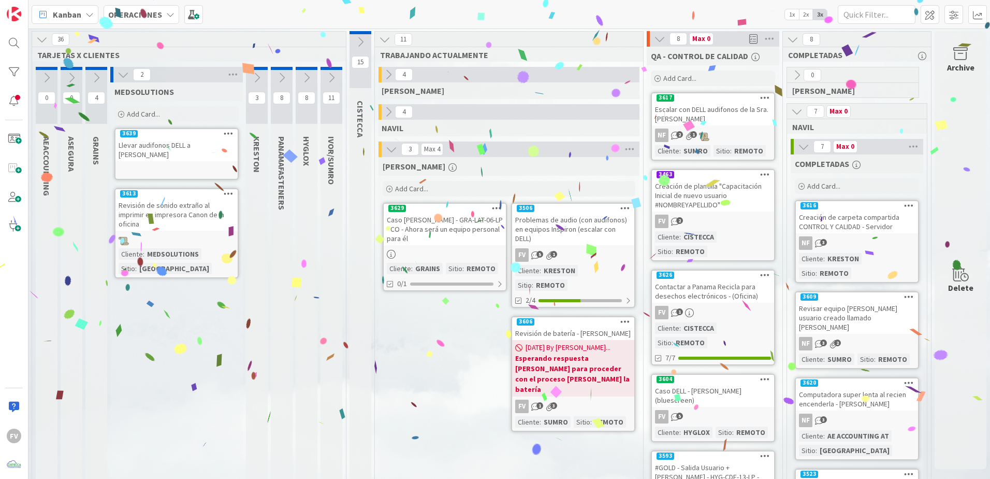
click at [693, 100] on div "3617" at bounding box center [713, 97] width 122 height 9
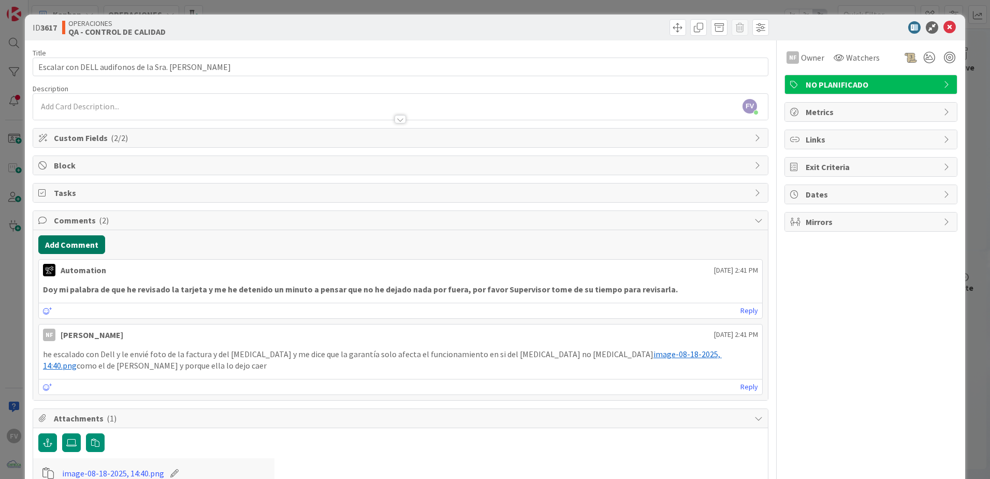
click at [84, 245] on button "Add Comment" at bounding box center [71, 244] width 67 height 19
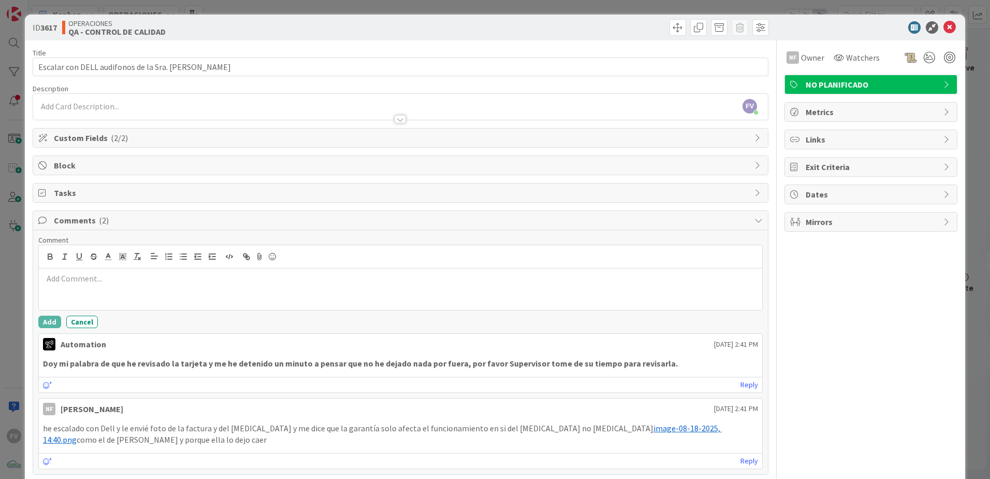
click at [133, 287] on div at bounding box center [401, 288] width 724 height 41
click at [55, 325] on button "Add" at bounding box center [49, 321] width 23 height 12
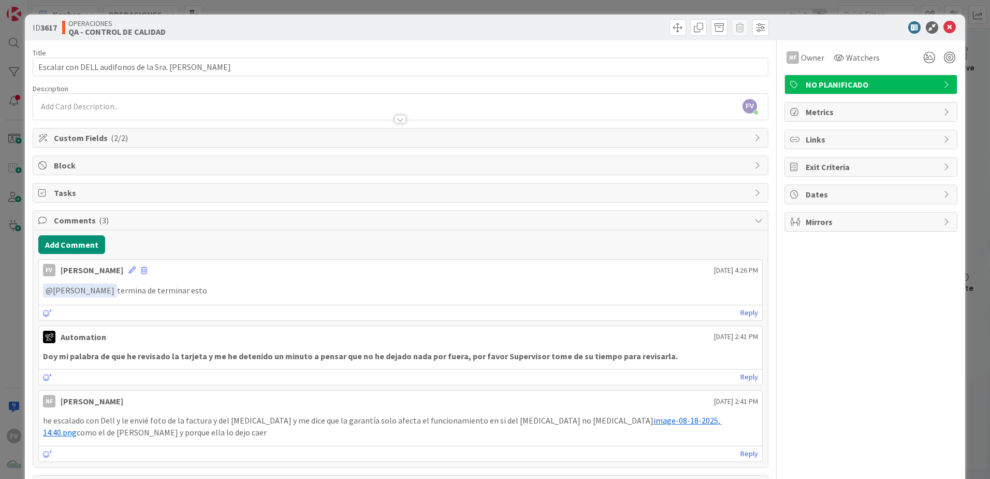
click at [107, 227] on div "Comments ( 3 )" at bounding box center [400, 220] width 735 height 19
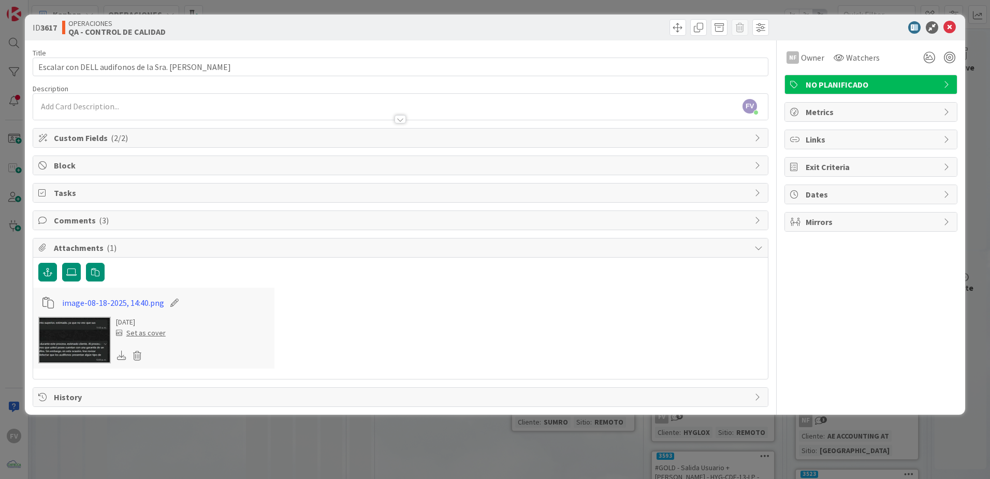
drag, startPoint x: 107, startPoint y: 227, endPoint x: 466, endPoint y: 349, distance: 378.5
click at [466, 349] on div "image-08-18-2025, 14:40.png [DATE] Set as cover" at bounding box center [400, 327] width 735 height 81
click at [600, 448] on div "ID 3617 OPERACIONES QA - CONTROL DE CALIDAD Title 48 / 128 Escalar con DELL aud…" at bounding box center [495, 239] width 990 height 479
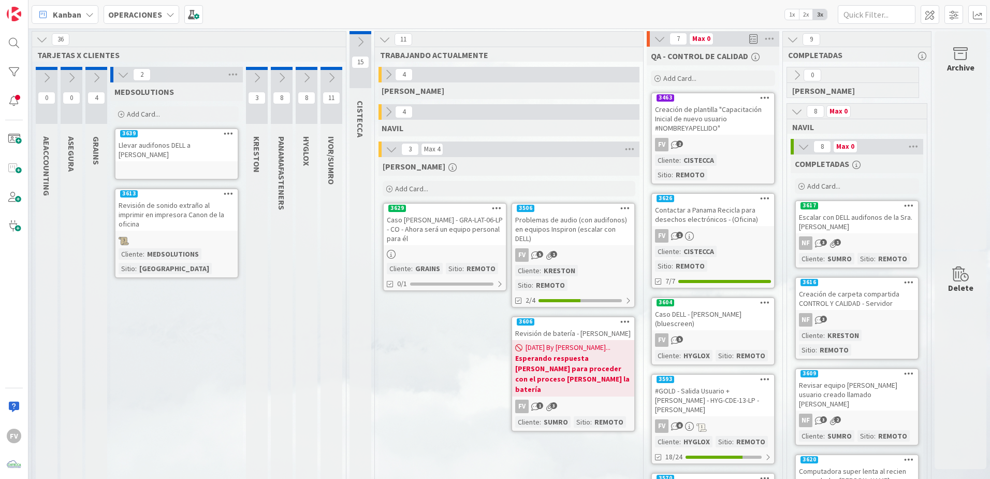
click at [695, 136] on link "3463 Creación de plantilla "Capacitación Inicial de nuevo usuario #NOMBREYAPELL…" at bounding box center [713, 138] width 124 height 92
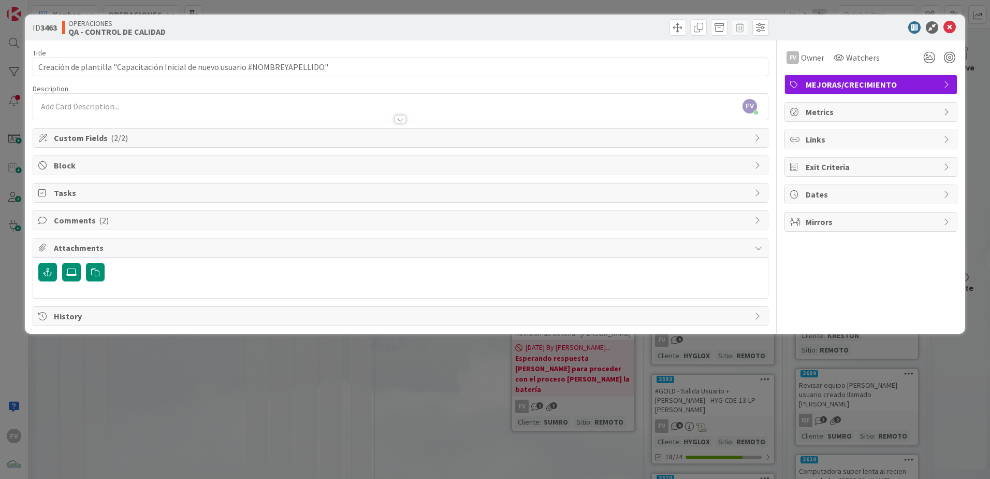
click at [629, 427] on div "ID 3463 OPERACIONES QA - CONTROL DE CALIDAD Title 78 / 128 Creación de plantill…" at bounding box center [495, 239] width 990 height 479
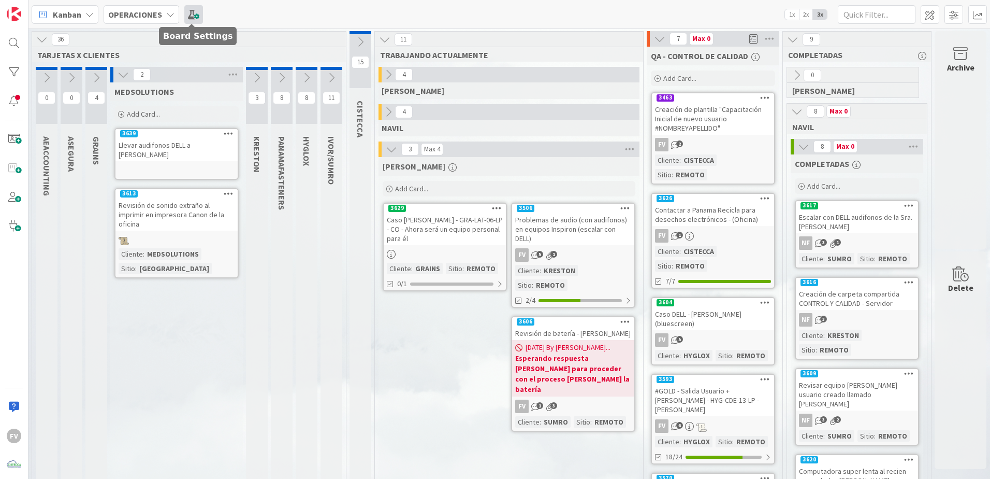
click at [199, 16] on span at bounding box center [193, 14] width 19 height 19
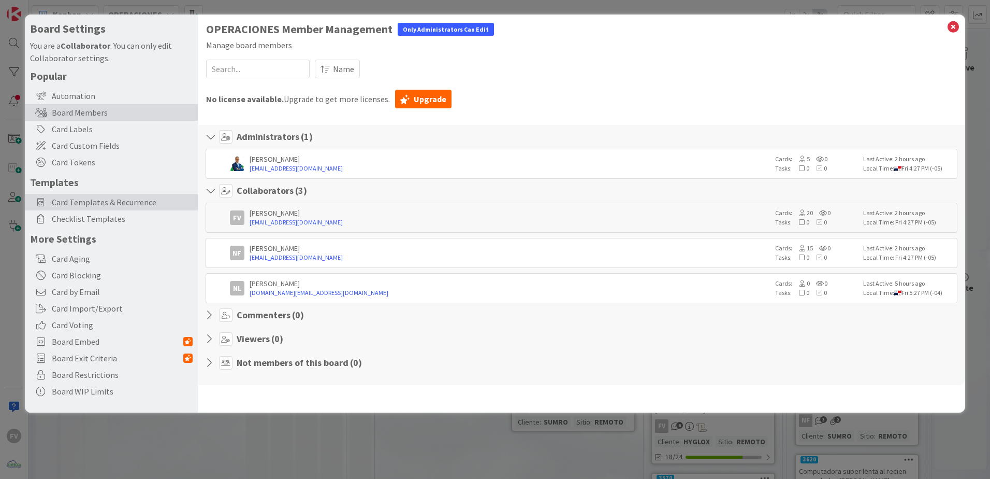
click at [126, 200] on span "Card Templates & Recurrence" at bounding box center [122, 202] width 141 height 12
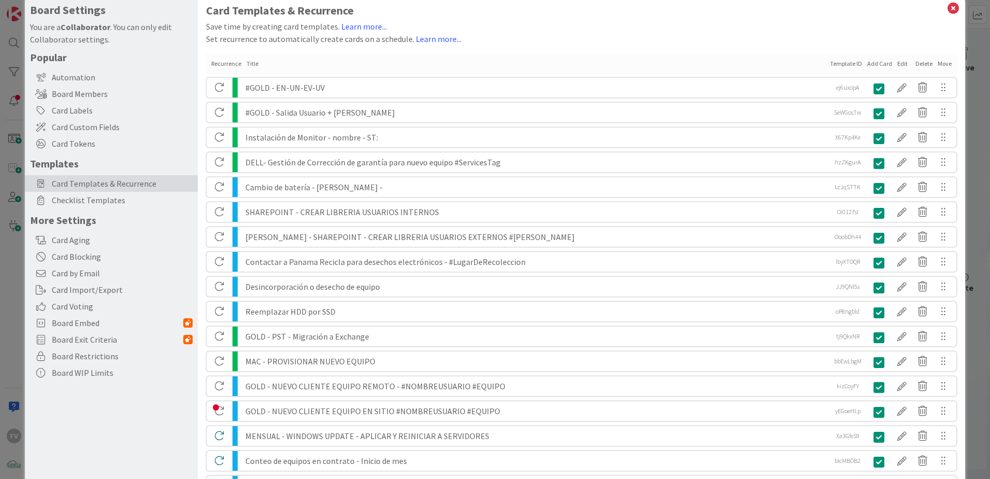
scroll to position [166, 0]
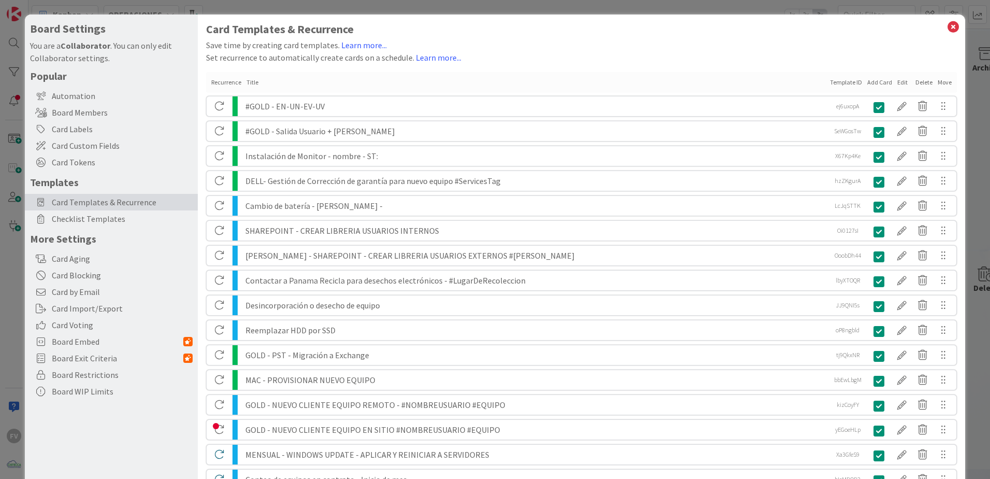
scroll to position [166, 0]
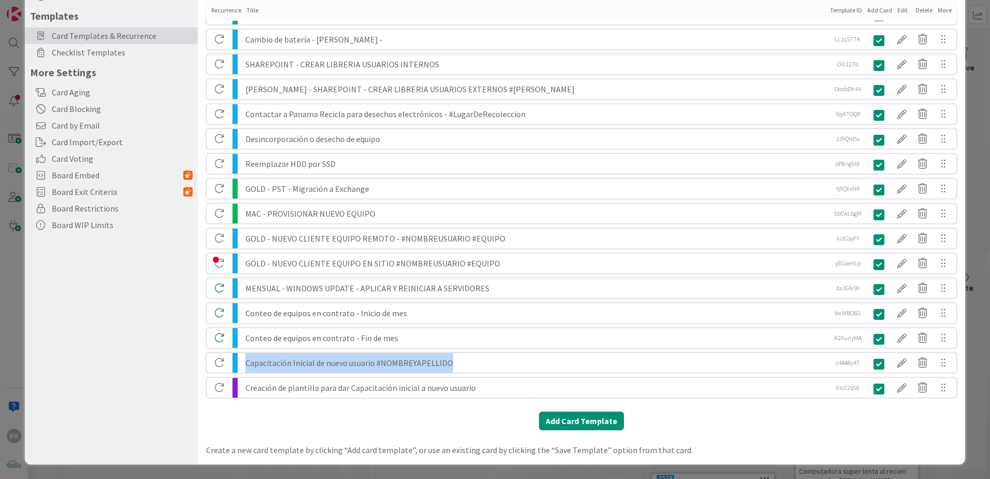
drag, startPoint x: 457, startPoint y: 357, endPoint x: 240, endPoint y: 367, distance: 217.8
click at [240, 367] on div "Capacitación Inicial de nuevo usuario #NOMBREYAPELLIDO c4AA8y47 c4AA8y47" at bounding box center [581, 362] width 751 height 21
click at [479, 391] on div "Creación de plantilla para dar Capacitación inicial a nuevo usuario" at bounding box center [535, 388] width 581 height 20
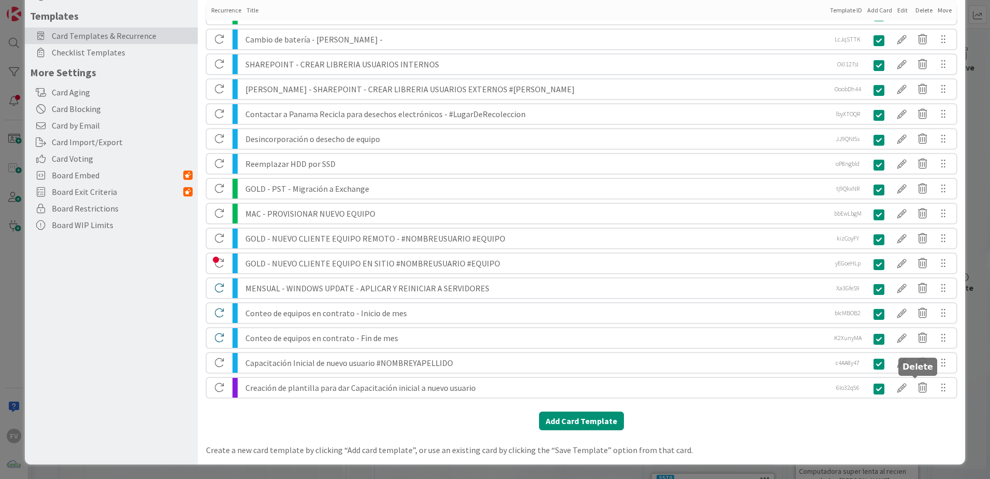
click at [923, 388] on icon at bounding box center [923, 388] width 21 height 18
click at [823, 424] on button "Delete" at bounding box center [828, 427] width 39 height 19
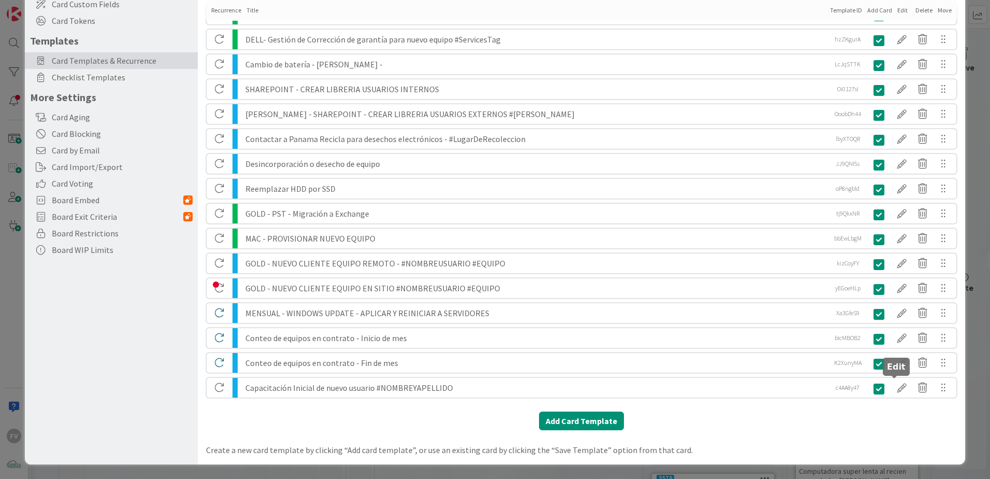
click at [902, 386] on div at bounding box center [902, 388] width 21 height 18
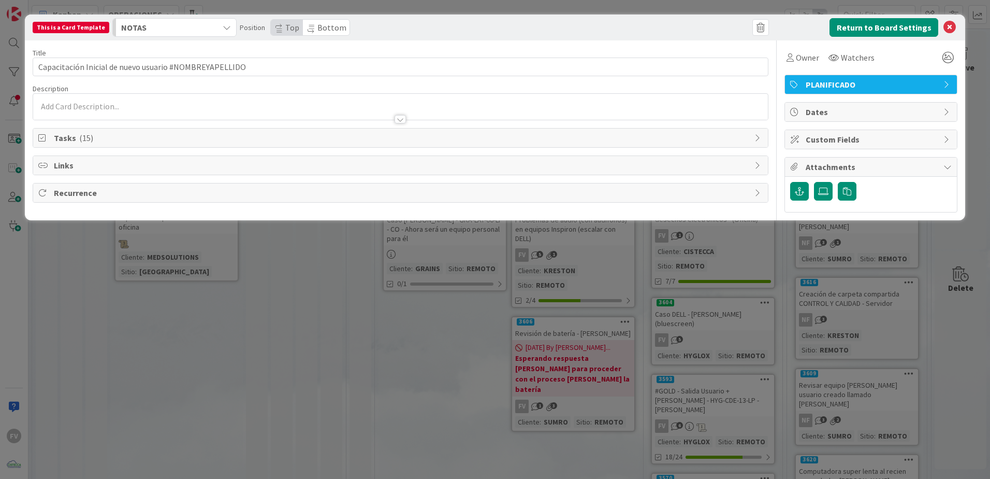
click at [198, 140] on span "Tasks ( 15 )" at bounding box center [402, 138] width 696 height 12
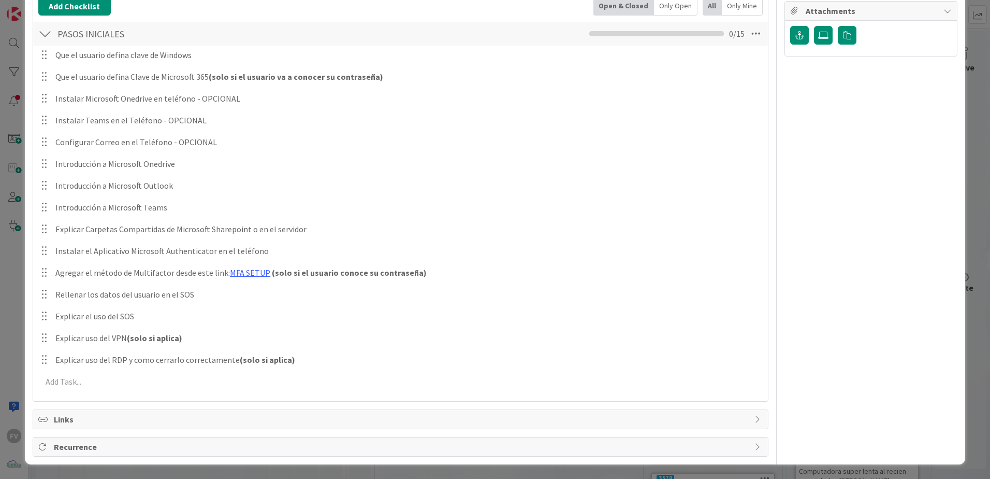
scroll to position [0, 0]
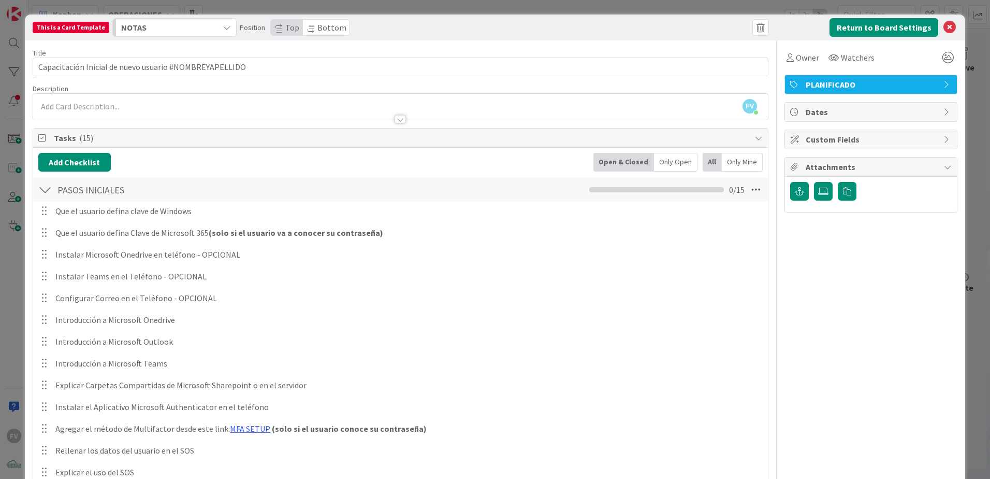
click at [969, 61] on div "This is a Card Template NOTAS Position Top Bottom Return to Board Settings Titl…" at bounding box center [495, 239] width 990 height 479
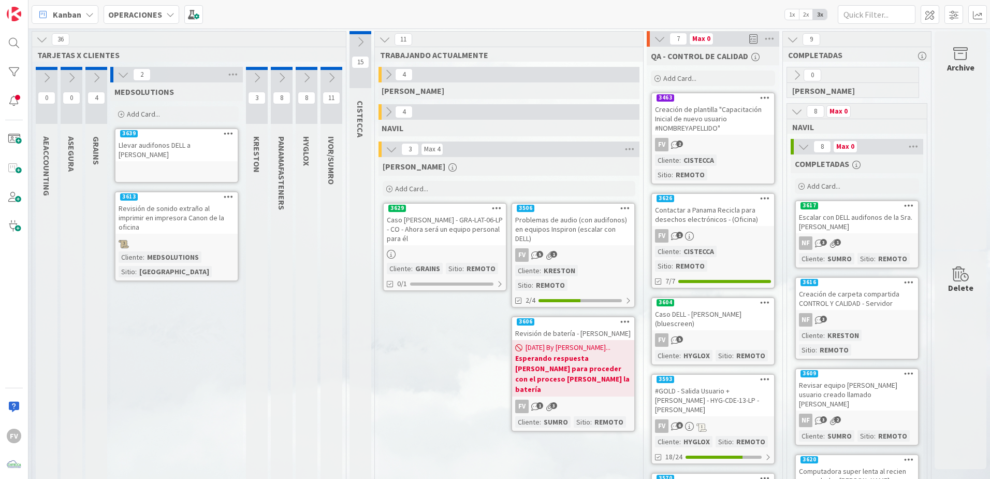
click at [794, 110] on icon at bounding box center [796, 111] width 11 height 11
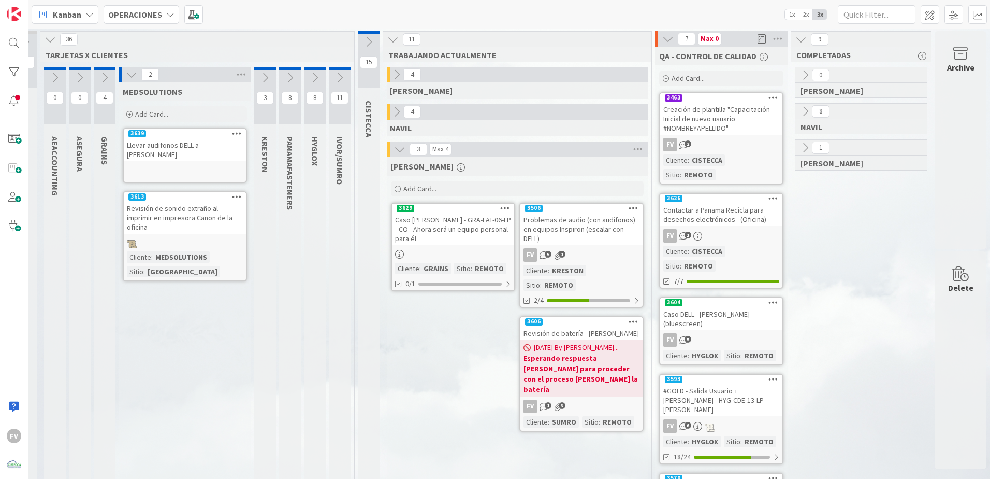
scroll to position [0, 25]
click at [800, 147] on icon at bounding box center [805, 147] width 11 height 11
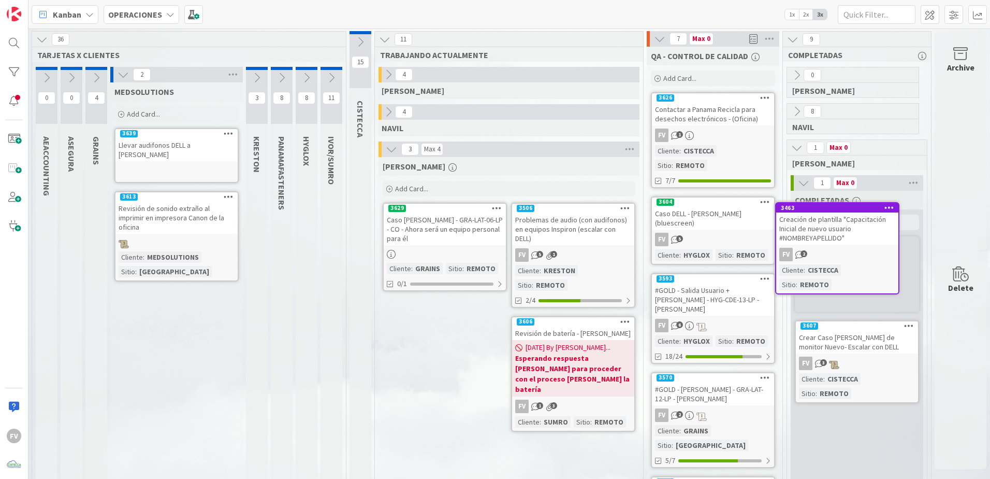
scroll to position [0, 33]
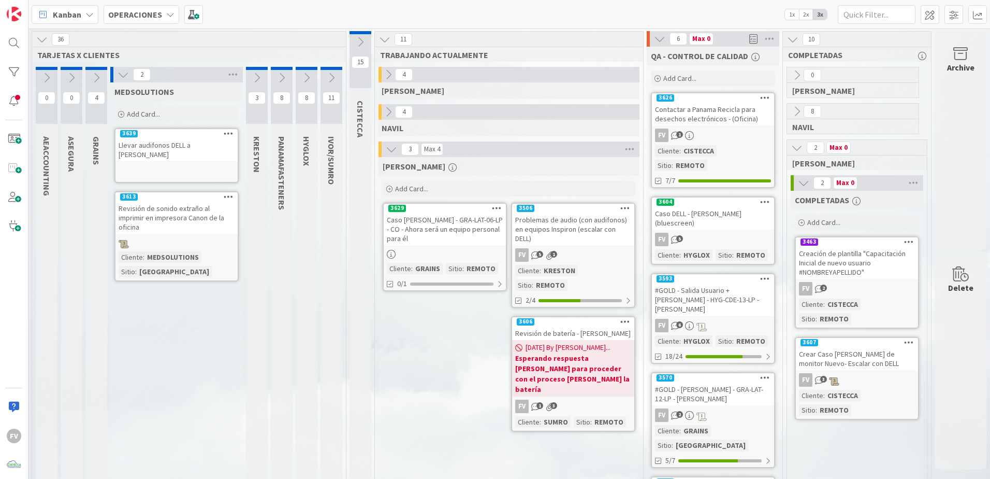
click at [664, 125] on div "Contactar a Panama Recicla para desechos electrónicos - (Oficina)" at bounding box center [713, 114] width 122 height 23
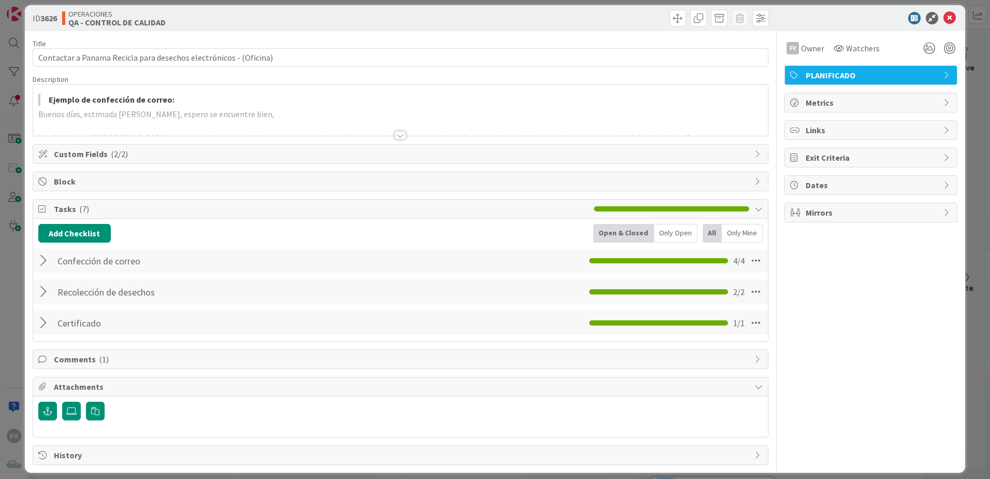
scroll to position [18, 0]
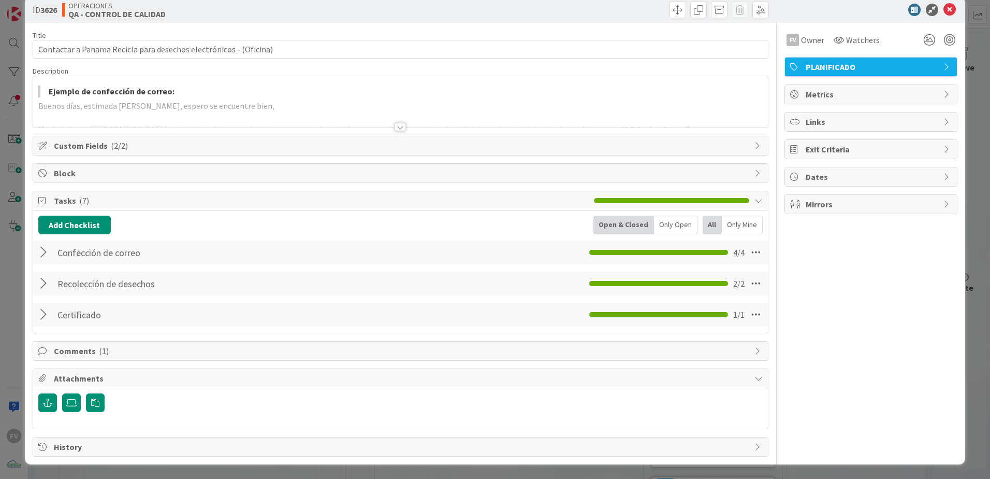
click at [144, 357] on div "Comments ( 1 )" at bounding box center [400, 350] width 735 height 19
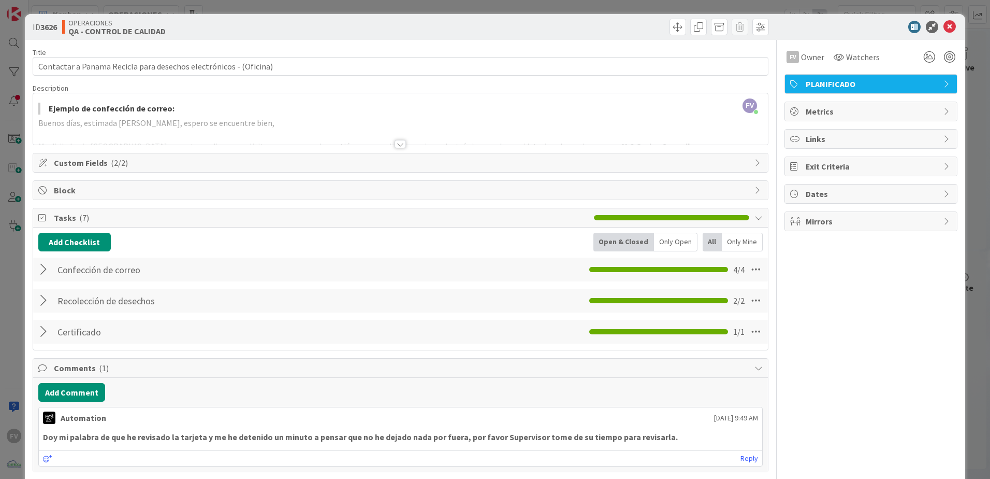
scroll to position [0, 0]
click at [971, 107] on div "ID 3626 OPERACIONES QA - CONTROL DE CALIDAD Title 65 / 128 Contactar a Panama R…" at bounding box center [495, 239] width 990 height 479
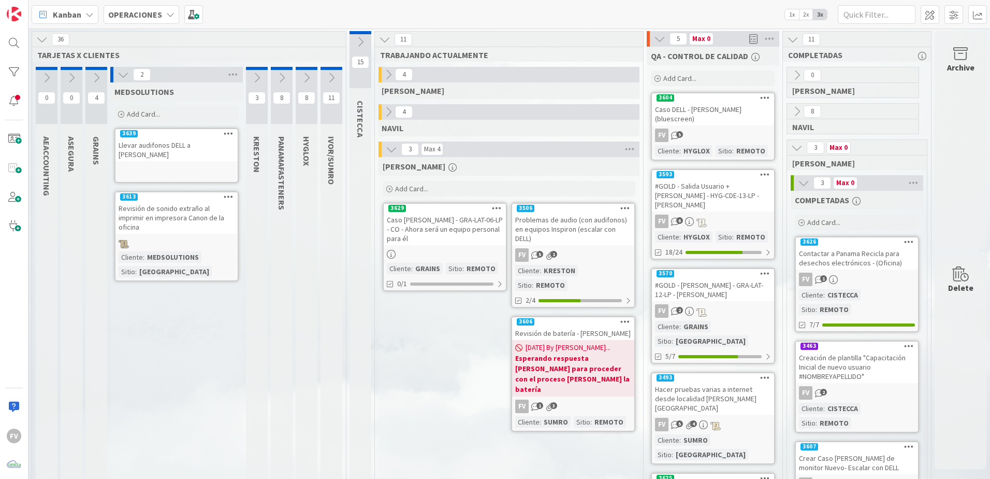
click at [207, 117] on div "Add Card..." at bounding box center [176, 114] width 124 height 16
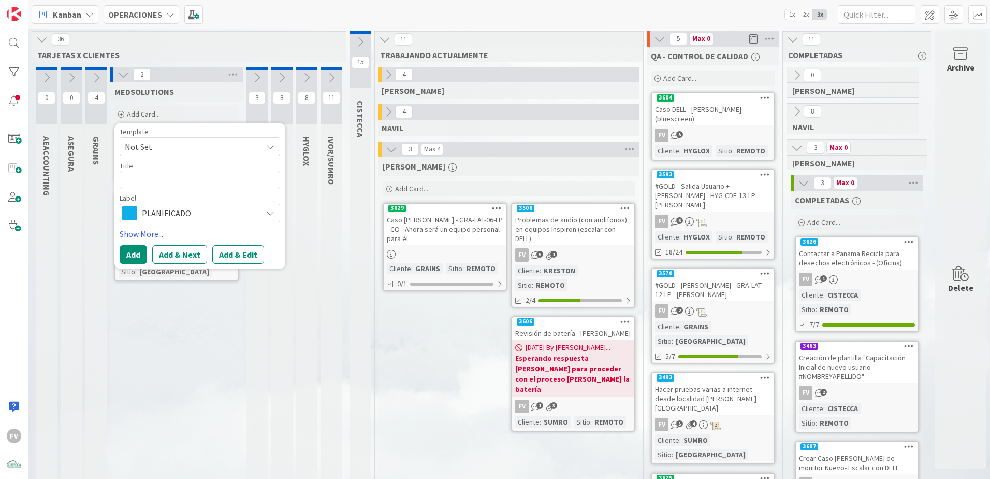
click at [247, 166] on div "Title 0 / 128" at bounding box center [200, 165] width 161 height 9
click at [250, 172] on textarea at bounding box center [200, 179] width 161 height 19
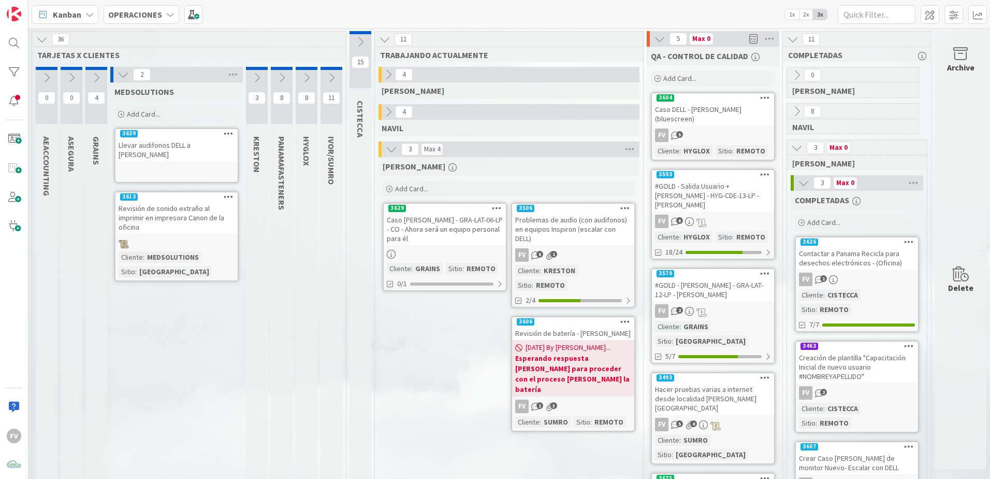
click at [93, 81] on icon at bounding box center [96, 77] width 11 height 11
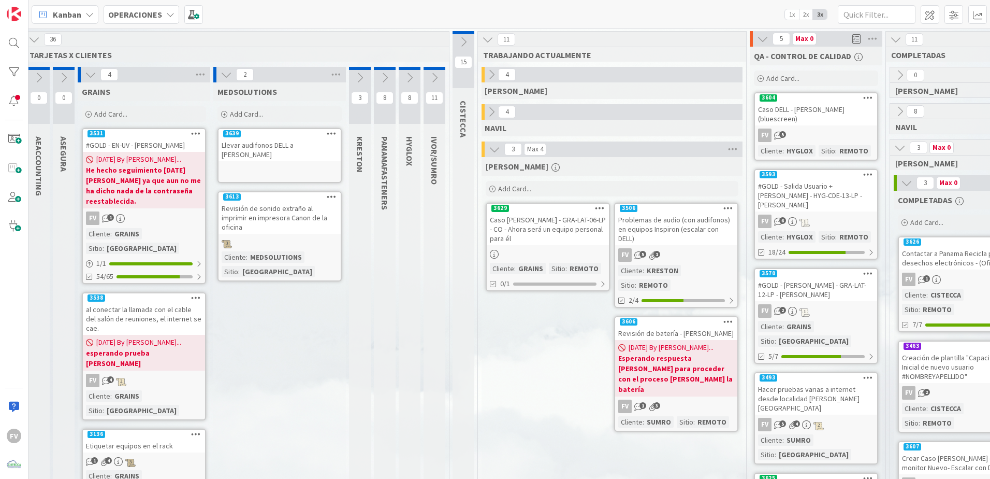
click at [225, 79] on button at bounding box center [226, 74] width 13 height 13
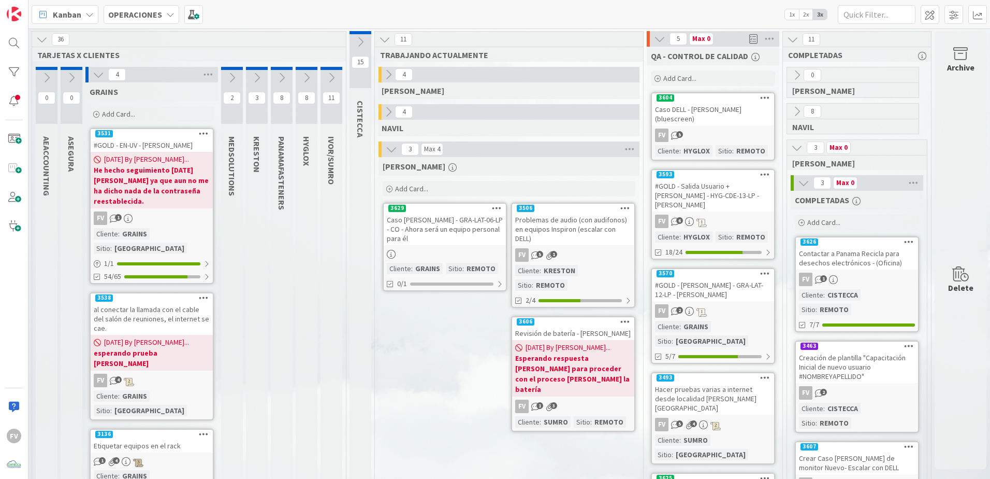
click at [164, 115] on div "Add Card..." at bounding box center [152, 114] width 124 height 16
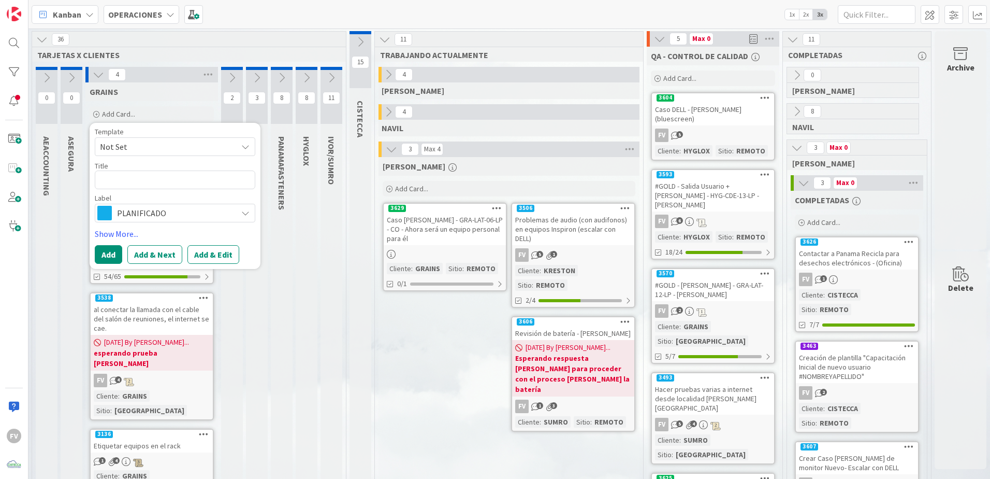
type textarea "x"
type textarea "R"
type textarea "x"
type textarea "Re"
type textarea "x"
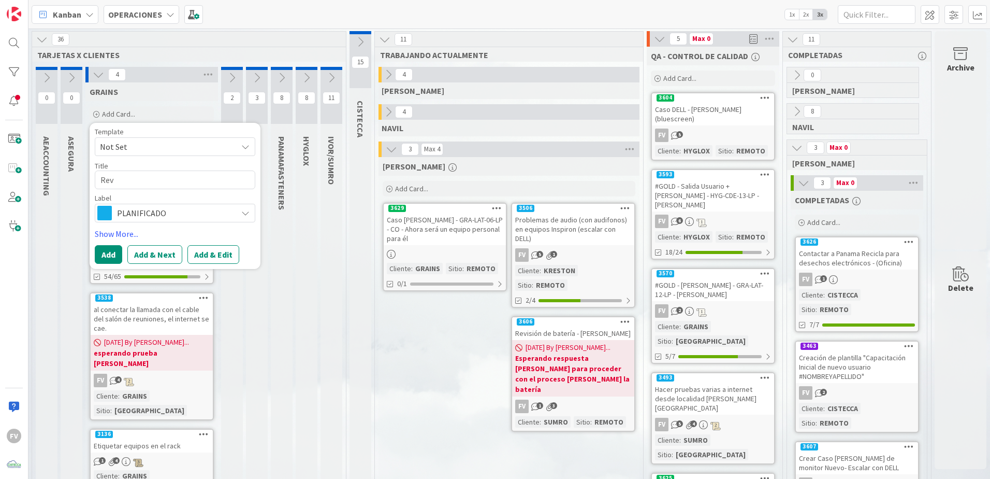
type textarea "Revi"
type textarea "x"
type textarea "Revis"
type textarea "x"
type textarea "Revisi"
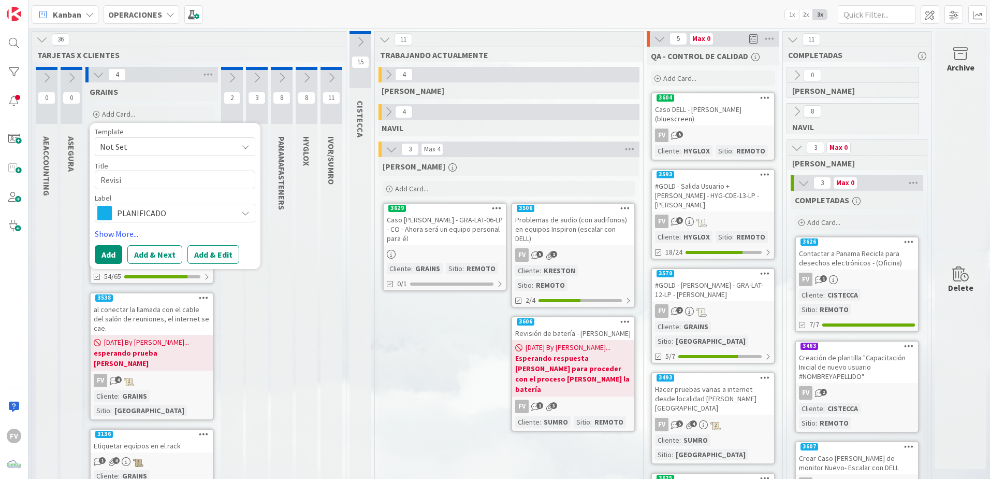
type textarea "x"
type textarea "Revisio"
type textarea "x"
type textarea "Revision"
type textarea "x"
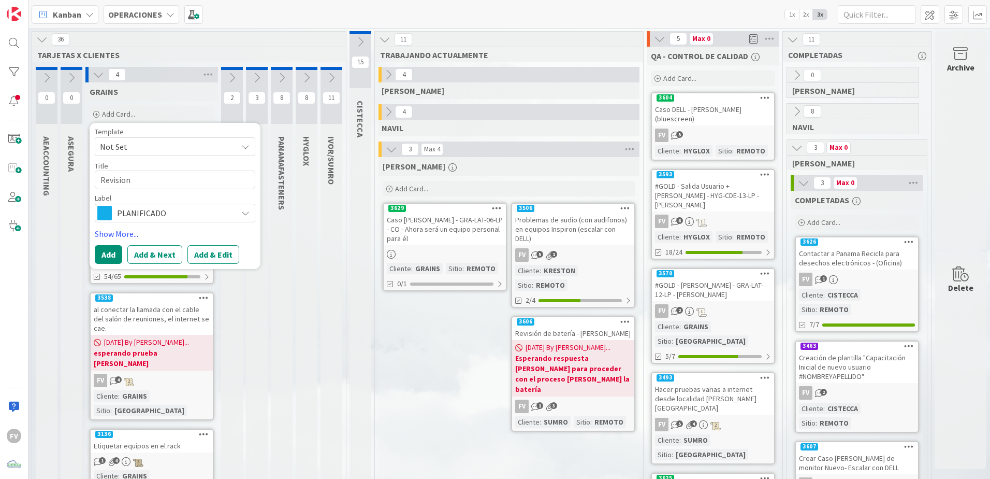
type textarea "Revision"
type textarea "x"
type textarea "Revision"
type textarea "x"
type textarea "Revision"
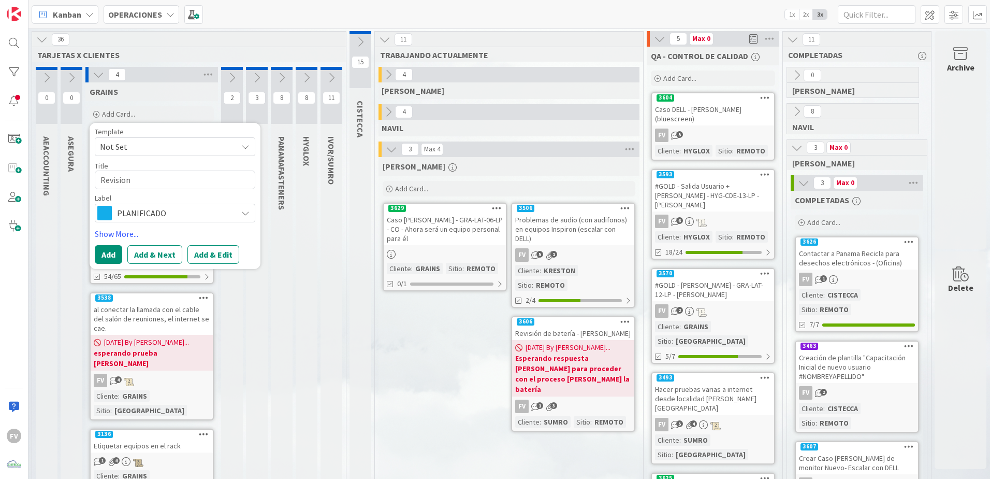
type textarea "x"
type textarea "Revision y"
type textarea "x"
type textarea "Revision y f"
type textarea "x"
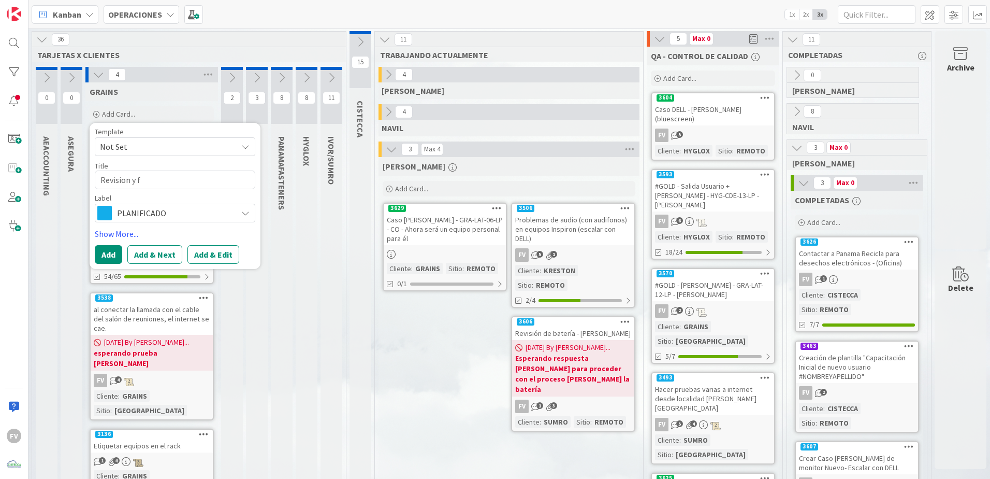
type textarea "Revision y fo"
type textarea "x"
type textarea "Revision y for"
type textarea "x"
type textarea "Revision y form"
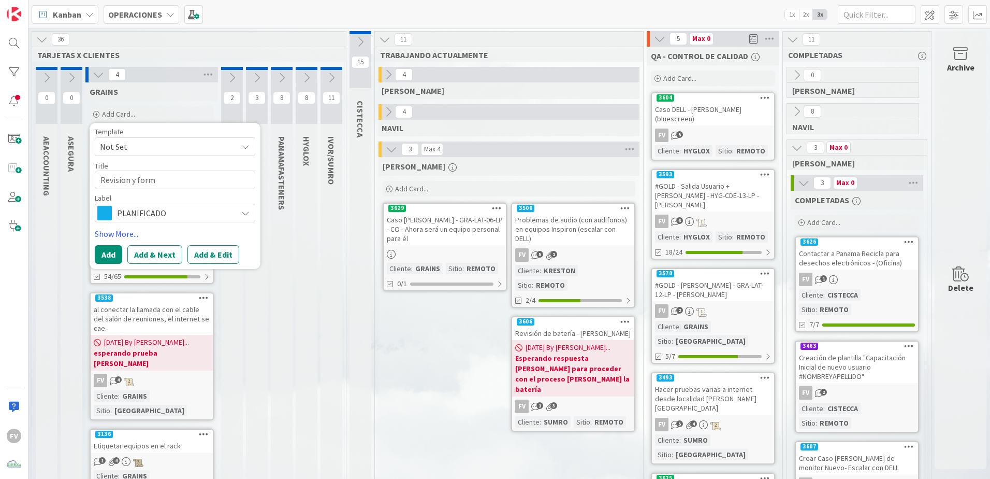
type textarea "x"
type textarea "Revision y forma"
type textarea "x"
type textarea "Revision y format"
type textarea "x"
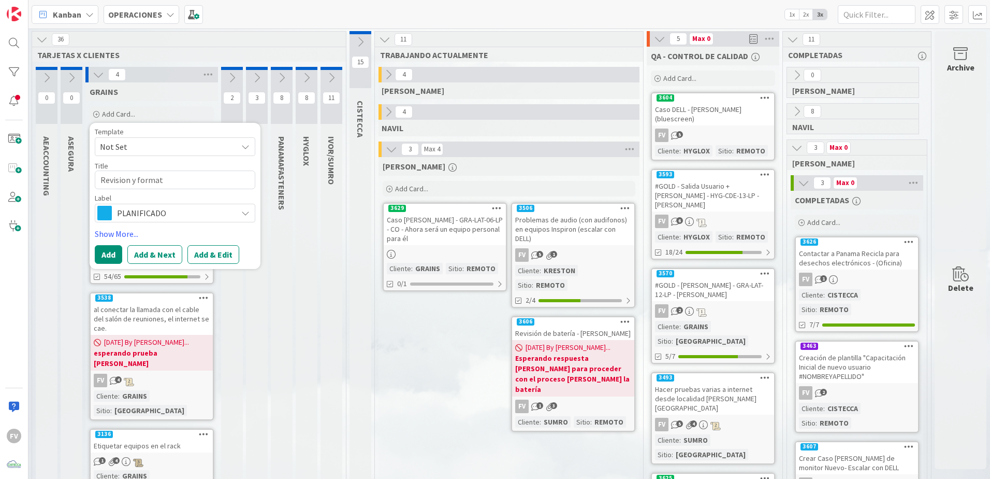
type textarea "Revision y formate"
type textarea "x"
type textarea "Revision y formateo"
type textarea "x"
type textarea "Revision y formateo d"
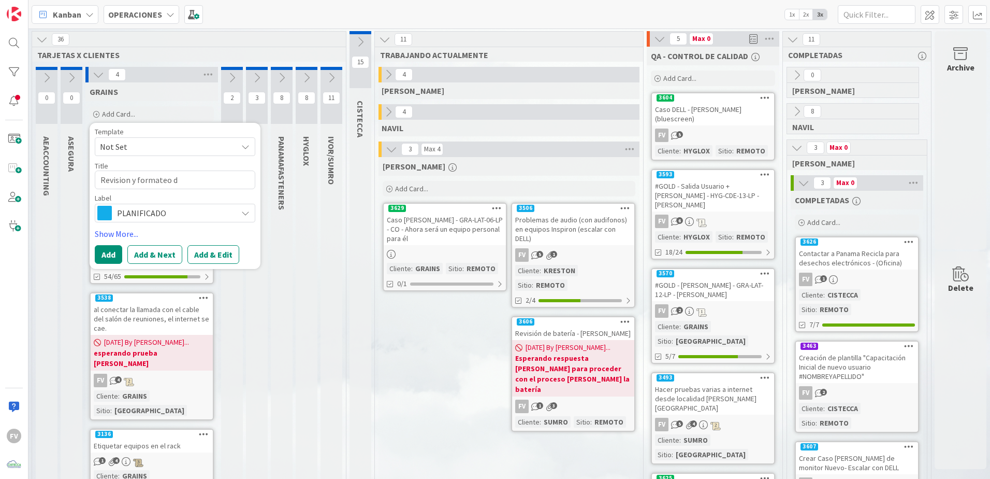
type textarea "x"
type textarea "Revision y formateo de"
type textarea "x"
type textarea "Revision y formateo de c"
type textarea "x"
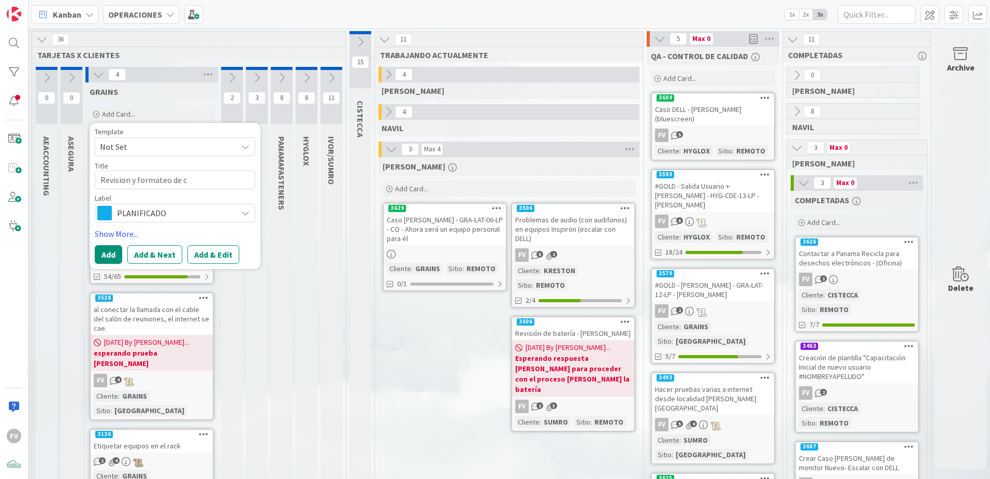
type textarea "Revision y formateo de co"
type textarea "x"
type textarea "Revision y formateo de com"
type textarea "x"
type textarea "Revision y formateo de comp"
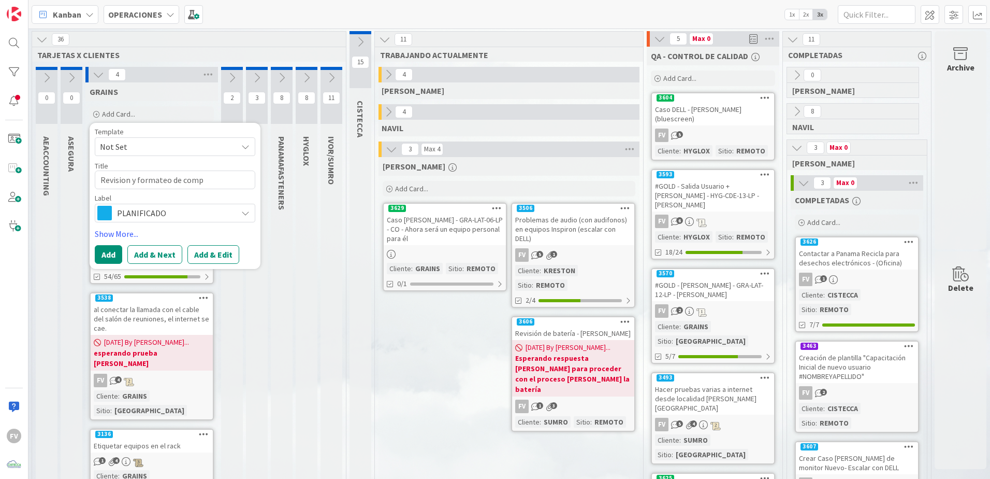
type textarea "x"
type textarea "Revision y formateo de compu"
type textarea "x"
type textarea "Revision y formateo de comput"
type textarea "x"
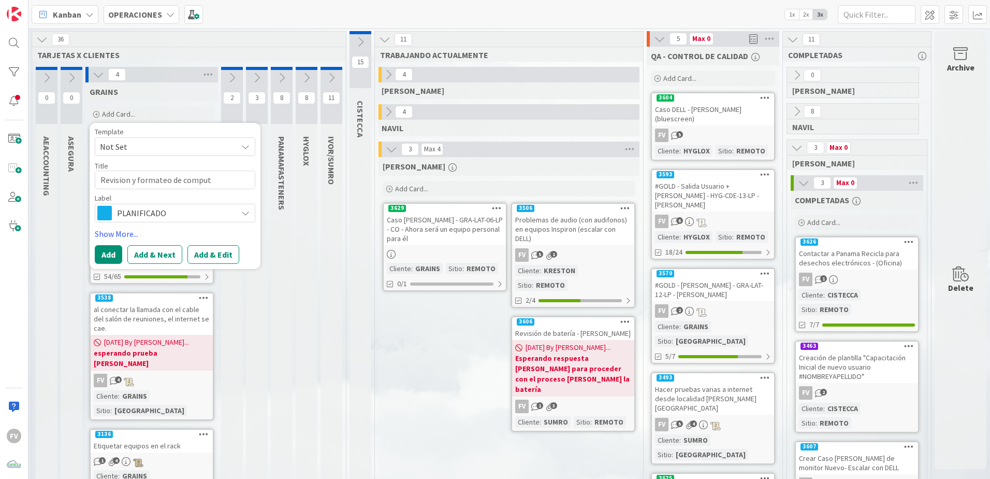
type textarea "Revision y formateo de computa"
type textarea "x"
type textarea "Revision y formateo de computad"
type textarea "x"
type textarea "Revision y formateo de computado"
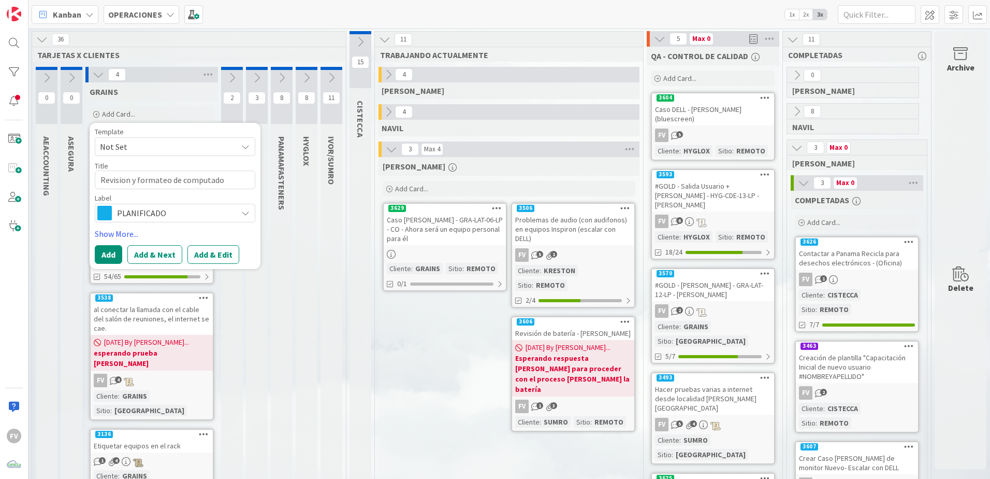
type textarea "x"
type textarea "Revision y formateo de computador"
type textarea "x"
type textarea "Revision y formateo de computadora"
type textarea "x"
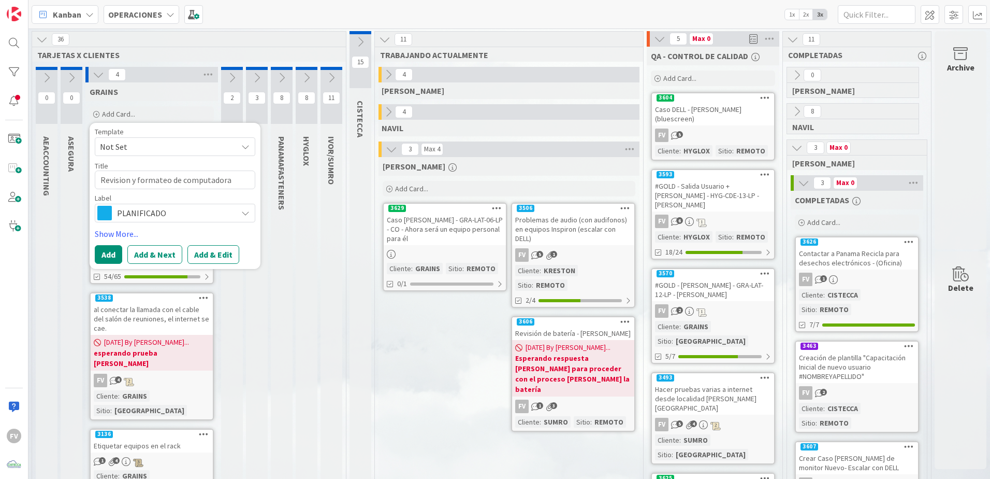
type textarea "Revision y formateo de computadoras"
type textarea "x"
type textarea "Revision y formateo de computadoras"
type textarea "x"
type textarea "Revision y formateo de computadoras d"
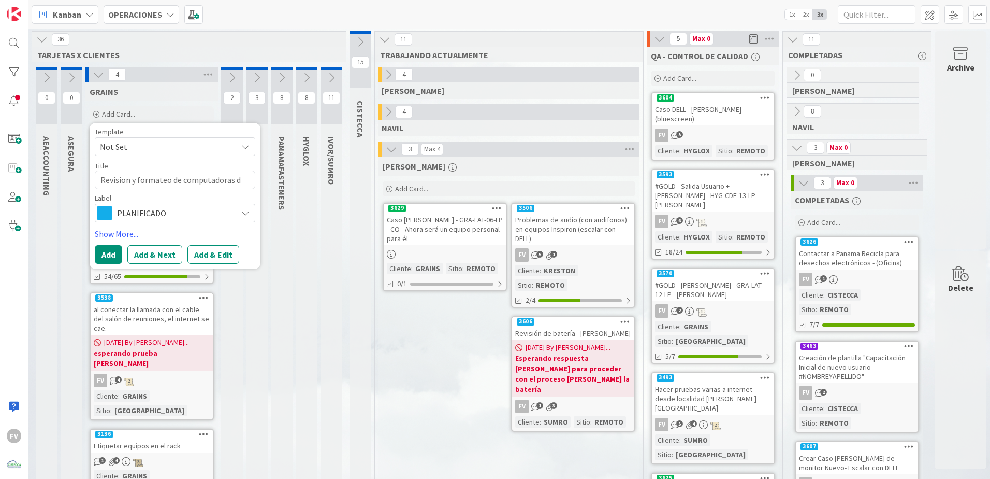
type textarea "x"
type textarea "Revision y formateo de computadoras de"
type textarea "x"
type textarea "Revision y formateo de computadoras de"
type textarea "x"
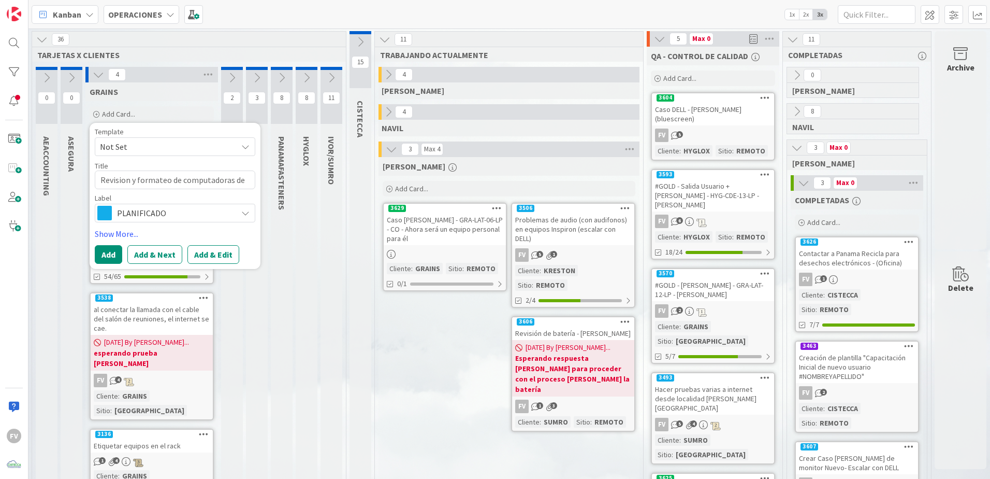
type textarea "Revision y formateo de computadoras de c"
type textarea "x"
type textarea "Revision y formateo de computadoras de co"
type textarea "x"
type textarea "Revision y formateo de computadoras de con"
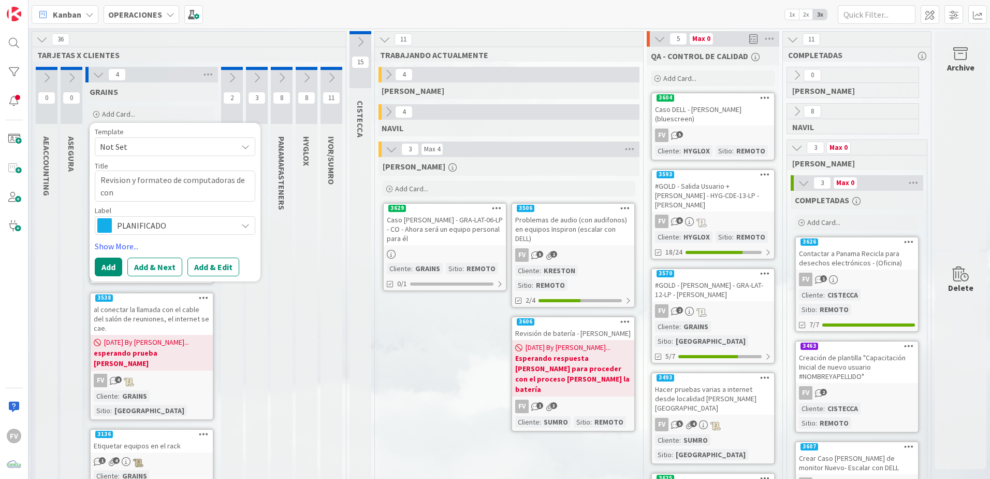
type textarea "x"
type textarea "Revision y formateo de computadoras de cont"
type textarea "x"
type textarea "Revision y formateo de computadoras de conti"
type textarea "x"
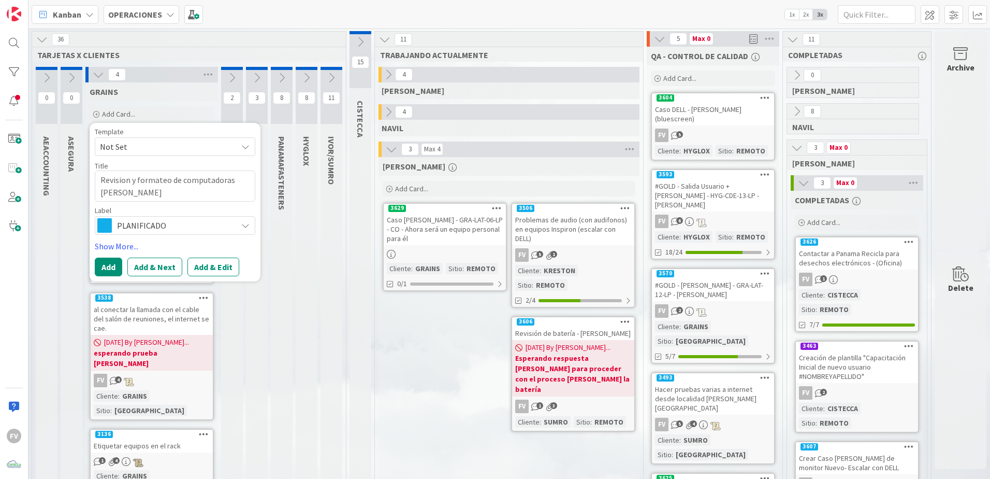
type textarea "Revision y formateo de computadoras de contin"
type textarea "x"
type textarea "Revision y formateo de computadoras de continge"
type textarea "x"
type textarea "Revision y formateo de computadoras de contingen"
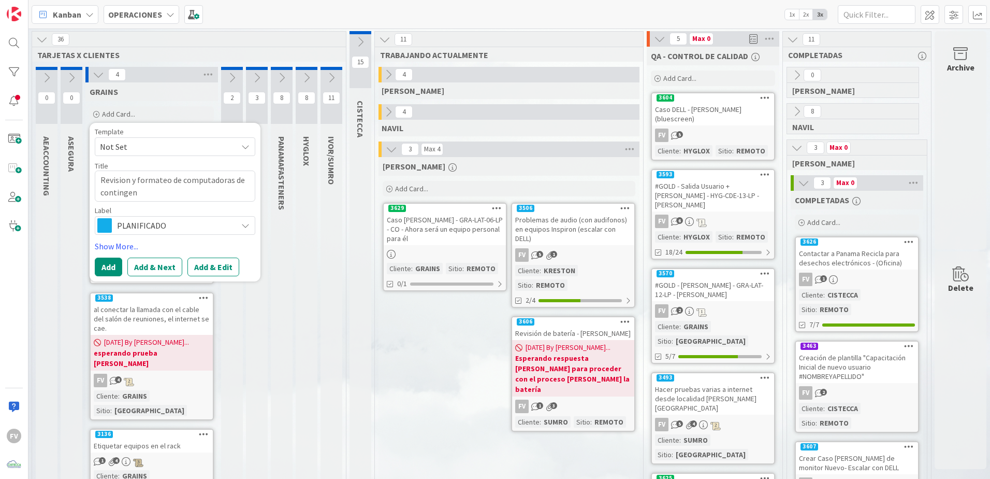
type textarea "x"
type textarea "Revision y formateo de computadoras de contingenc"
type textarea "x"
type textarea "Revision y formateo de computadoras de contingenci"
type textarea "x"
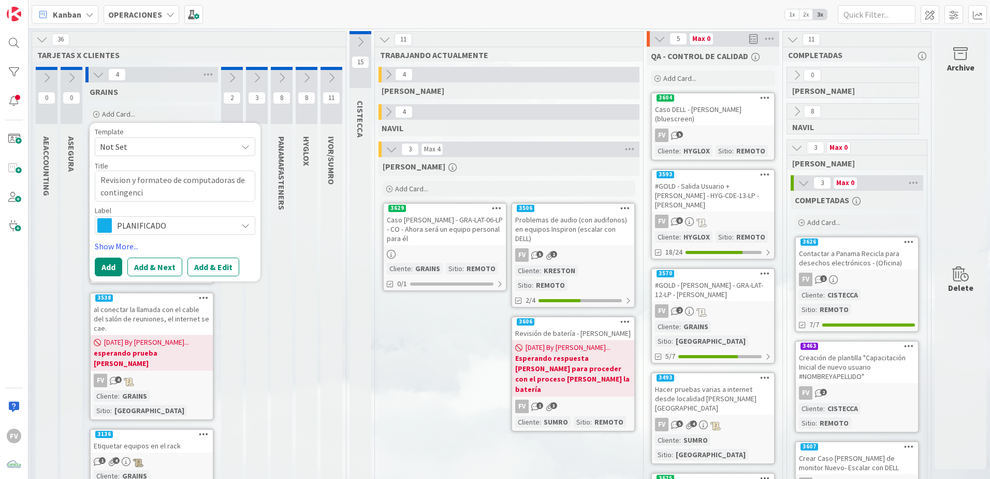
type textarea "Revision y formateo de computadoras de contingencia"
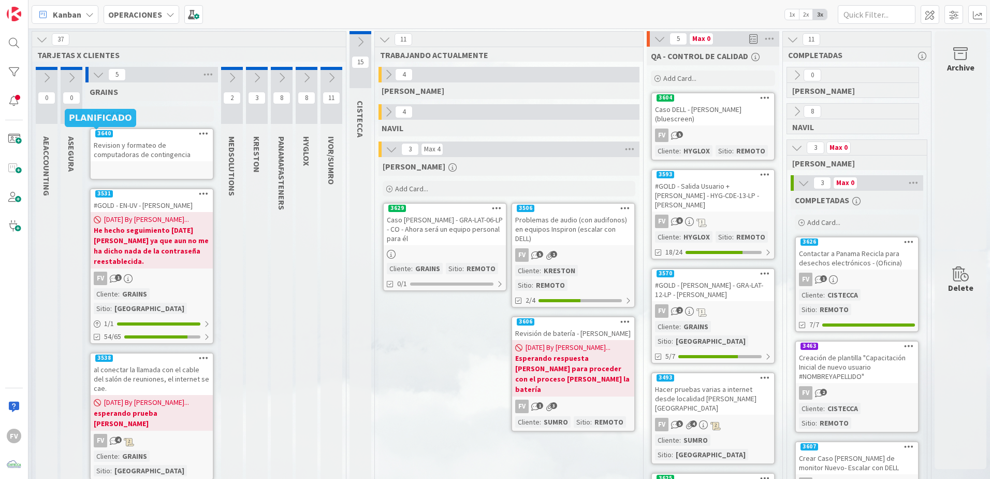
click at [110, 154] on div "Revision y formateo de computadoras de contingencia" at bounding box center [152, 149] width 122 height 23
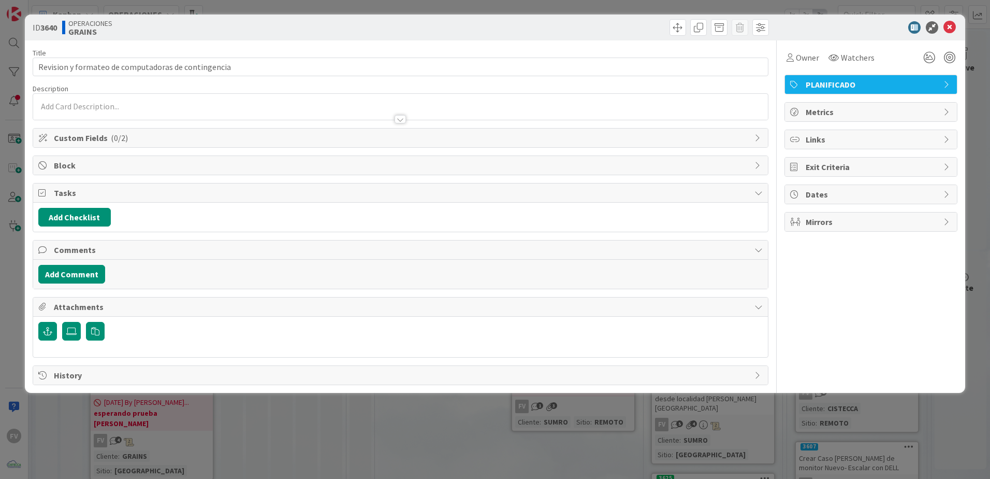
click at [150, 147] on div "Custom Fields ( 0/2 )" at bounding box center [400, 137] width 735 height 19
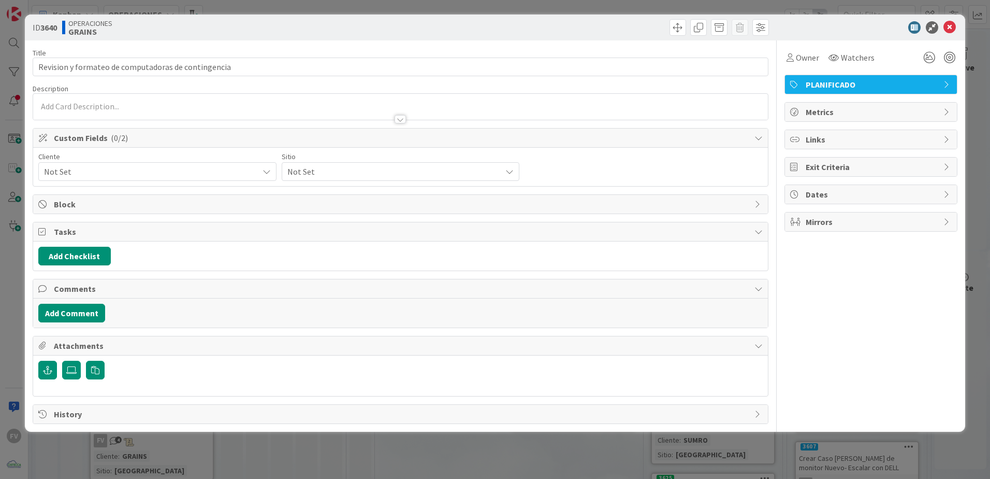
click at [111, 174] on span "Not Set" at bounding box center [148, 171] width 209 height 15
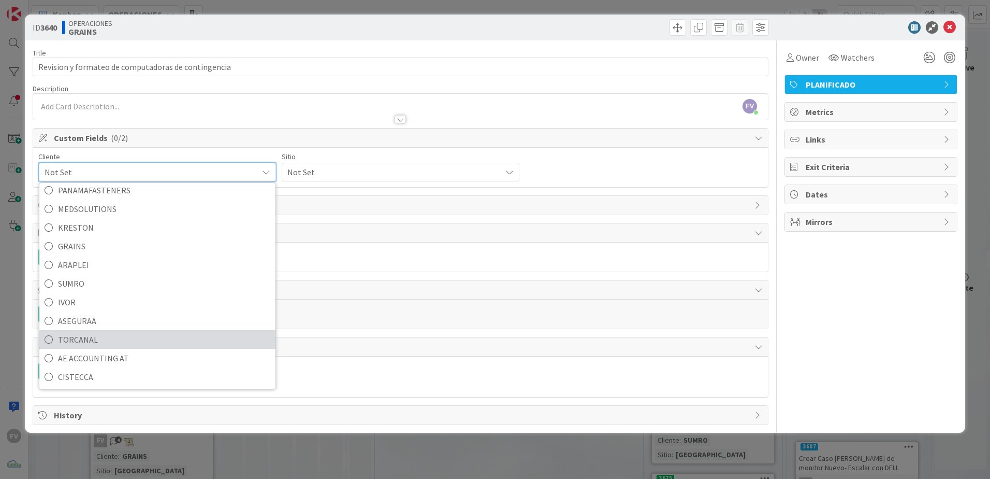
scroll to position [45, 0]
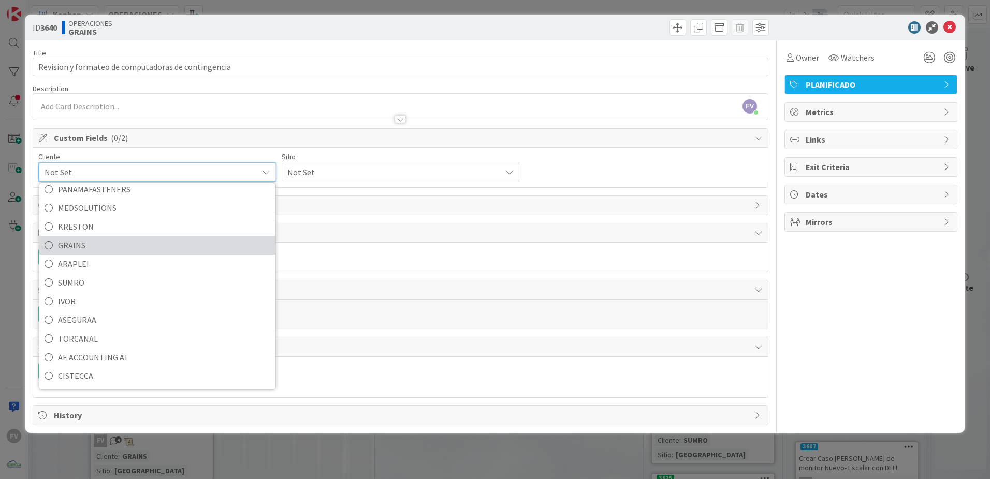
click at [108, 245] on span "GRAINS" at bounding box center [164, 245] width 212 height 16
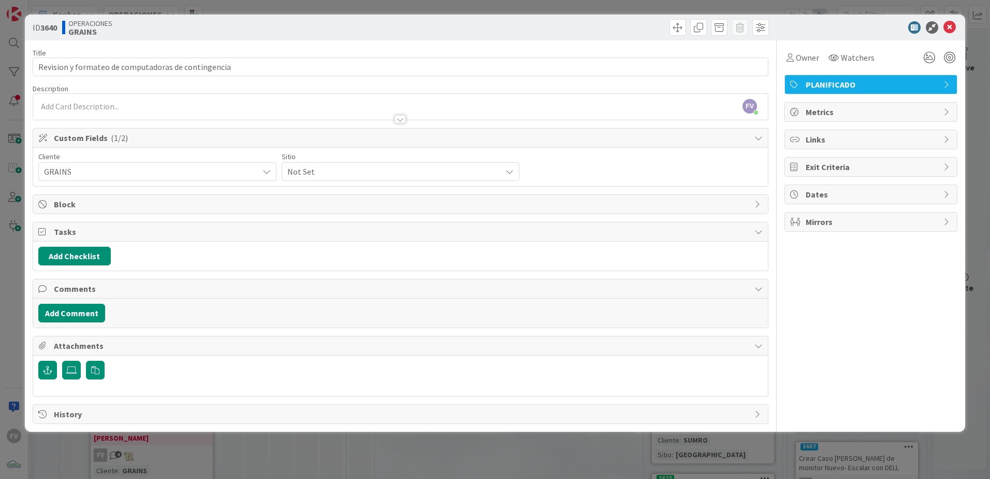
click at [365, 158] on div "Sitio" at bounding box center [401, 156] width 238 height 7
click at [253, 168] on span "Not Set" at bounding box center [148, 171] width 209 height 15
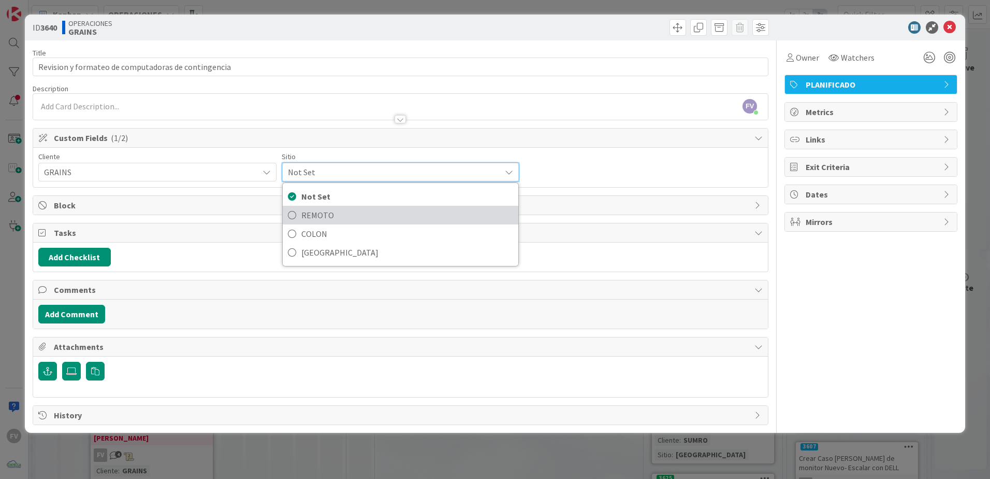
click at [352, 215] on span "REMOTO" at bounding box center [407, 215] width 212 height 16
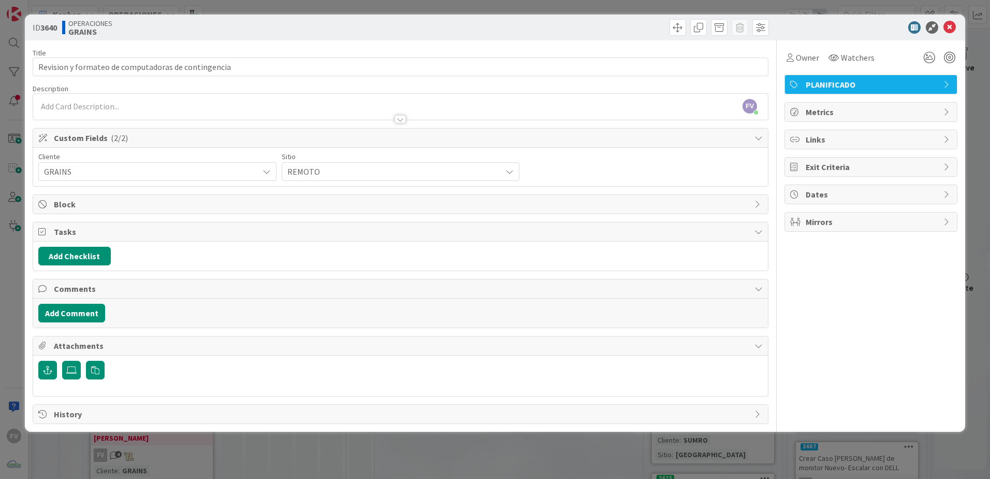
click at [253, 175] on span "REMOTO" at bounding box center [148, 171] width 209 height 15
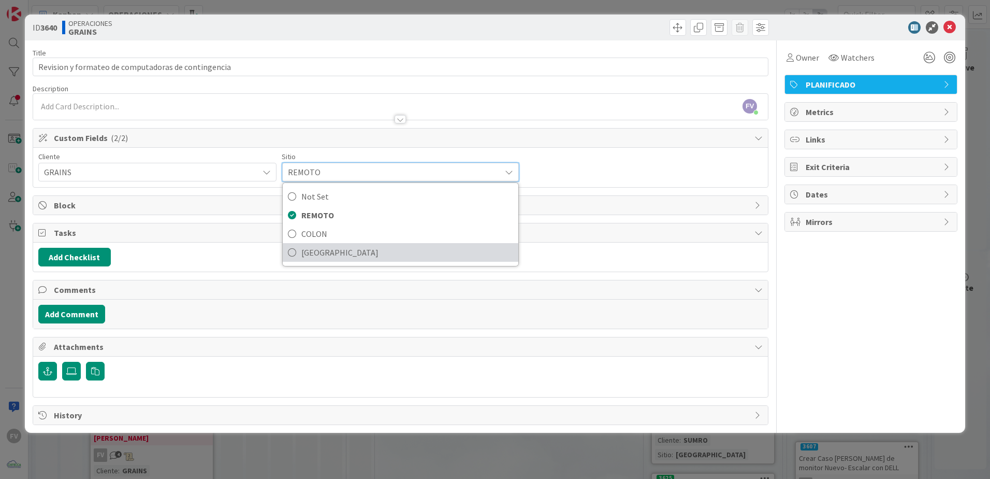
click at [336, 254] on span "[GEOGRAPHIC_DATA]" at bounding box center [407, 252] width 212 height 16
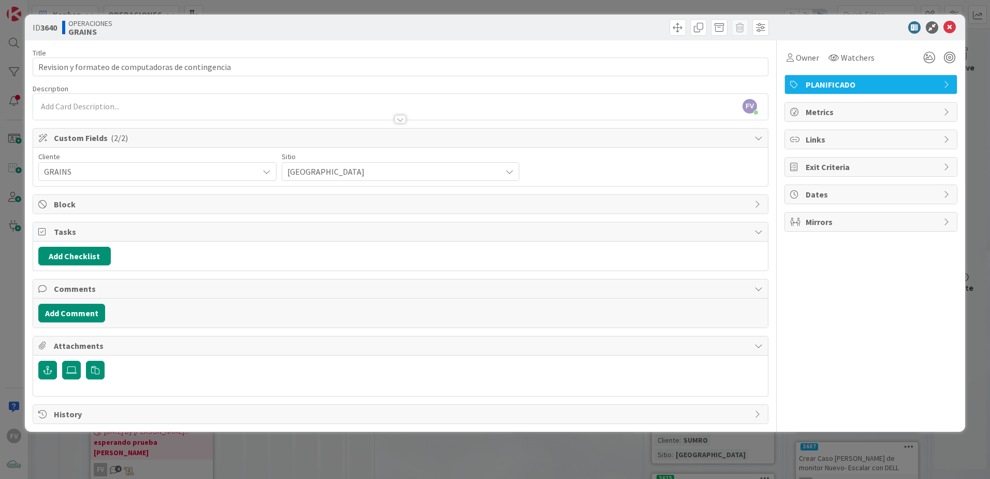
click at [389, 435] on div "ID 3640 OPERACIONES GRAINS Title 51 / 128 Revision y formateo de computadoras d…" at bounding box center [495, 239] width 990 height 479
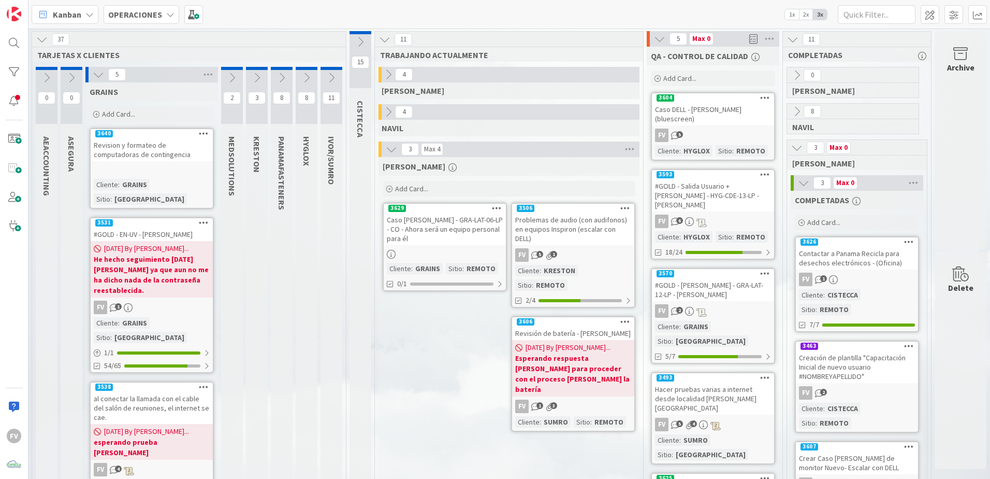
click at [93, 71] on icon at bounding box center [98, 74] width 11 height 11
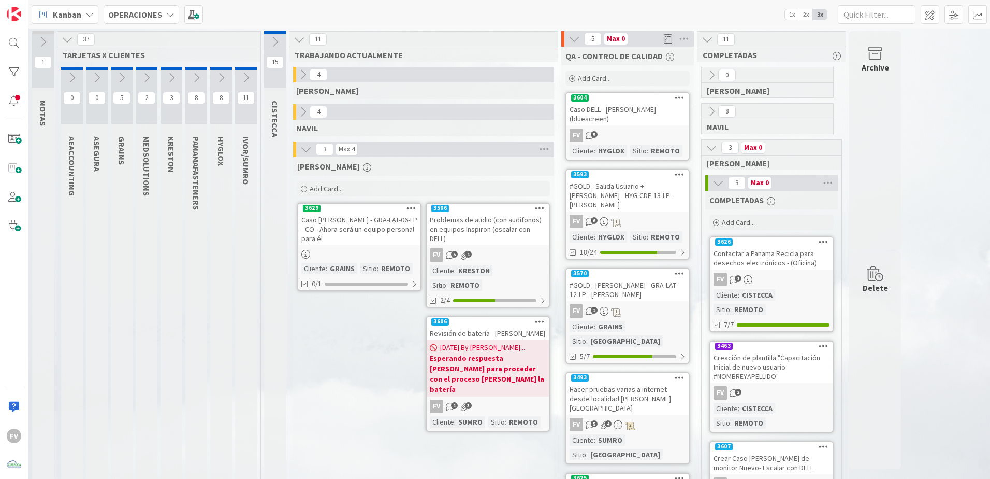
click at [141, 81] on icon at bounding box center [146, 77] width 11 height 11
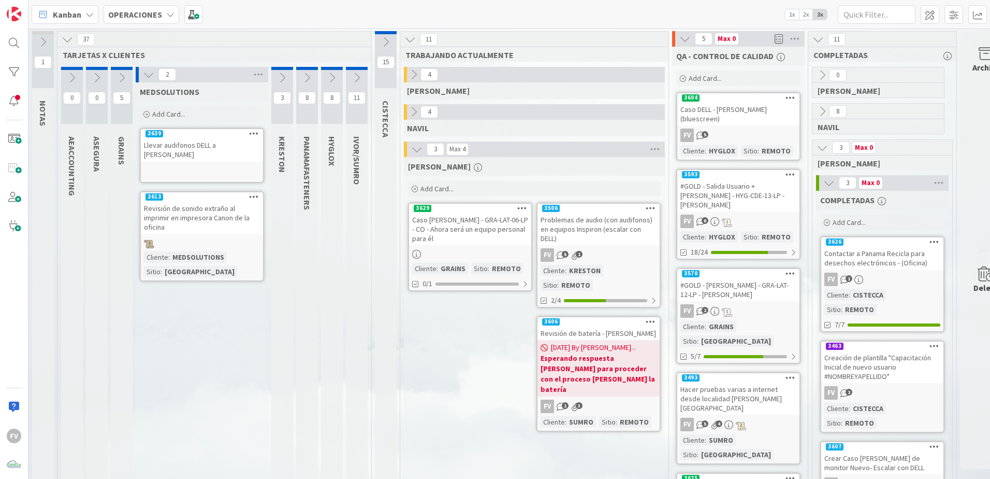
click at [189, 131] on div "3639" at bounding box center [202, 133] width 122 height 9
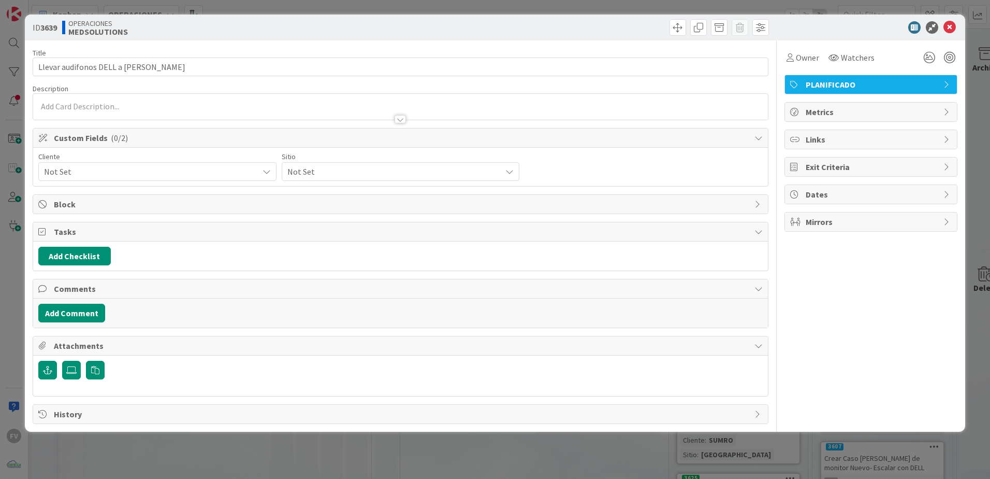
click at [147, 175] on span "Not Set" at bounding box center [148, 171] width 209 height 15
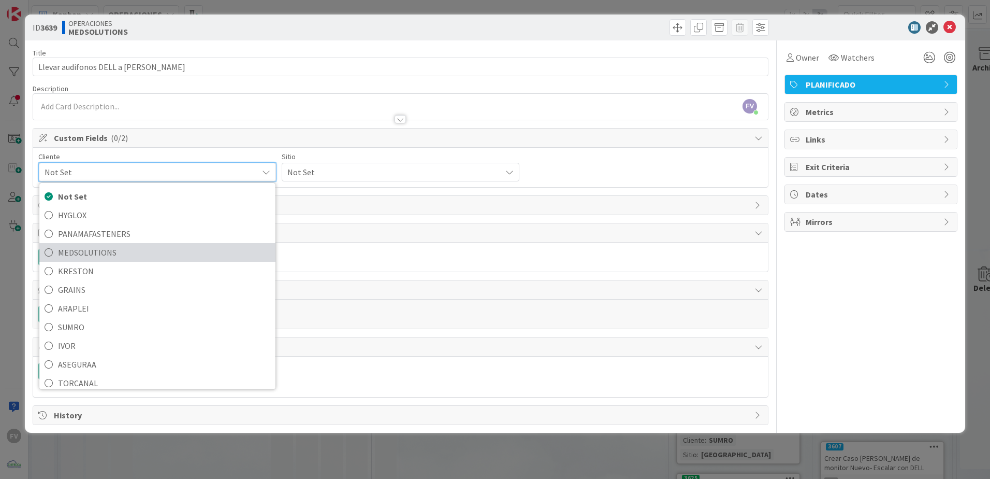
click at [126, 247] on span "MEDSOLUTIONS" at bounding box center [164, 252] width 212 height 16
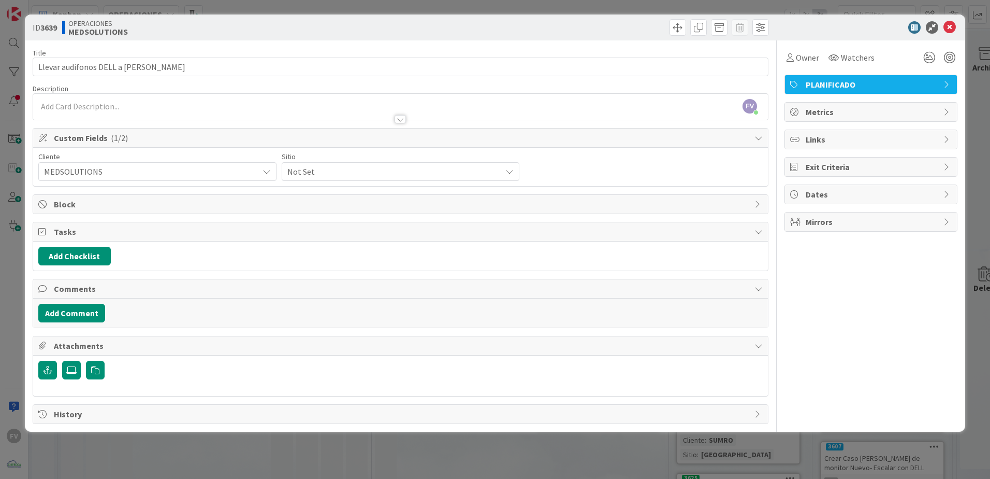
click at [253, 172] on span "Not Set" at bounding box center [148, 171] width 209 height 15
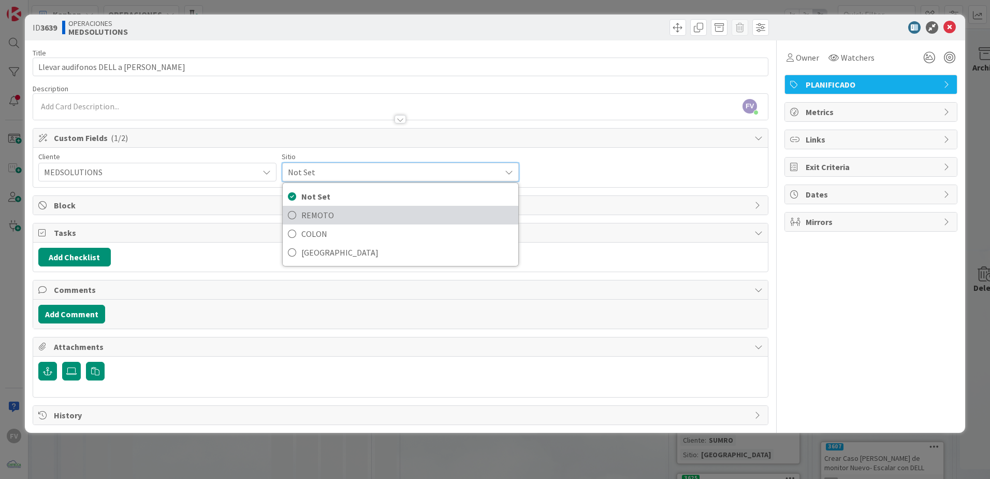
click at [348, 209] on span "REMOTO" at bounding box center [407, 215] width 212 height 16
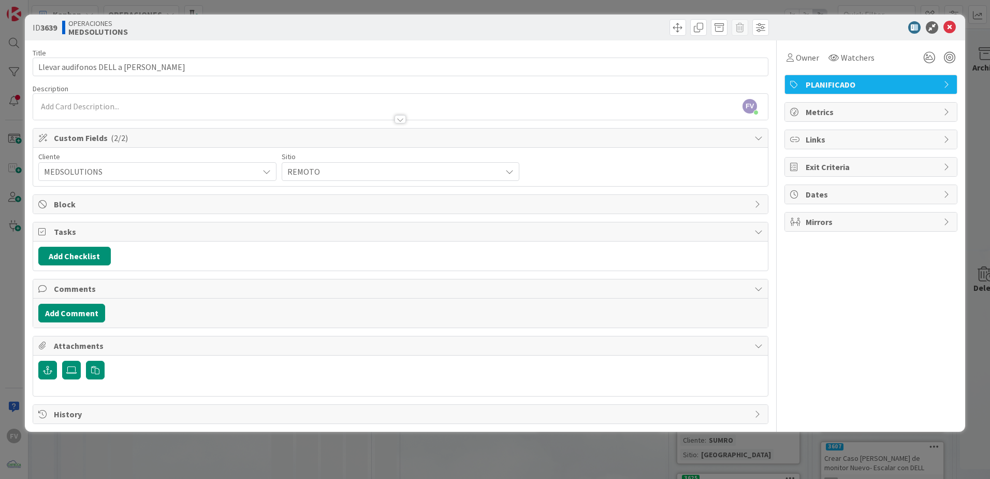
click at [646, 449] on div "ID 3639 OPERACIONES MEDSOLUTIONS Title 37 / 128 Llevar audifonos DELL a Jorge S…" at bounding box center [495, 239] width 990 height 479
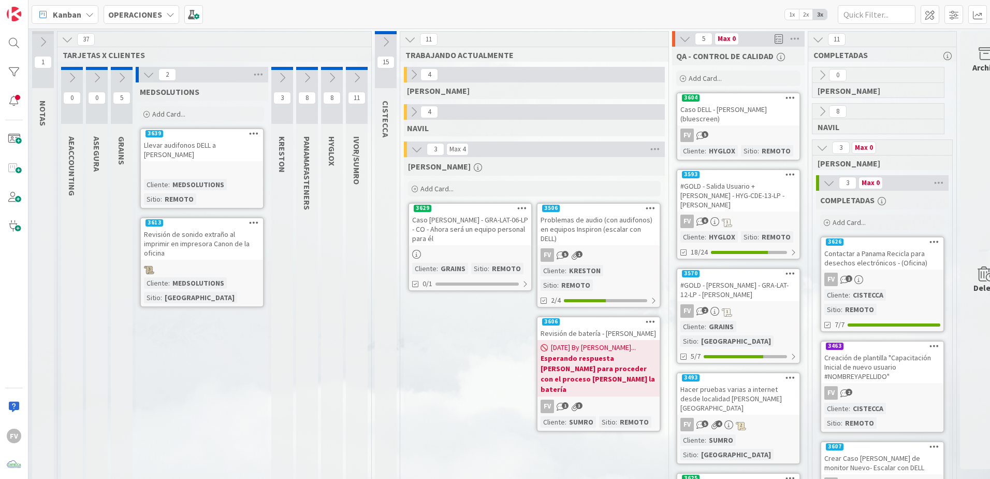
click at [224, 148] on div "Llevar audifonos DELL a [PERSON_NAME]" at bounding box center [202, 149] width 122 height 23
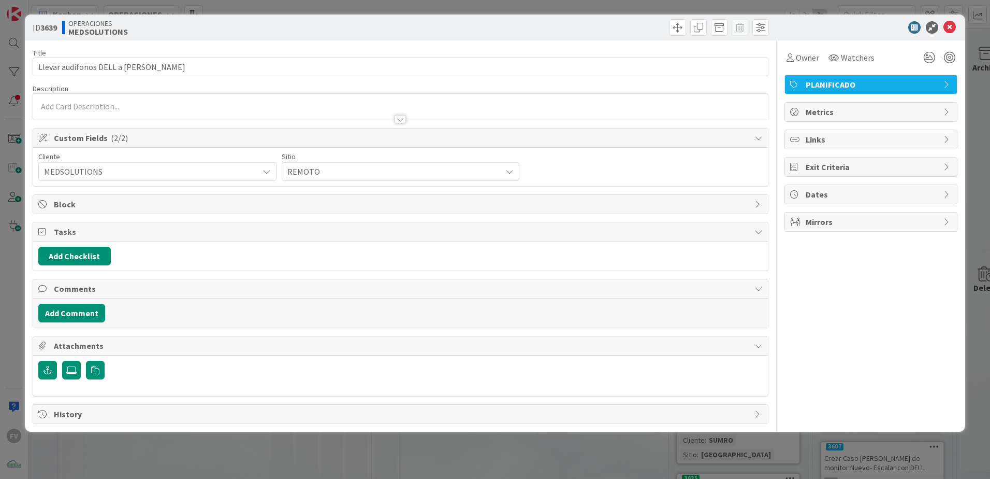
click at [253, 174] on span "REMOTO" at bounding box center [148, 171] width 209 height 15
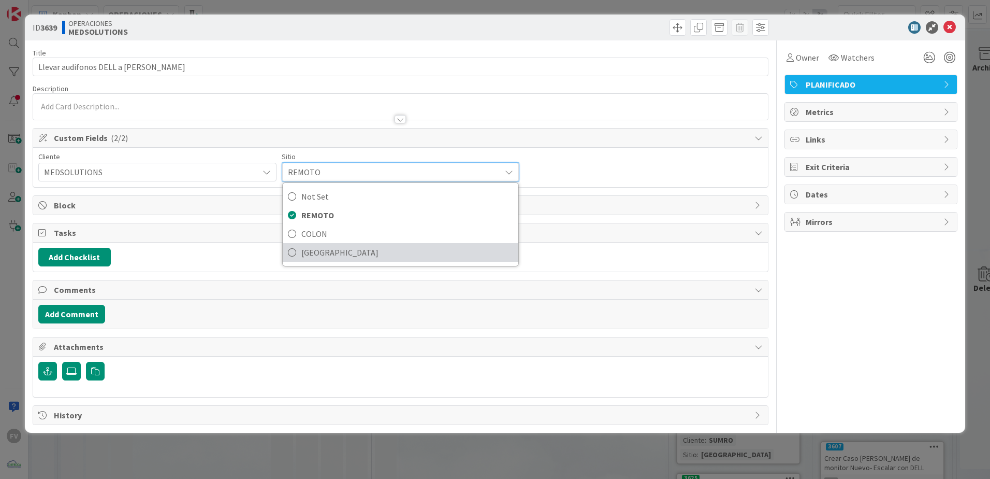
click at [366, 257] on span "[GEOGRAPHIC_DATA]" at bounding box center [407, 252] width 212 height 16
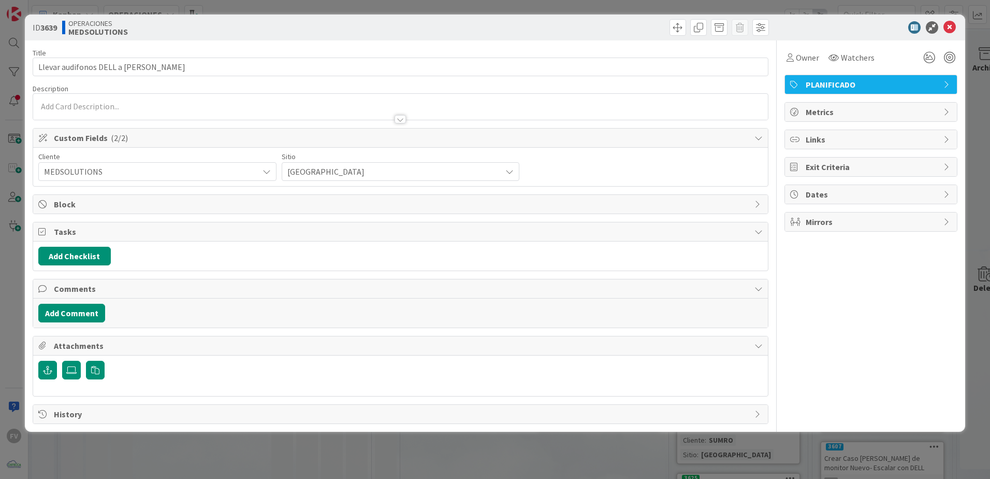
click at [562, 456] on div "ID 3639 OPERACIONES MEDSOLUTIONS Title 37 / 128 Llevar audifonos DELL a Jorge S…" at bounding box center [495, 239] width 990 height 479
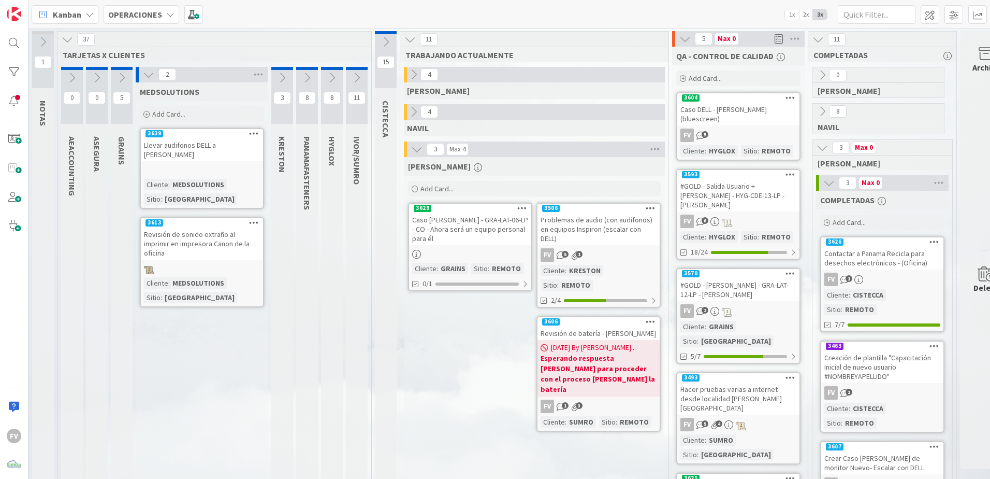
click at [154, 80] on div "2" at bounding box center [202, 75] width 133 height 16
click at [149, 81] on button at bounding box center [148, 74] width 13 height 13
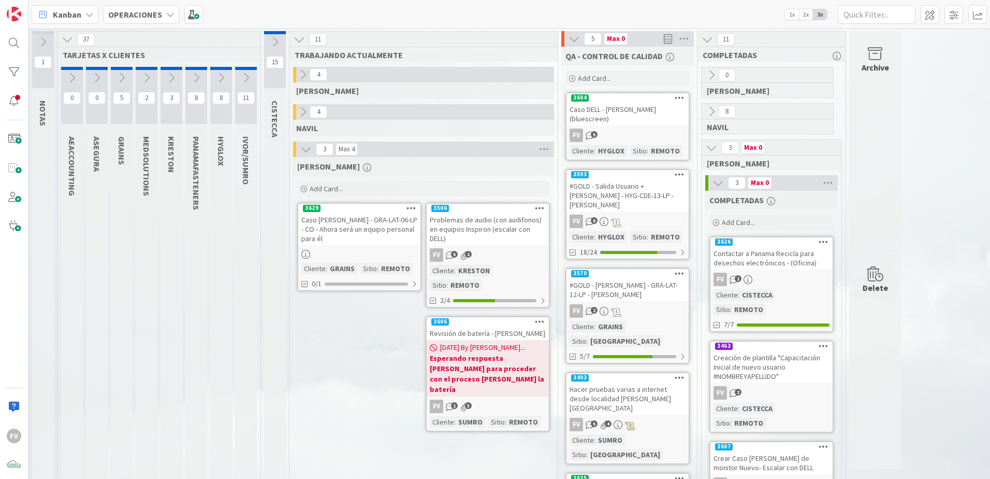
click at [302, 37] on icon at bounding box center [299, 39] width 11 height 11
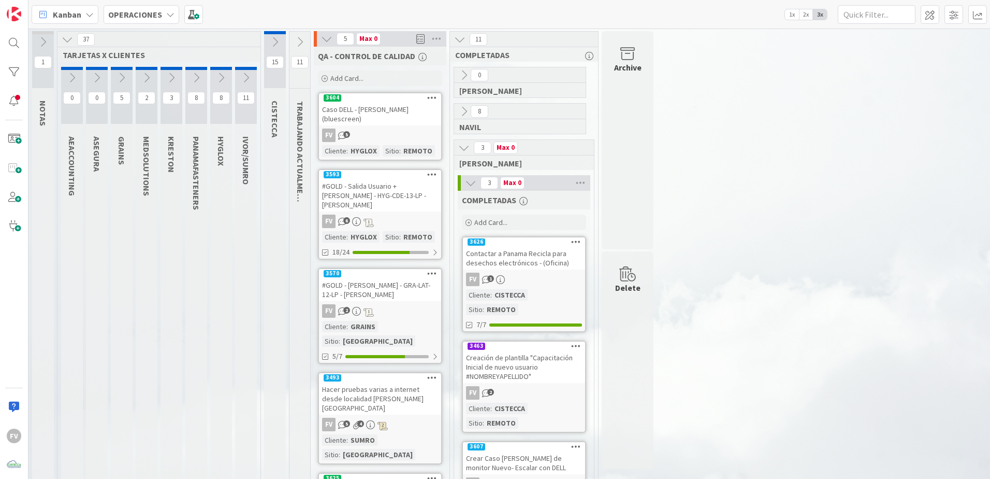
click at [71, 43] on icon at bounding box center [67, 39] width 11 height 11
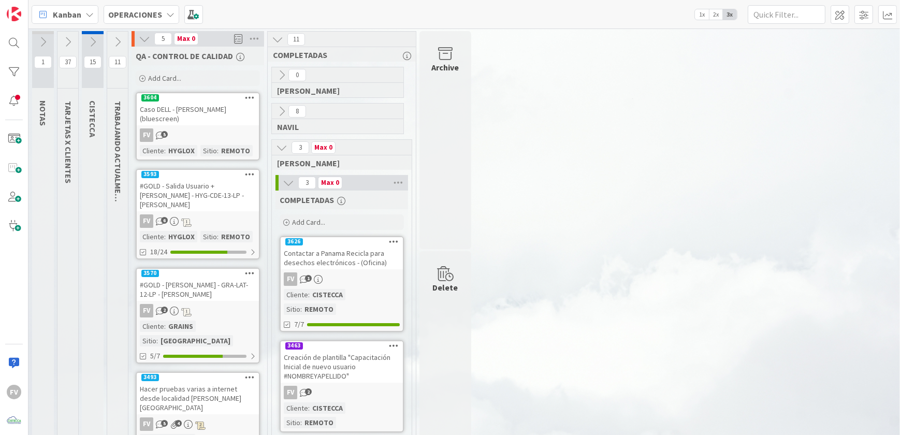
click at [266, 106] on div "11 COMPLETADAS 0 GABRIEL 8 NAVIL 3 Max 0 FERNANDO 3 Max 0 COMPLETADAS Add Card.…" at bounding box center [342, 300] width 152 height 538
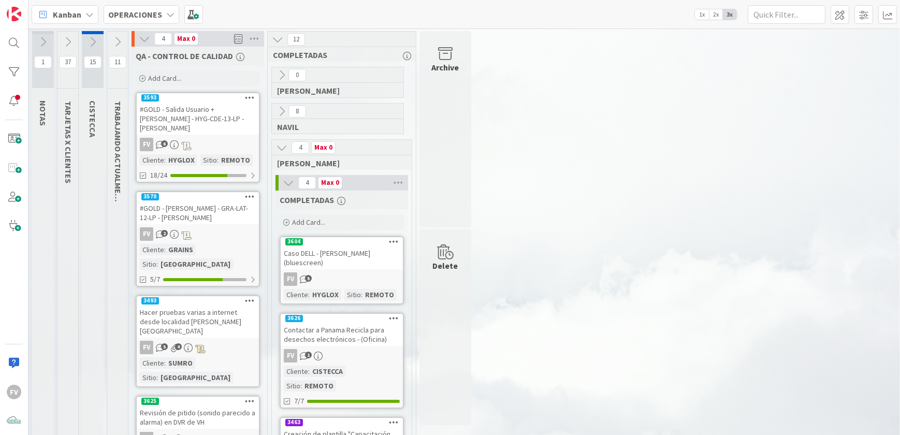
click at [201, 129] on div "#GOLD - Salida Usuario + [PERSON_NAME] - HYG-CDE-13-LP - [PERSON_NAME]" at bounding box center [198, 119] width 122 height 32
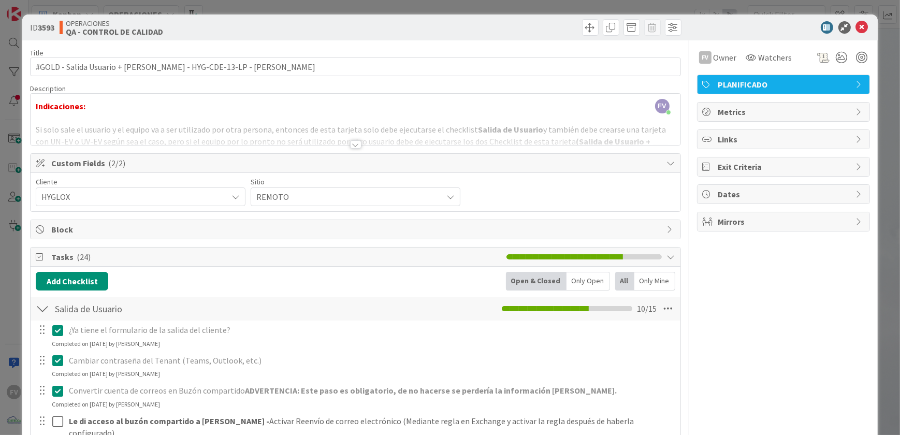
click at [886, 37] on div "ID 3593 OPERACIONES QA - CONTROL DE CALIDAD Title 75 / 128 #GOLD - Salida Usuar…" at bounding box center [450, 217] width 900 height 435
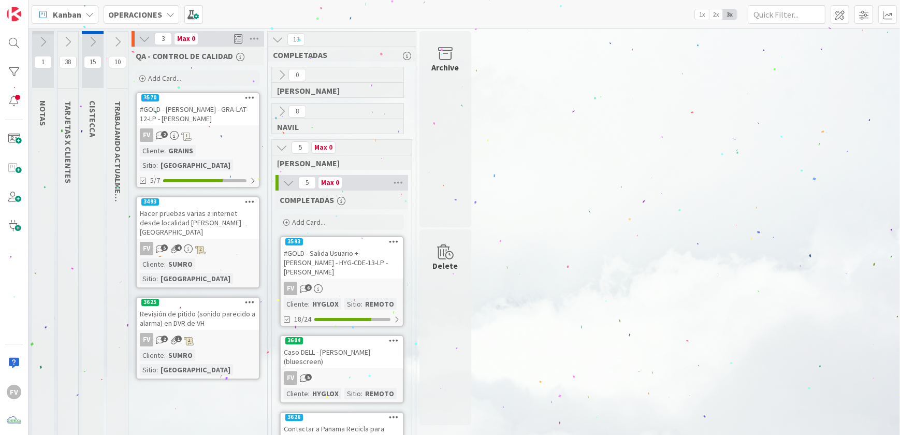
click at [209, 114] on div "#GOLD - [PERSON_NAME] - GRA-LAT-12-LP - [PERSON_NAME]" at bounding box center [198, 114] width 122 height 23
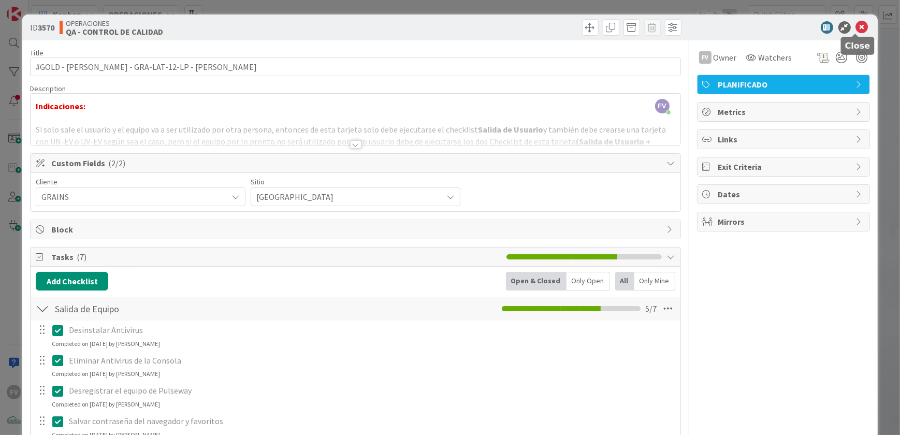
click at [857, 32] on icon at bounding box center [862, 27] width 12 height 12
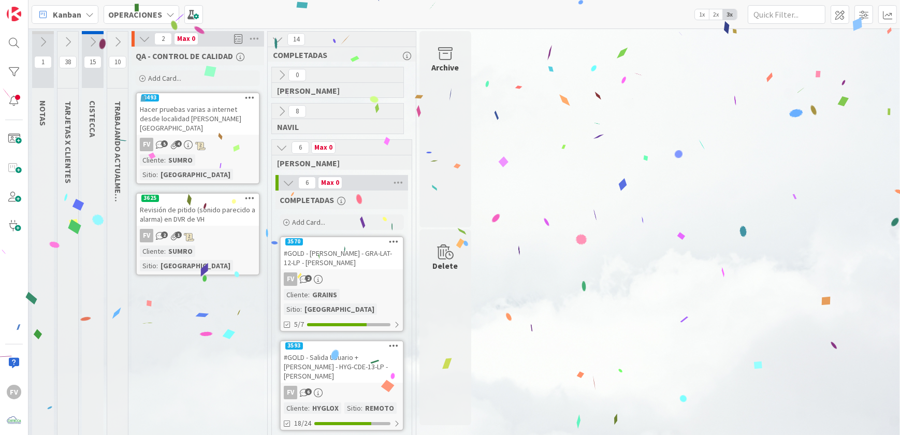
click at [234, 111] on div "Hacer pruebas varias a internet desde localidad [PERSON_NAME][GEOGRAPHIC_DATA]" at bounding box center [198, 119] width 122 height 32
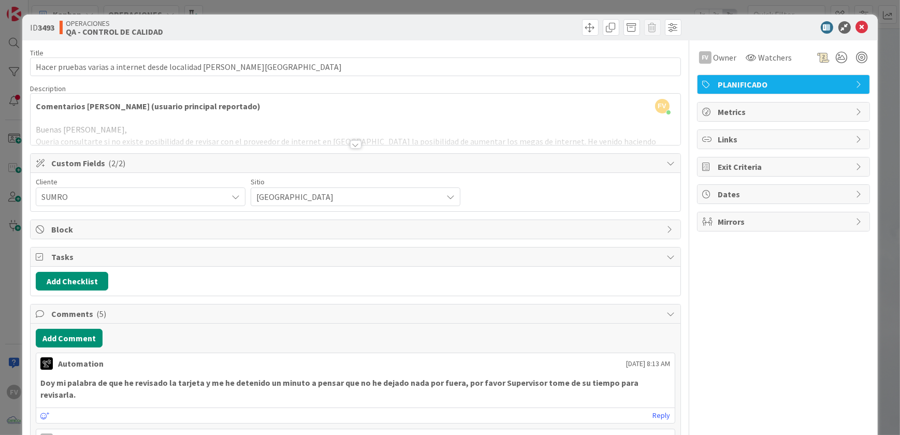
drag, startPoint x: 679, startPoint y: 179, endPoint x: 684, endPoint y: 168, distance: 12.0
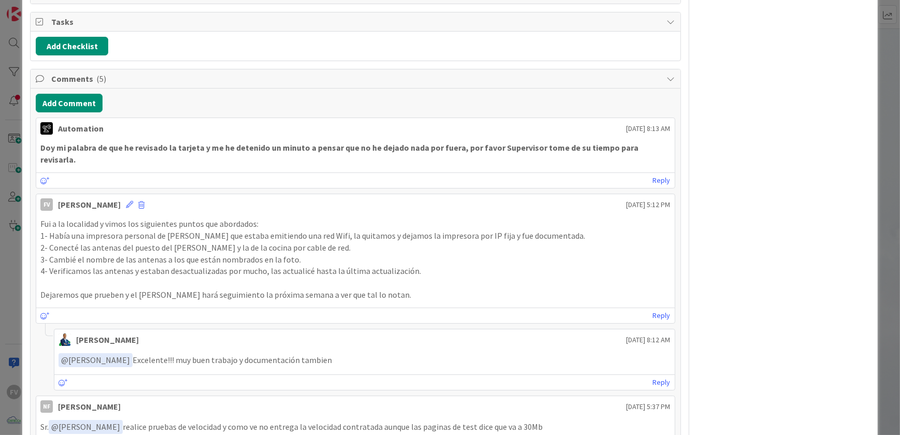
click at [741, 202] on div "FV Owner Watchers PLANIFICADO Metrics Links Exit Criteria Dates Mirrors" at bounding box center [783, 297] width 173 height 985
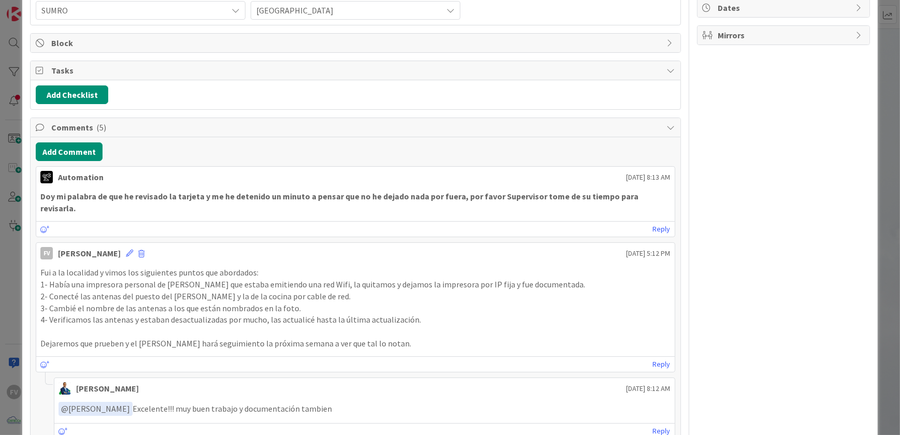
scroll to position [235, 0]
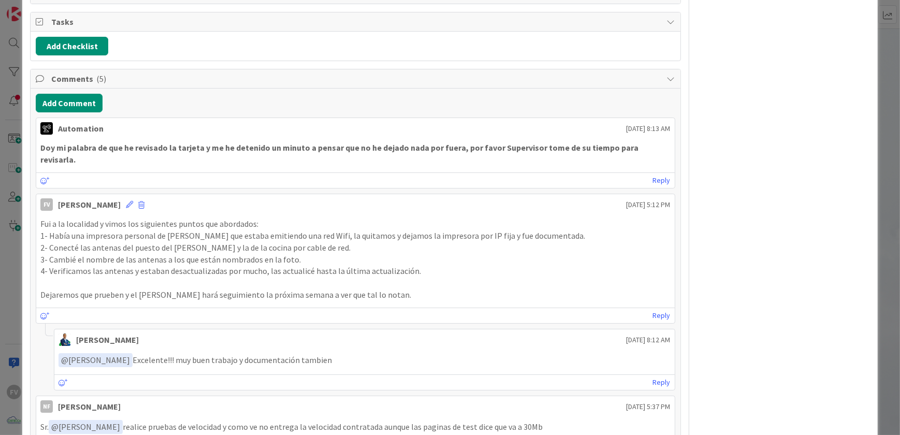
click at [879, 90] on div "ID 3493 OPERACIONES QA - CONTROL DE CALIDAD Title 68 / 128 Hacer pruebas varias…" at bounding box center [450, 217] width 900 height 435
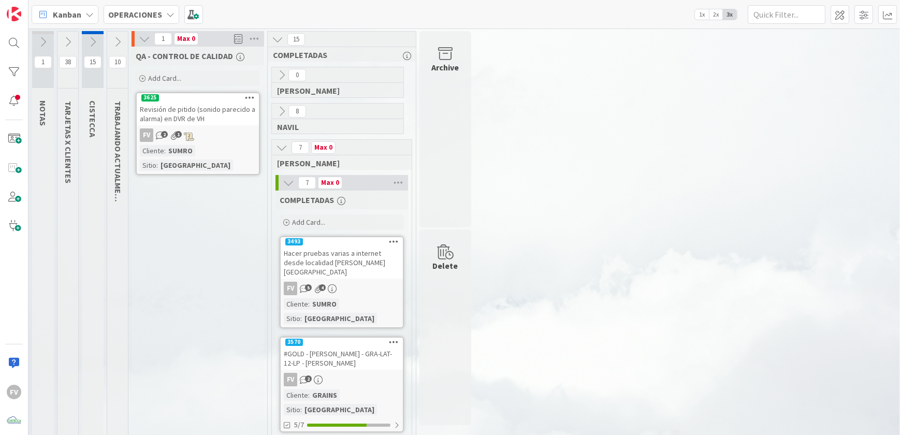
click at [212, 123] on div "Revisión de pitido (sonido parecido a alarma) en DVR de VH" at bounding box center [198, 114] width 122 height 23
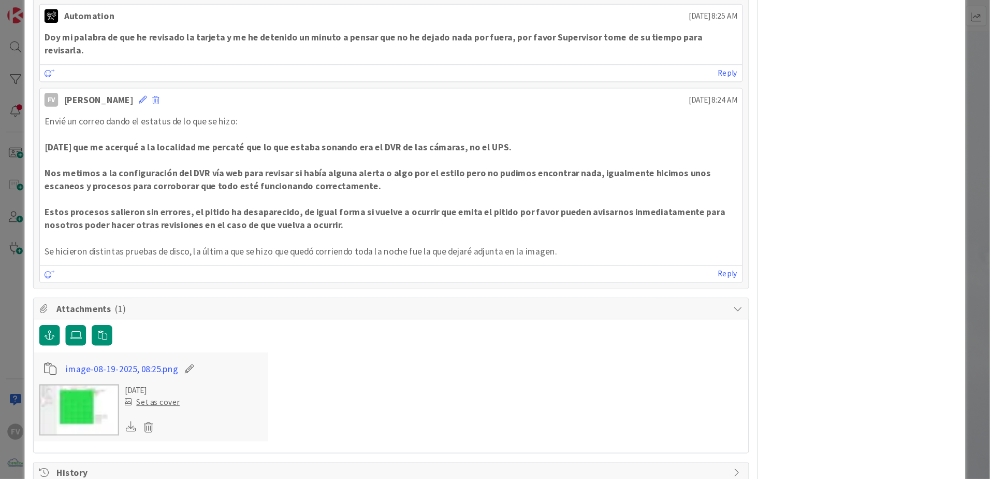
scroll to position [337, 0]
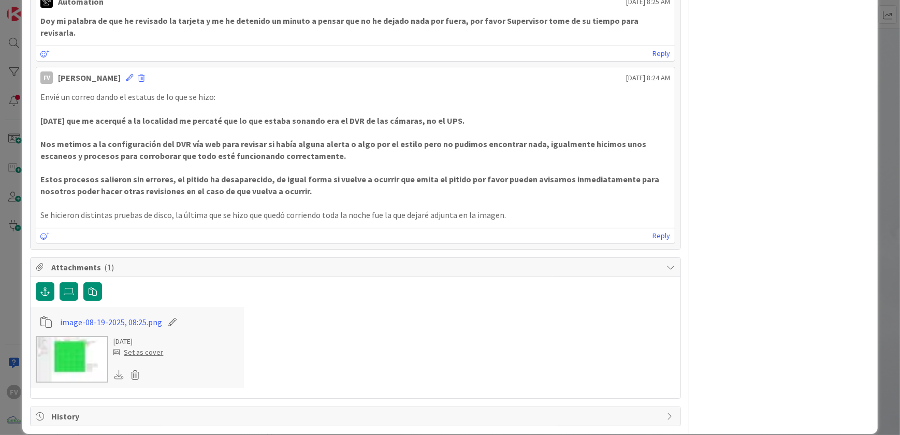
click at [81, 345] on img at bounding box center [72, 359] width 73 height 47
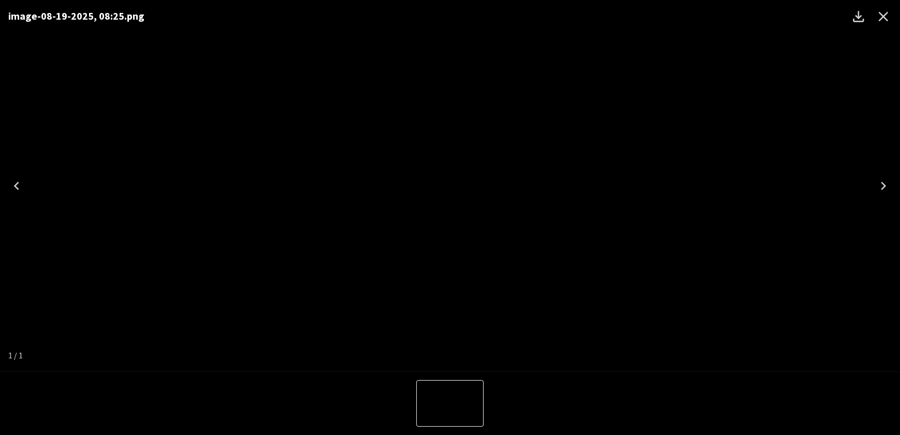
click at [612, 166] on div "image-08-19-2025, 08:25.png" at bounding box center [450, 186] width 900 height 372
click at [879, 19] on icon "Close" at bounding box center [883, 16] width 17 height 17
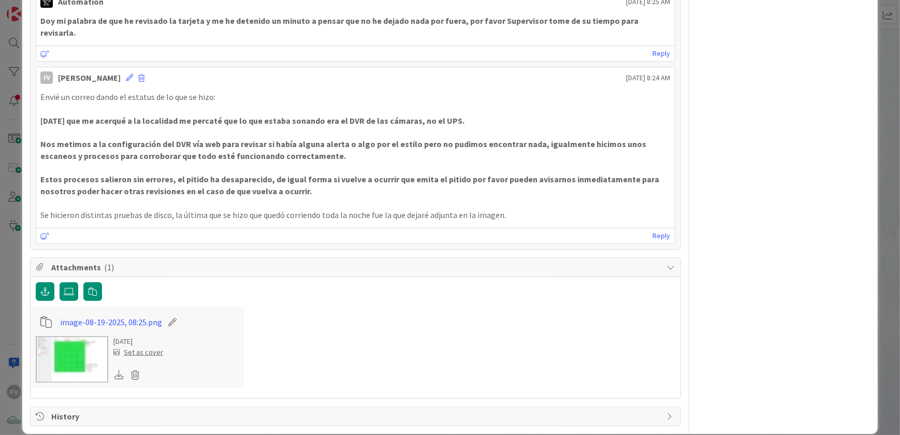
click at [882, 60] on div "ID 3625 OPERACIONES QA - CONTROL DE CALIDAD Title 58 / 128 Revisión de pitido (…" at bounding box center [450, 217] width 900 height 435
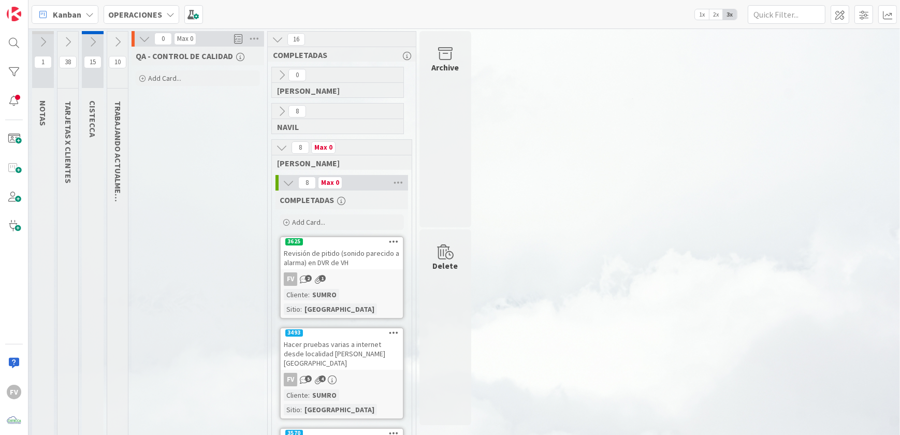
click at [285, 144] on icon at bounding box center [281, 147] width 11 height 11
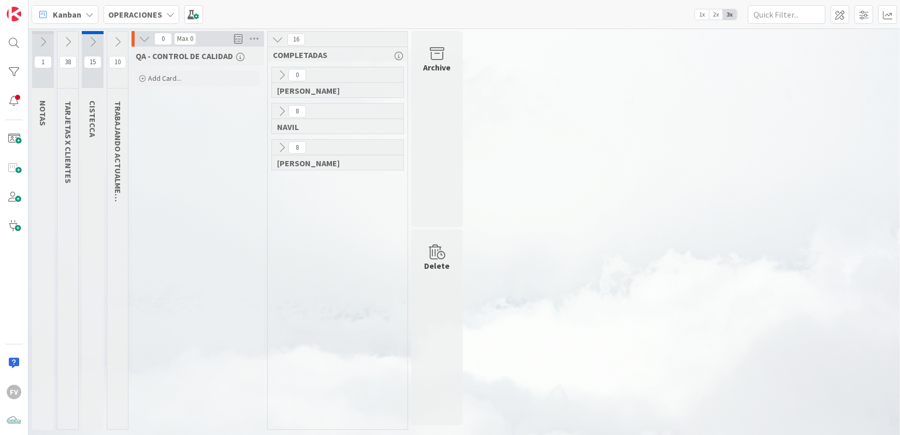
click at [117, 45] on icon at bounding box center [117, 41] width 11 height 11
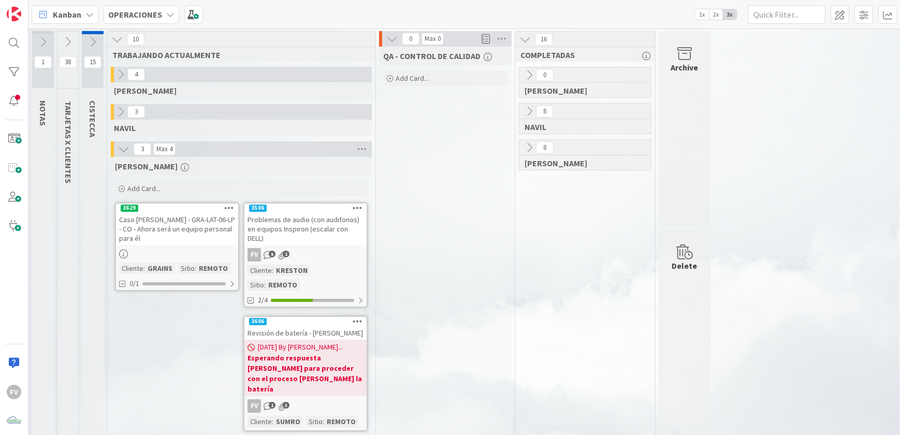
click at [94, 40] on icon at bounding box center [92, 41] width 11 height 11
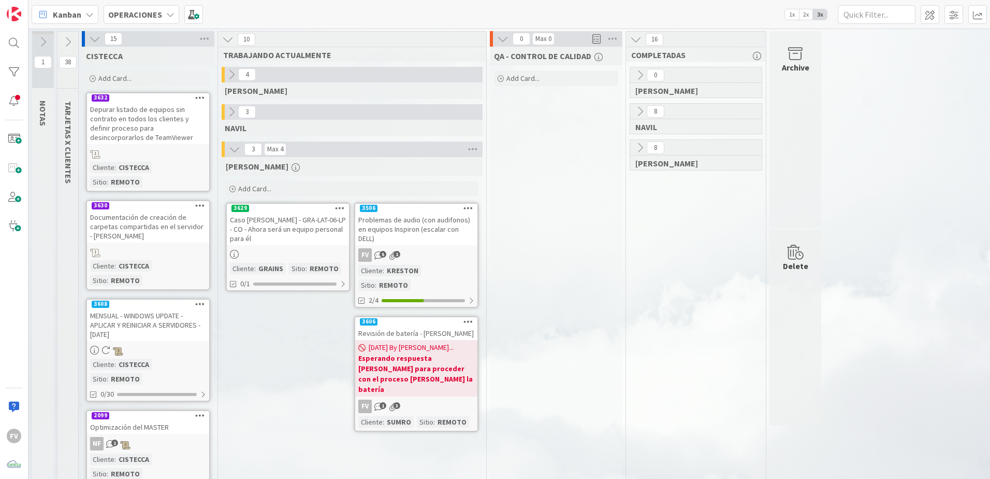
click at [235, 107] on icon at bounding box center [231, 111] width 11 height 11
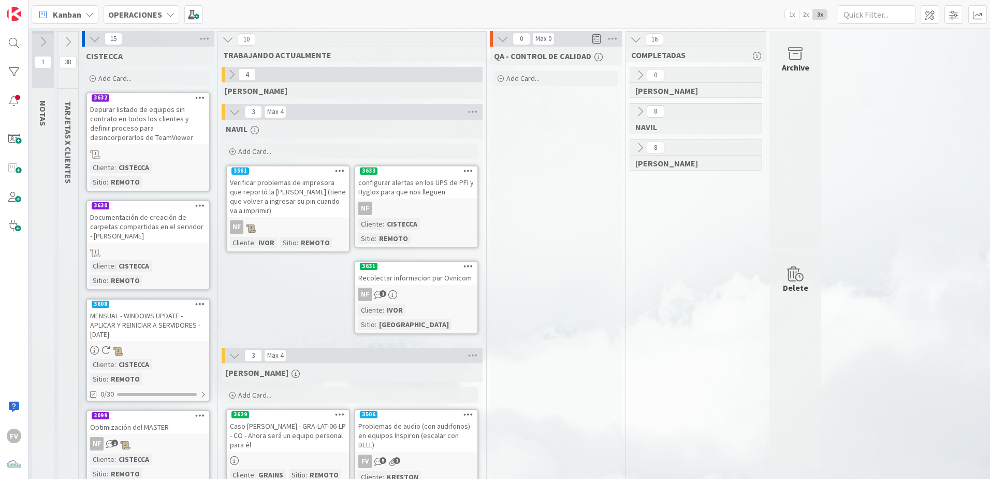
click at [227, 77] on icon at bounding box center [231, 74] width 11 height 11
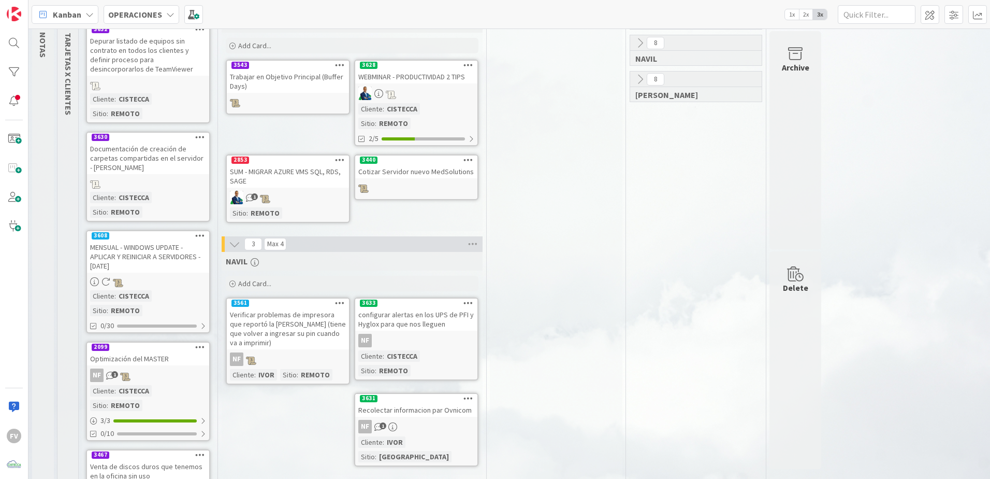
scroll to position [52, 0]
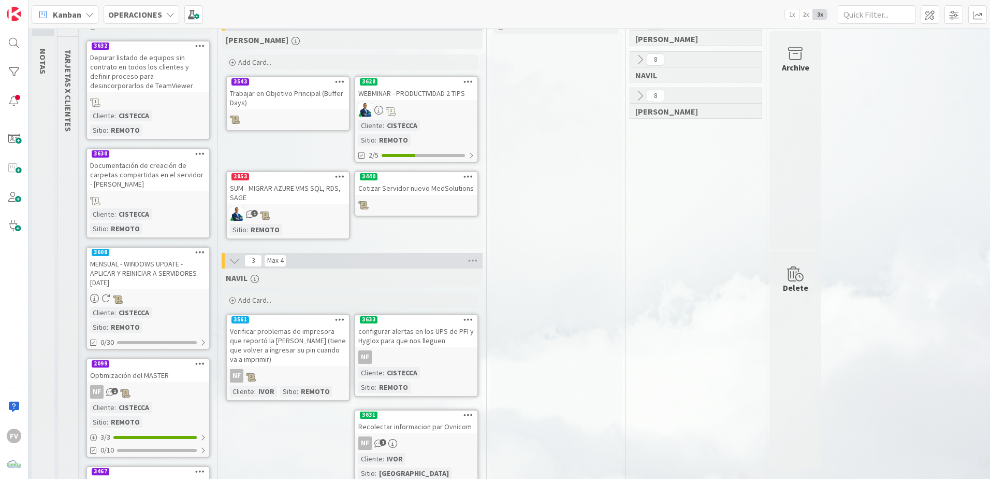
click at [293, 102] on div "Trabajar en Objetivo Principal (Buffer Days)" at bounding box center [288, 97] width 122 height 23
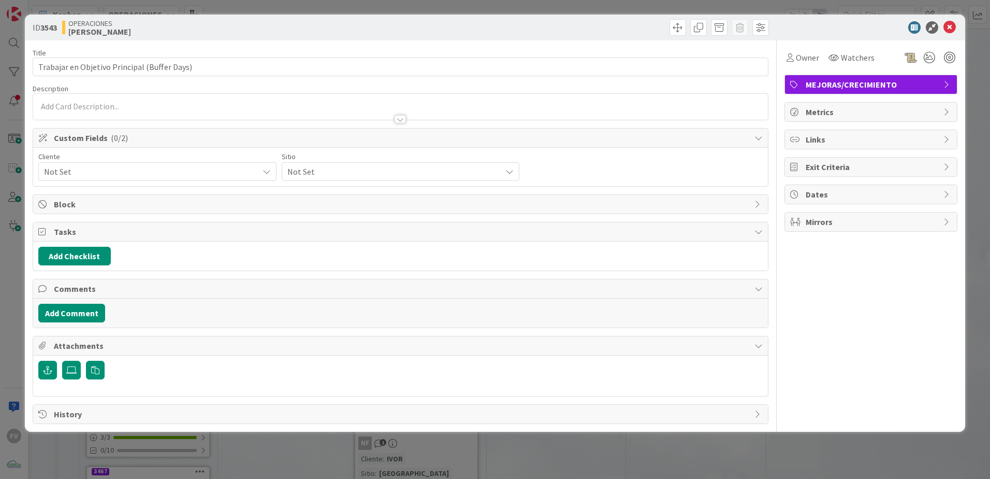
click at [109, 239] on div "Tasks" at bounding box center [400, 231] width 735 height 19
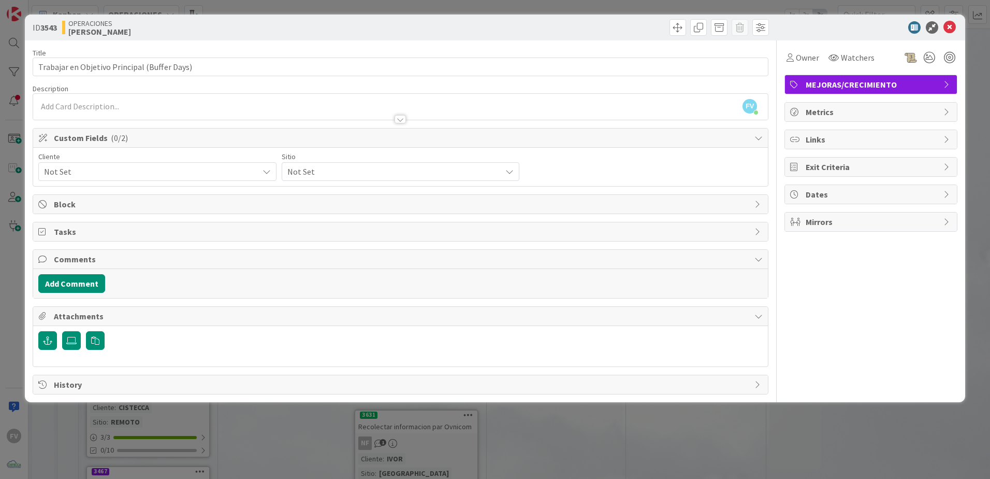
click at [122, 261] on span "Comments" at bounding box center [402, 259] width 696 height 12
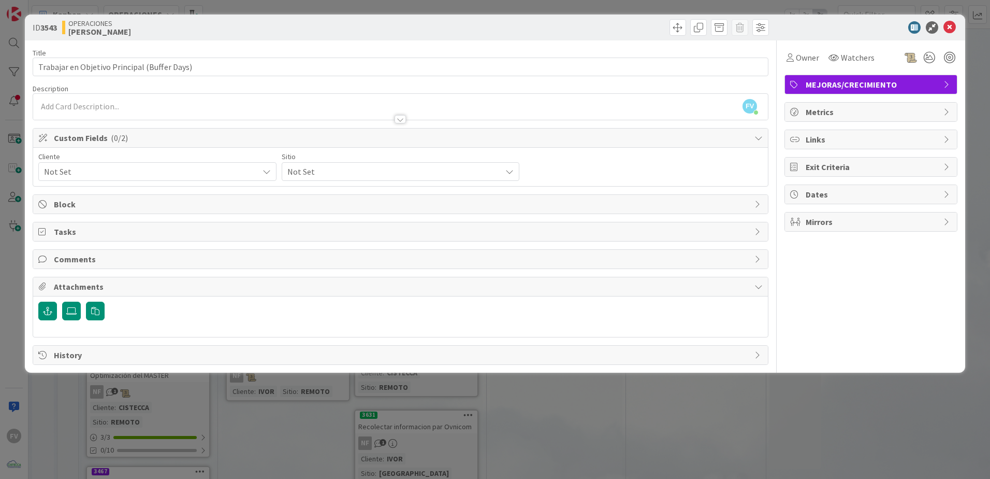
click at [143, 262] on span "Comments" at bounding box center [402, 259] width 696 height 12
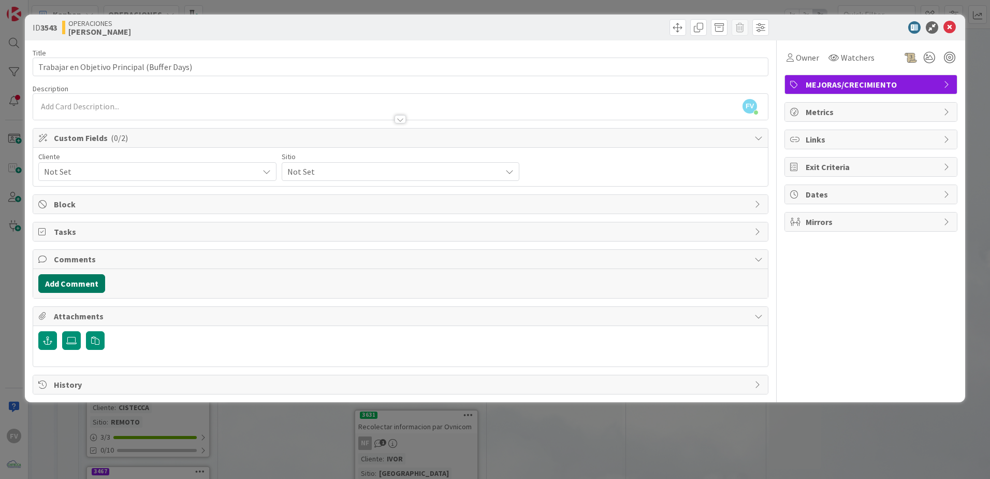
click at [89, 287] on button "Add Comment" at bounding box center [71, 283] width 67 height 19
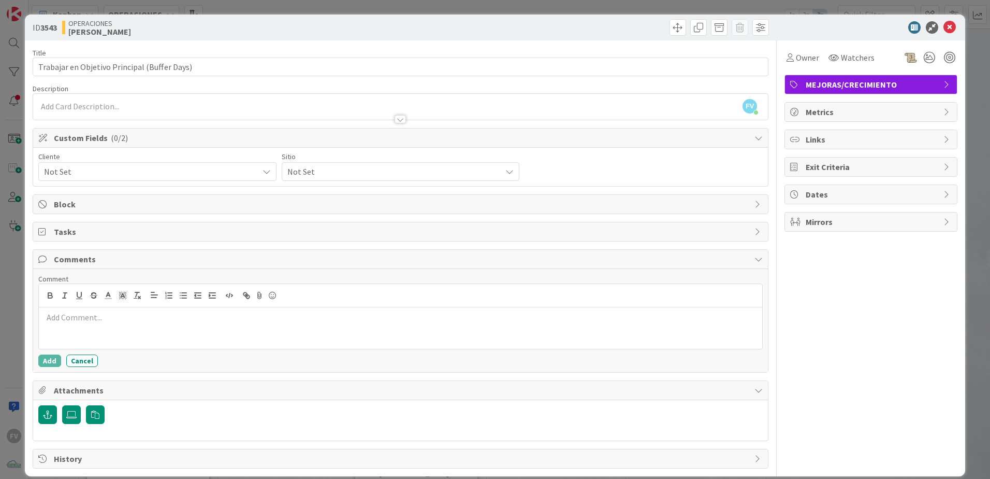
click at [134, 325] on div at bounding box center [401, 327] width 724 height 41
click at [52, 360] on button "Add" at bounding box center [49, 360] width 23 height 12
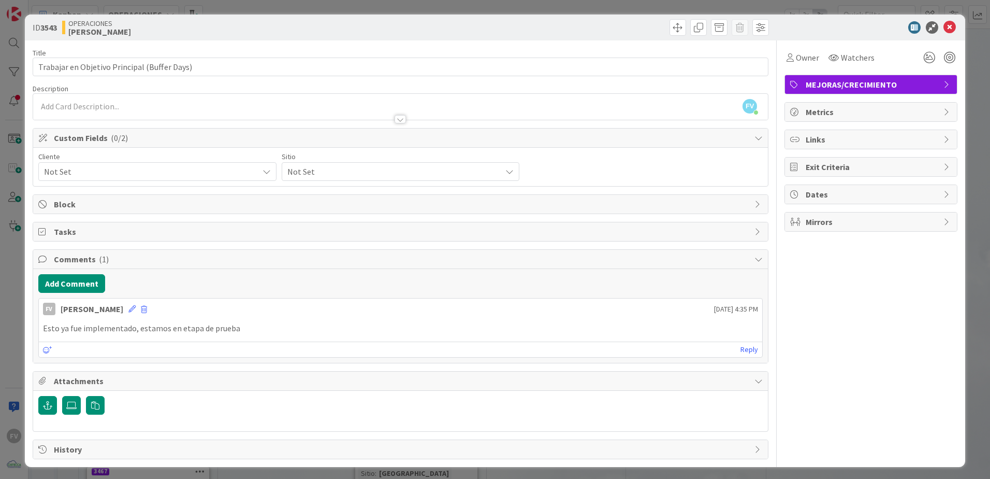
click at [969, 216] on div "ID 3543 OPERACIONES GABRIEL Title 44 / 128 Trabajar en Objetivo Principal (Buff…" at bounding box center [495, 239] width 990 height 479
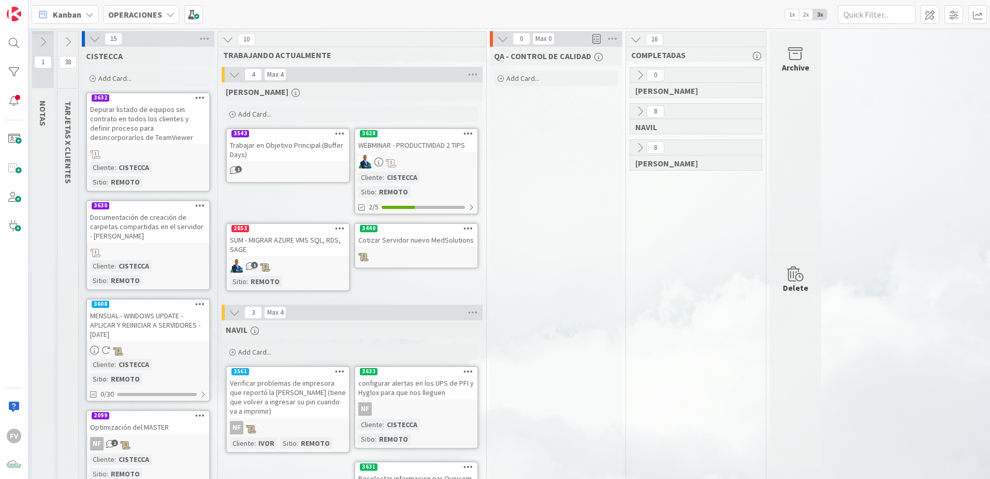
click at [234, 71] on icon at bounding box center [234, 74] width 11 height 11
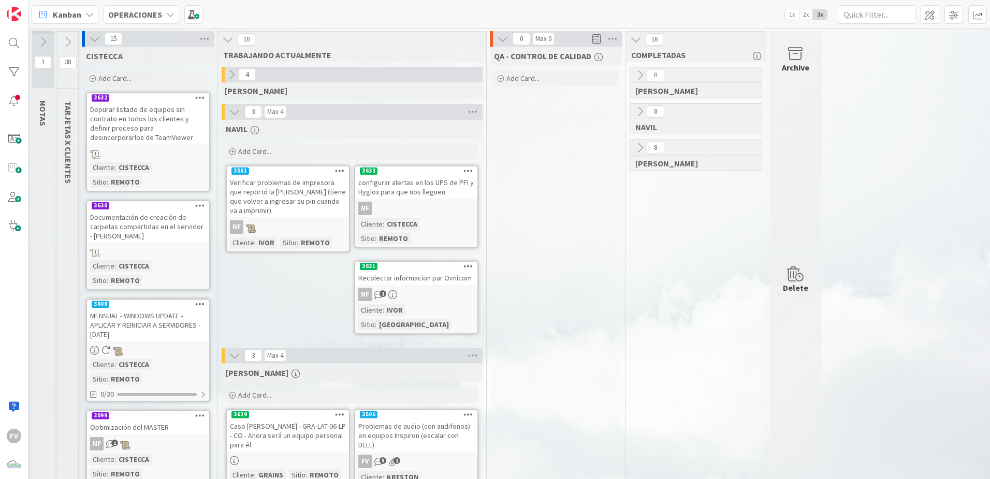
click at [238, 112] on icon at bounding box center [234, 111] width 11 height 11
